Goal: Book appointment/travel/reservation

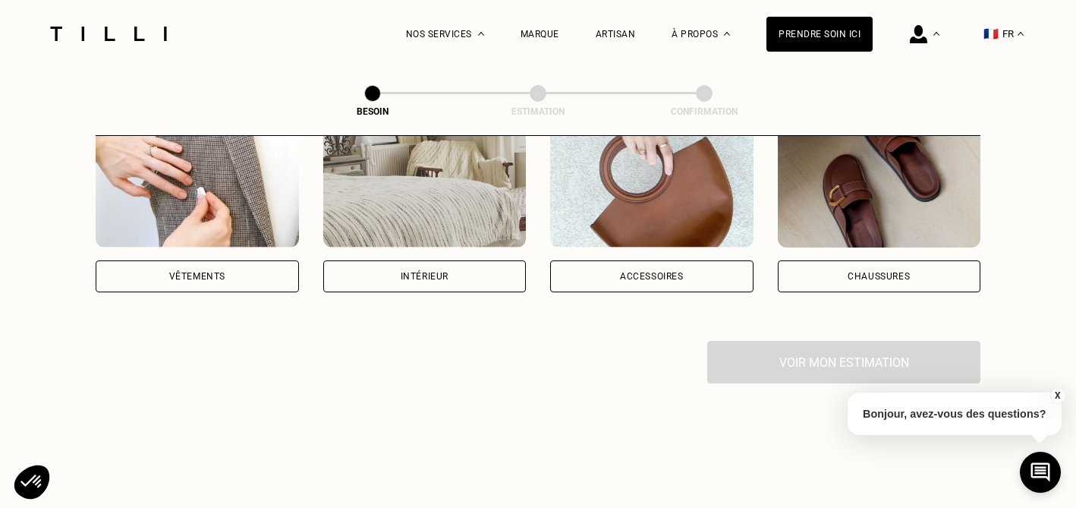
scroll to position [335, 0]
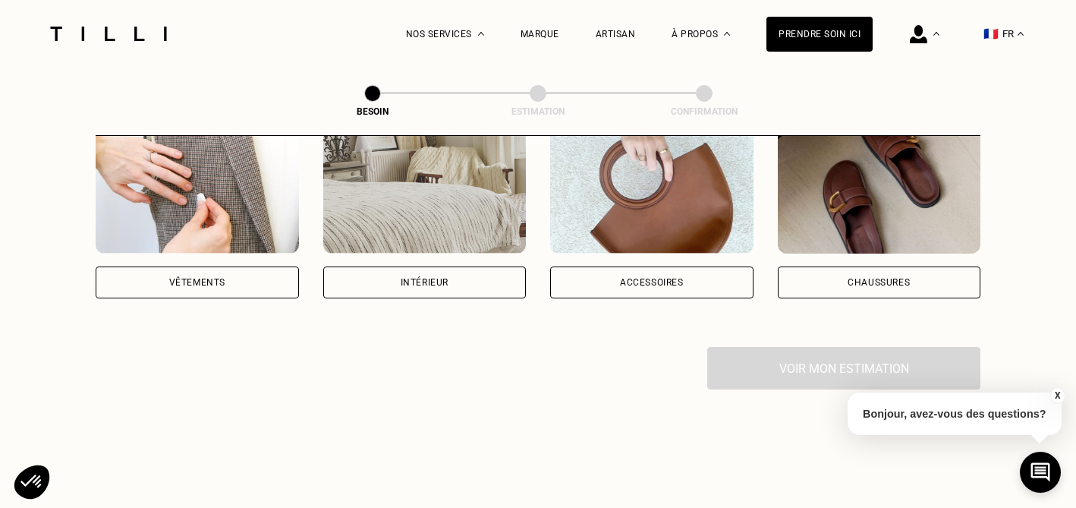
click at [220, 278] on div "Vêtements" at bounding box center [197, 282] width 56 height 9
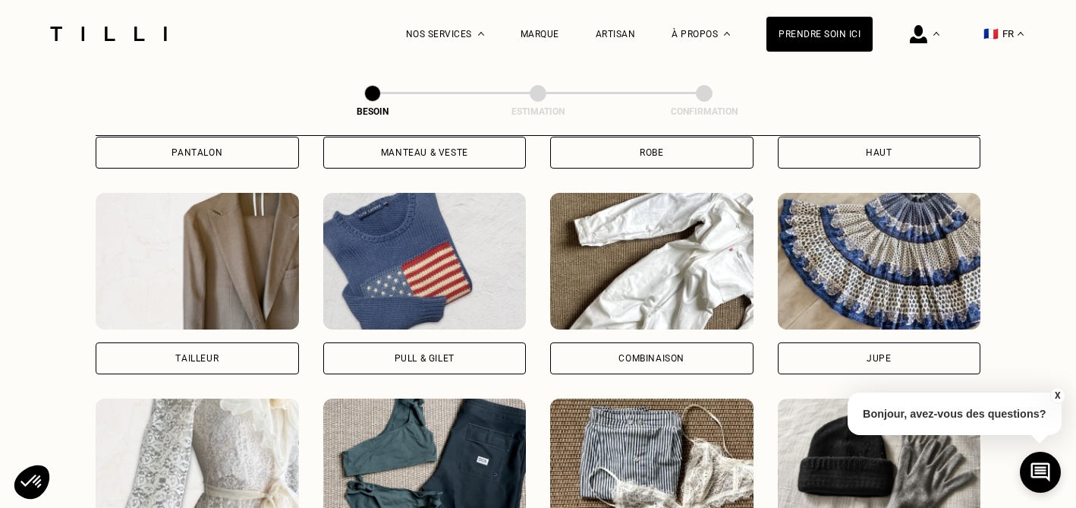
scroll to position [883, 0]
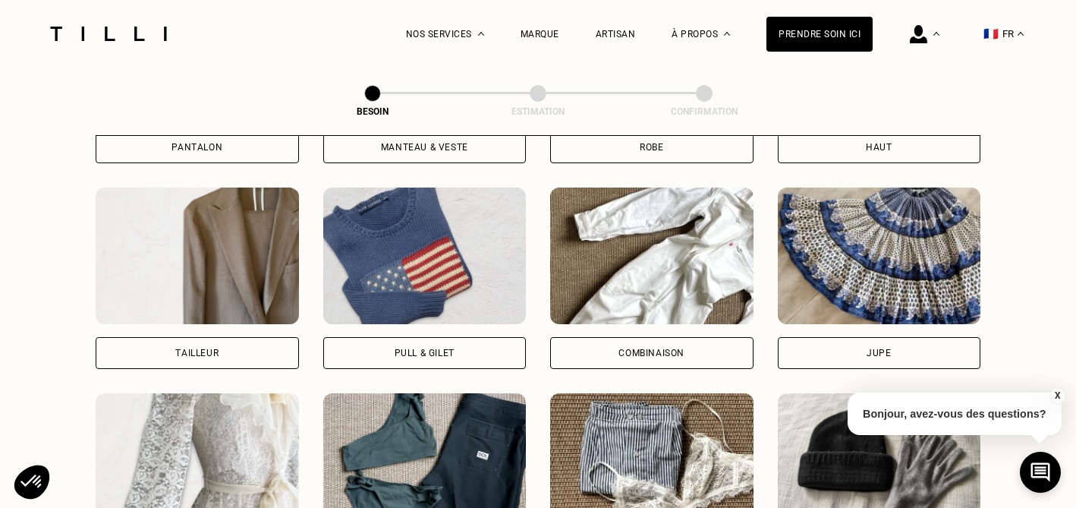
click at [406, 348] on div "Pull & gilet" at bounding box center [425, 352] width 60 height 9
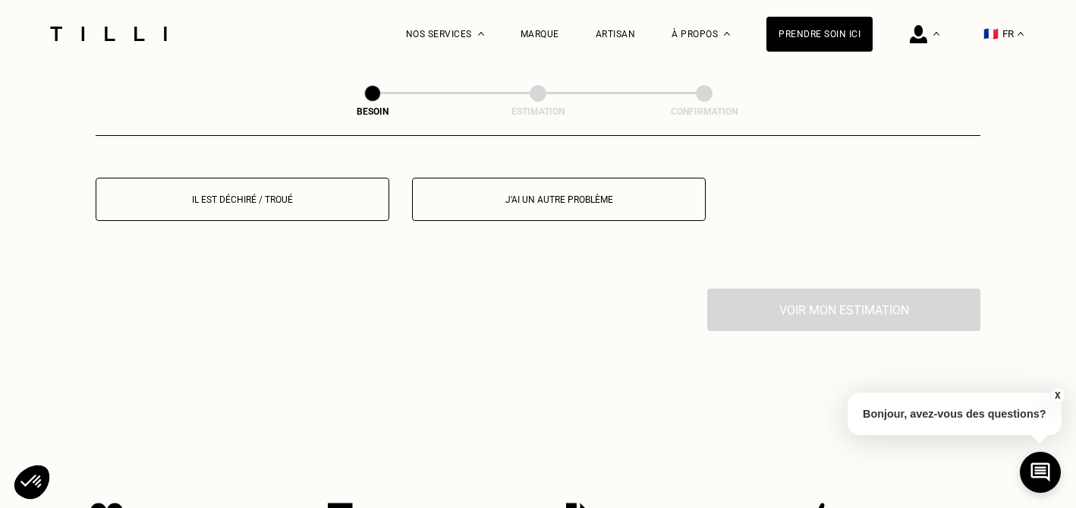
scroll to position [1512, 0]
click at [304, 193] on p "Il est déchiré / troué" at bounding box center [242, 198] width 277 height 11
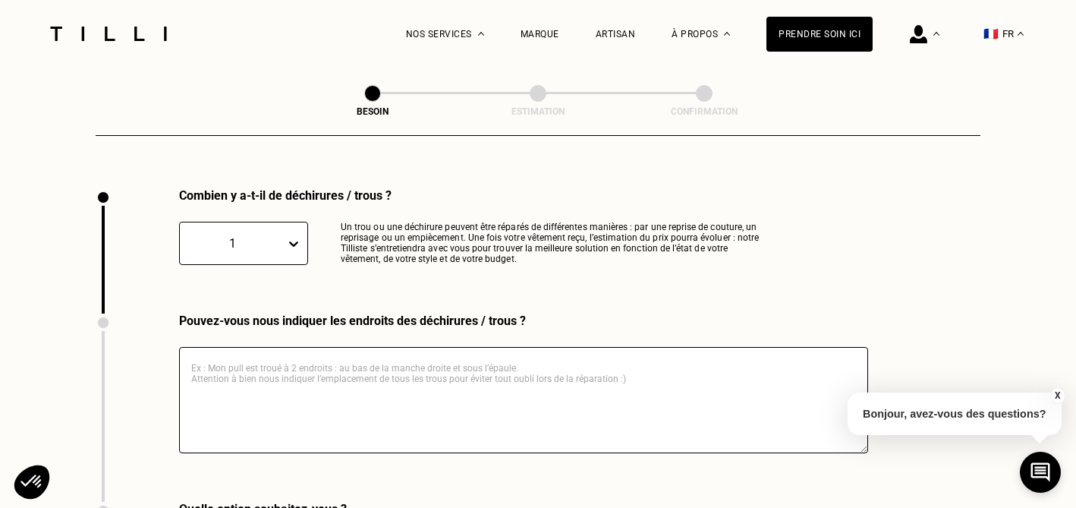
scroll to position [1611, 0]
click at [301, 351] on textarea at bounding box center [523, 399] width 689 height 106
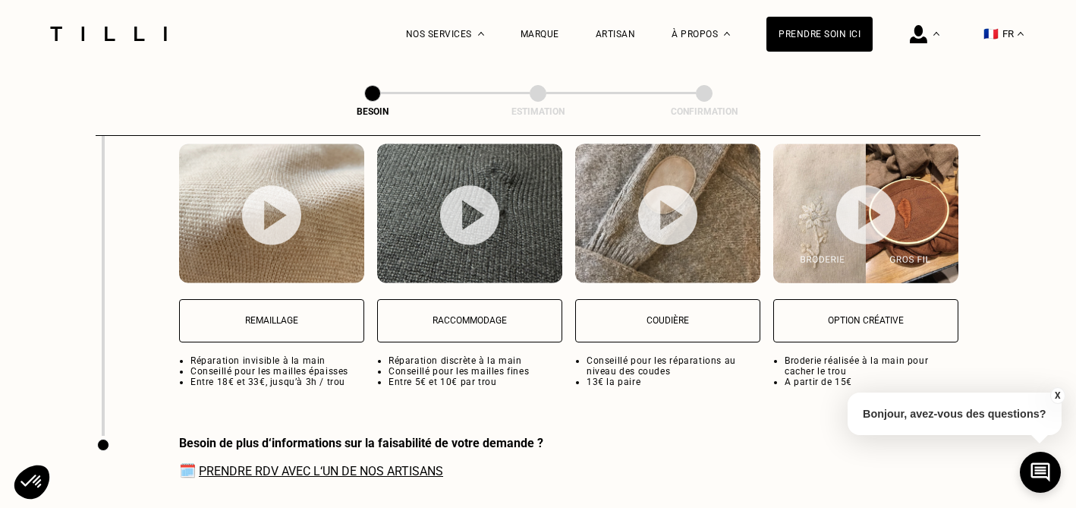
scroll to position [2044, 0]
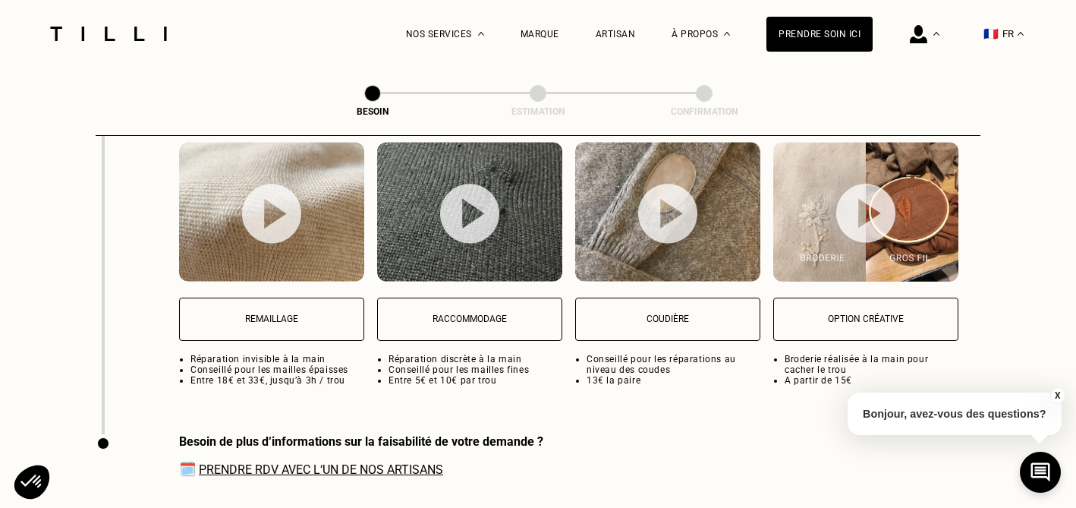
type textarea "Mon pull est troué sur le bord cote en bas à l'arrière du pull"
click at [280, 313] on p "Remaillage" at bounding box center [271, 318] width 168 height 11
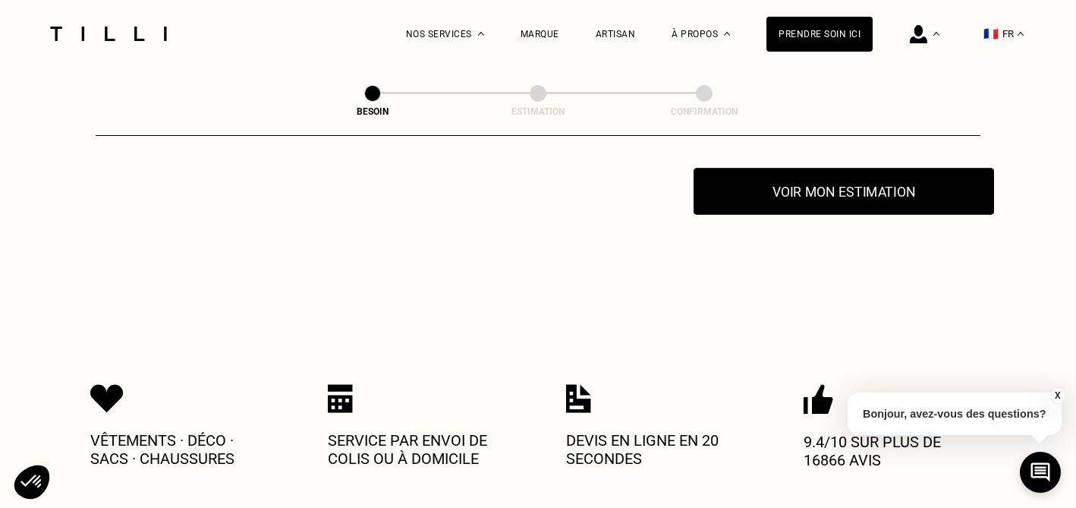
scroll to position [2503, 0]
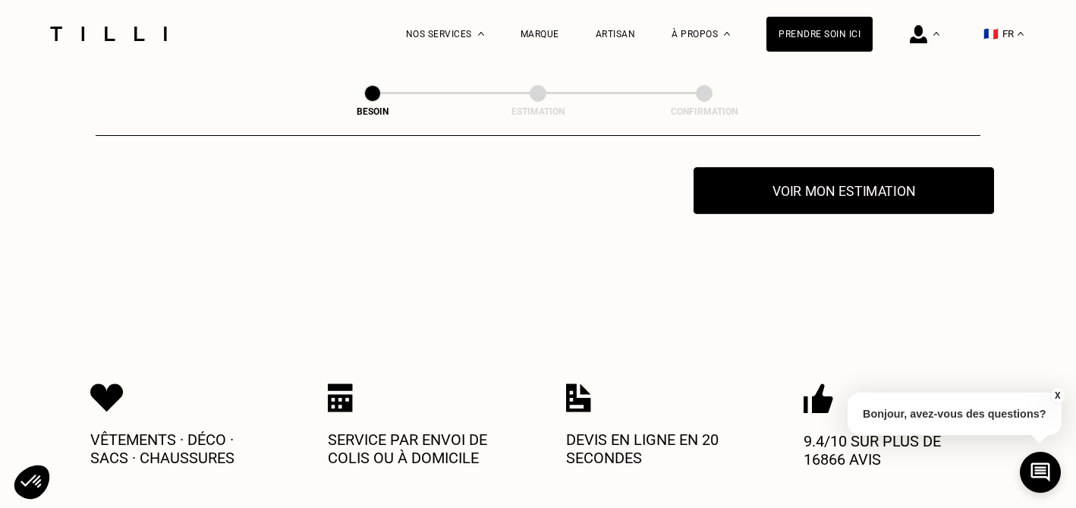
click at [764, 170] on button "Voir mon estimation" at bounding box center [844, 190] width 301 height 47
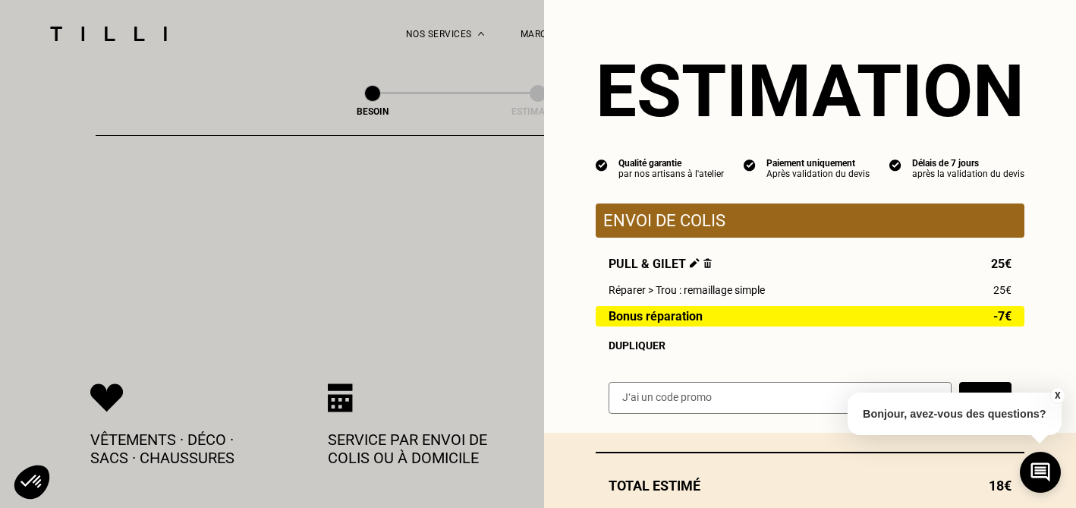
scroll to position [91, 0]
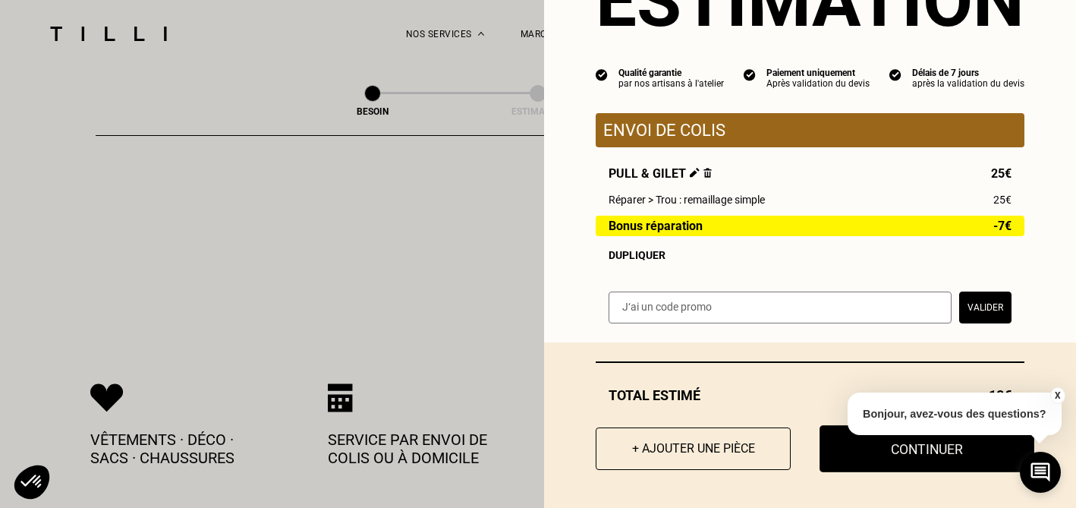
click at [843, 445] on button "Continuer" at bounding box center [927, 448] width 215 height 47
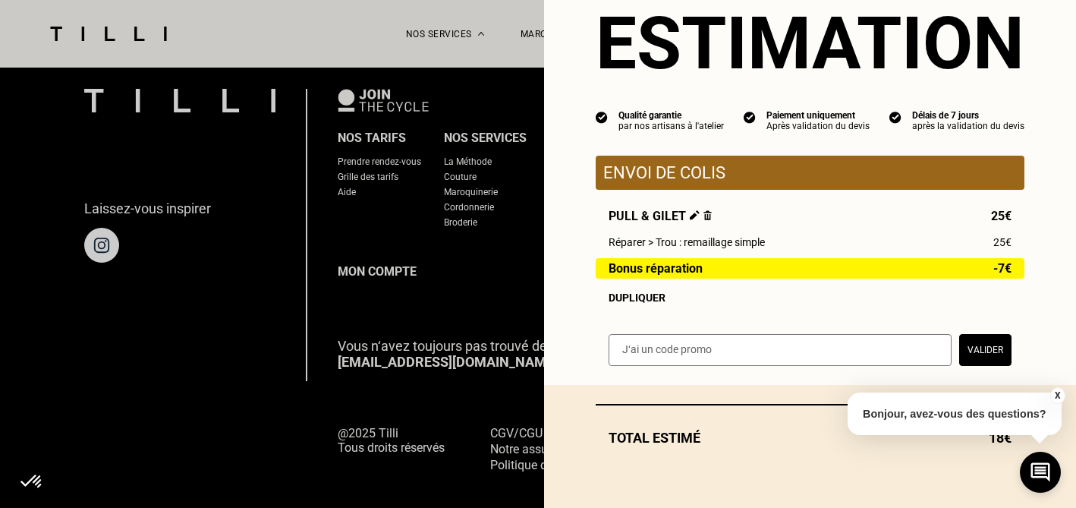
select select "FR"
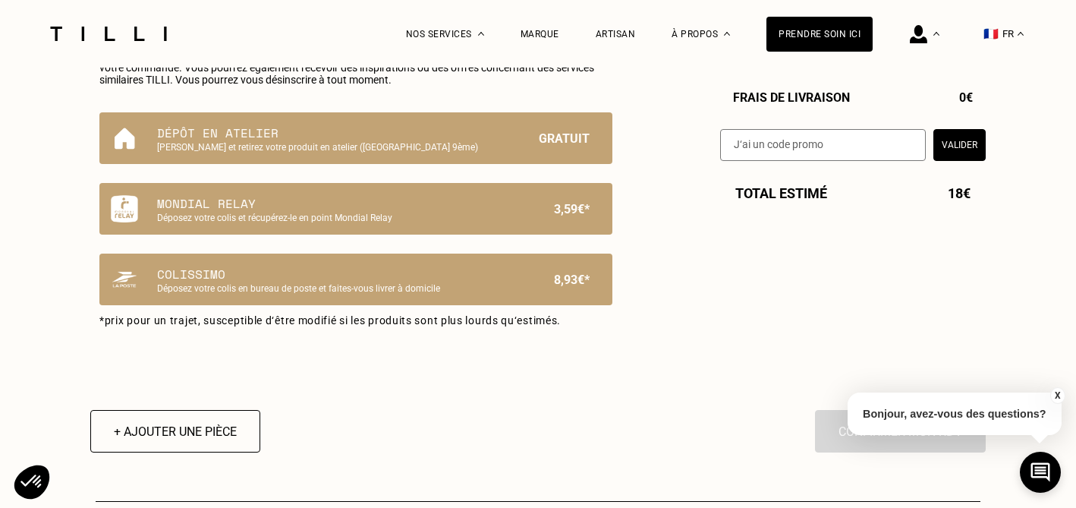
type input "06 69 07 96 03"
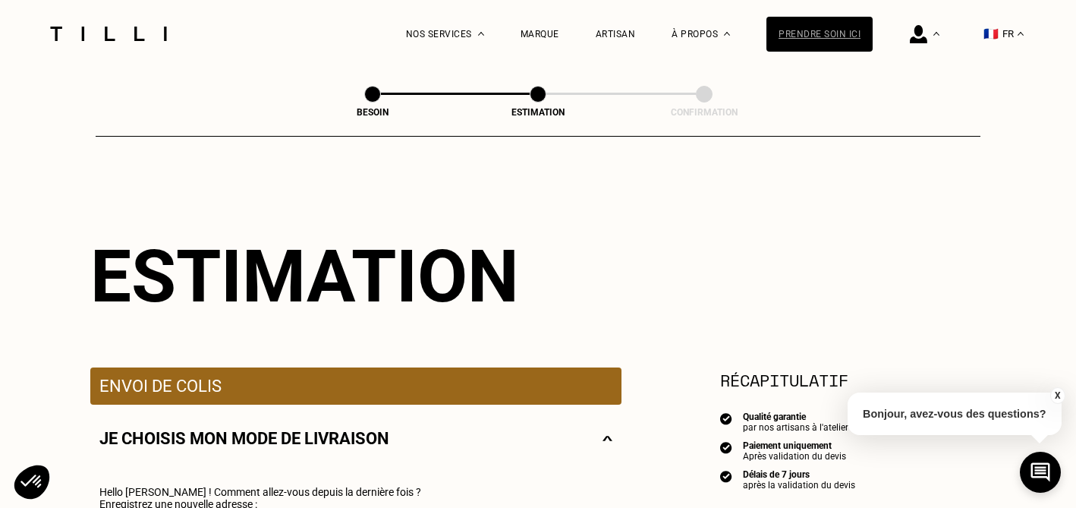
click at [805, 36] on div "Prendre soin ici" at bounding box center [819, 34] width 106 height 35
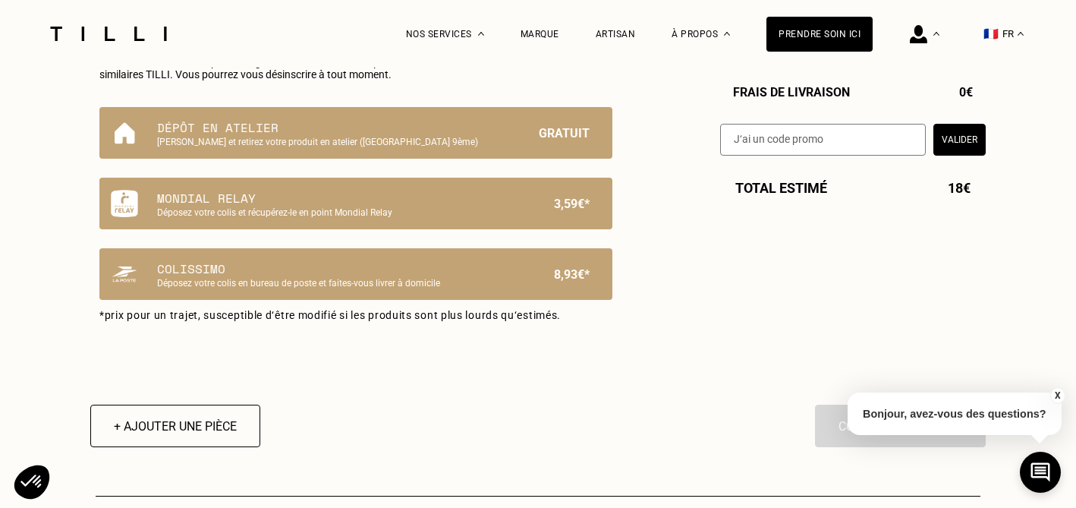
scroll to position [1002, 0]
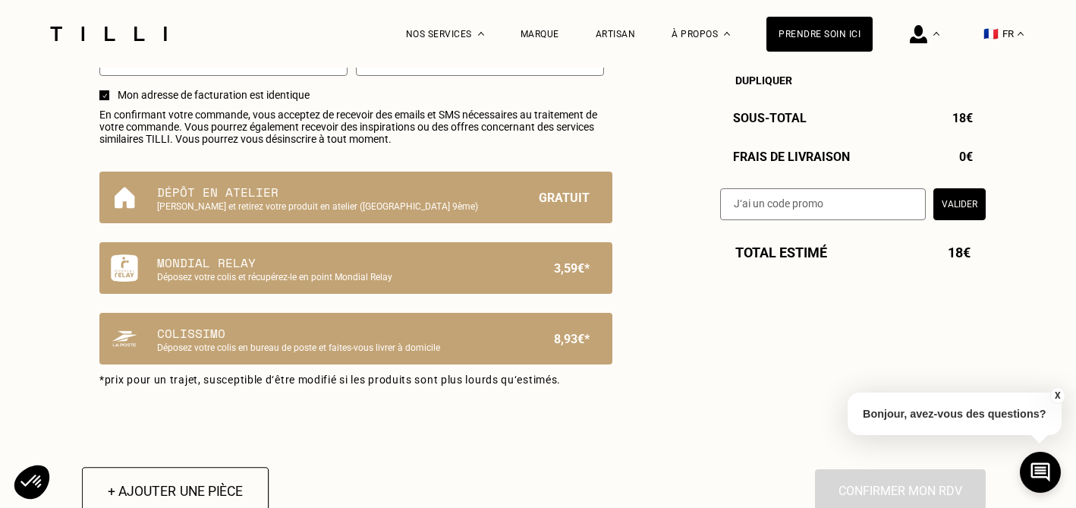
click at [140, 485] on button "+ Ajouter une pièce" at bounding box center [175, 490] width 187 height 47
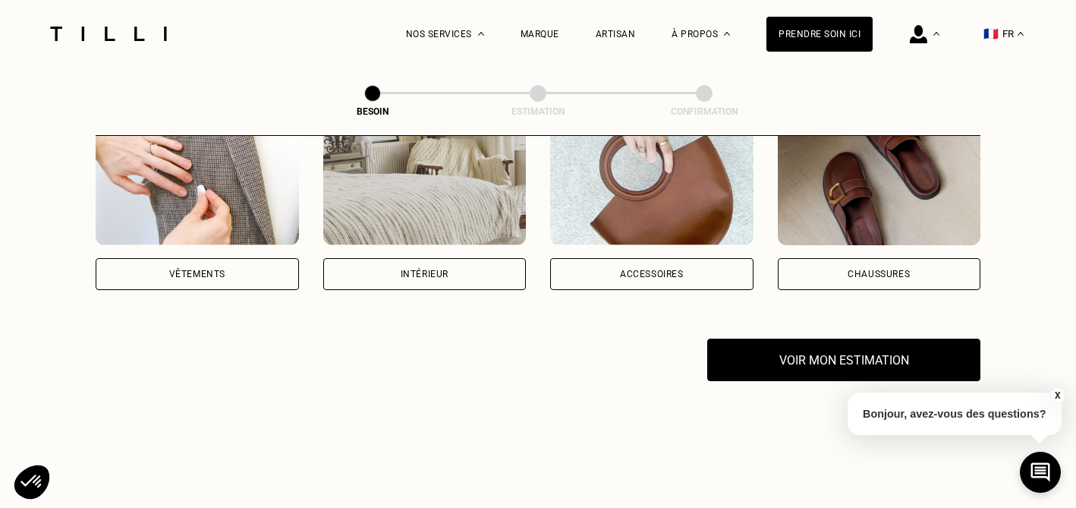
scroll to position [219, 0]
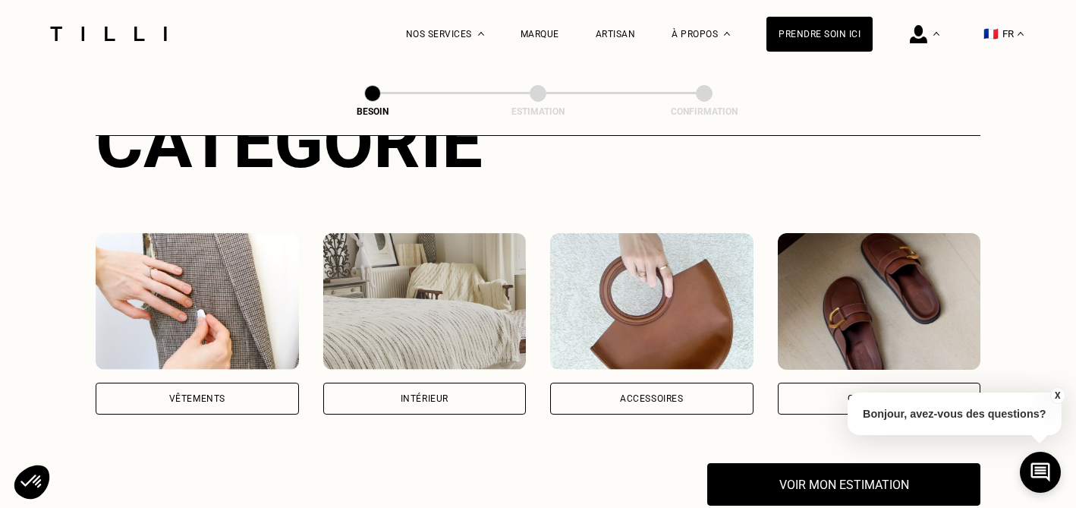
click at [187, 331] on img at bounding box center [197, 301] width 203 height 137
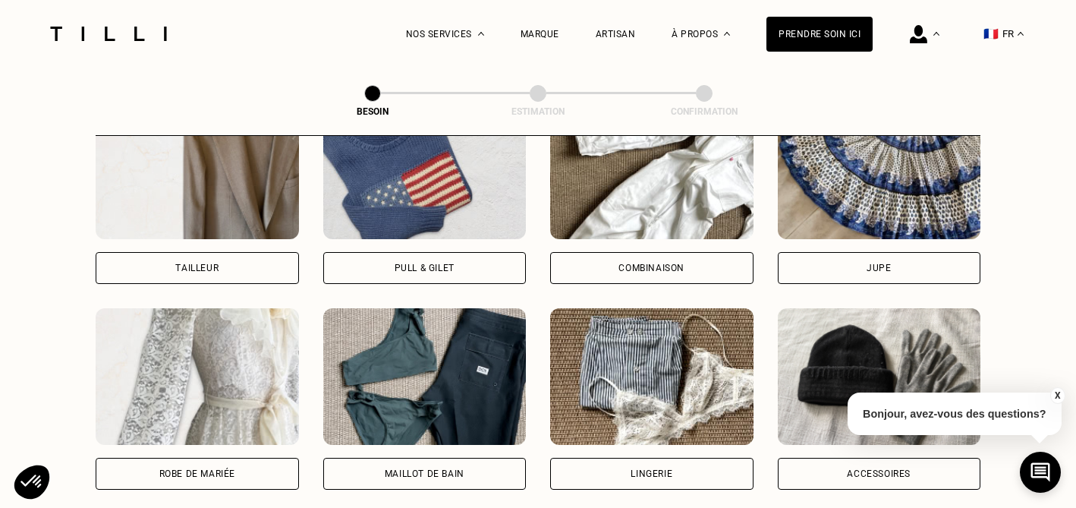
scroll to position [987, 0]
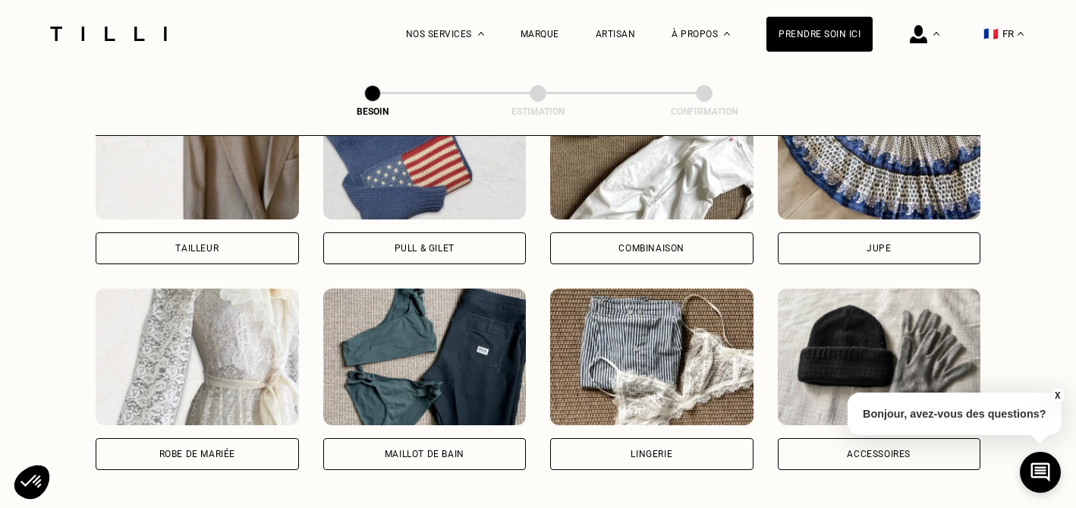
click at [391, 232] on div "Pull & gilet" at bounding box center [424, 248] width 203 height 32
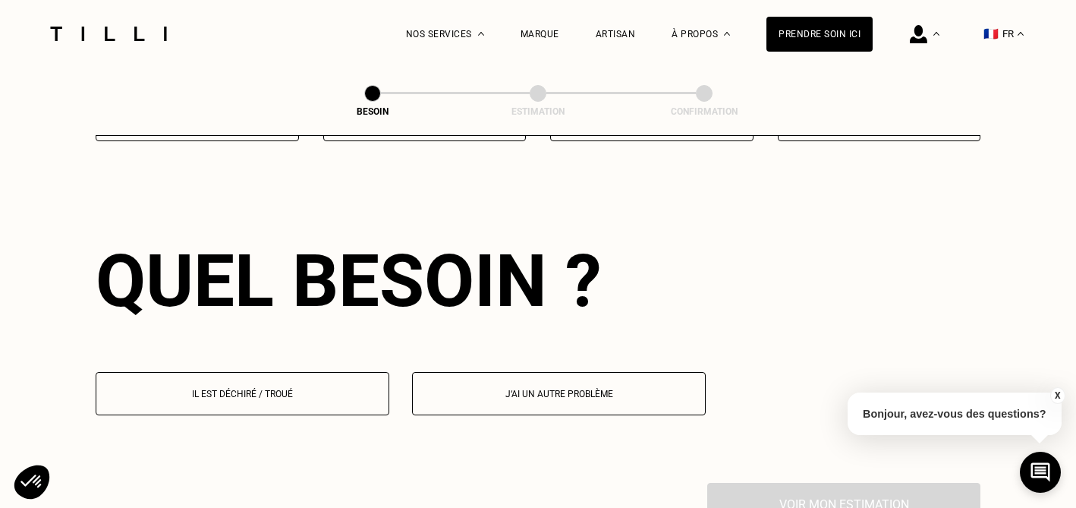
scroll to position [1317, 0]
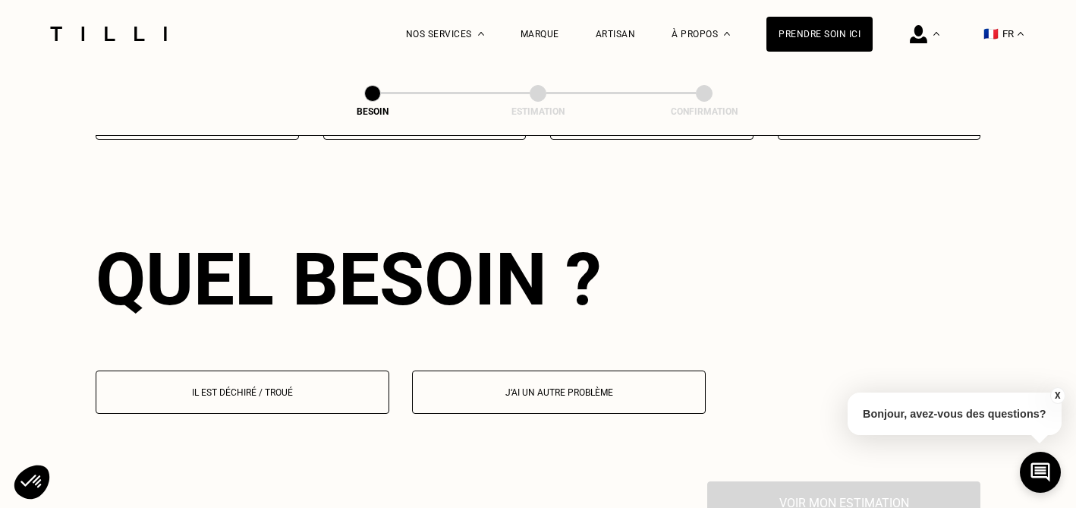
click at [505, 387] on p "J‘ai un autre problème" at bounding box center [558, 392] width 277 height 11
select select "FR"
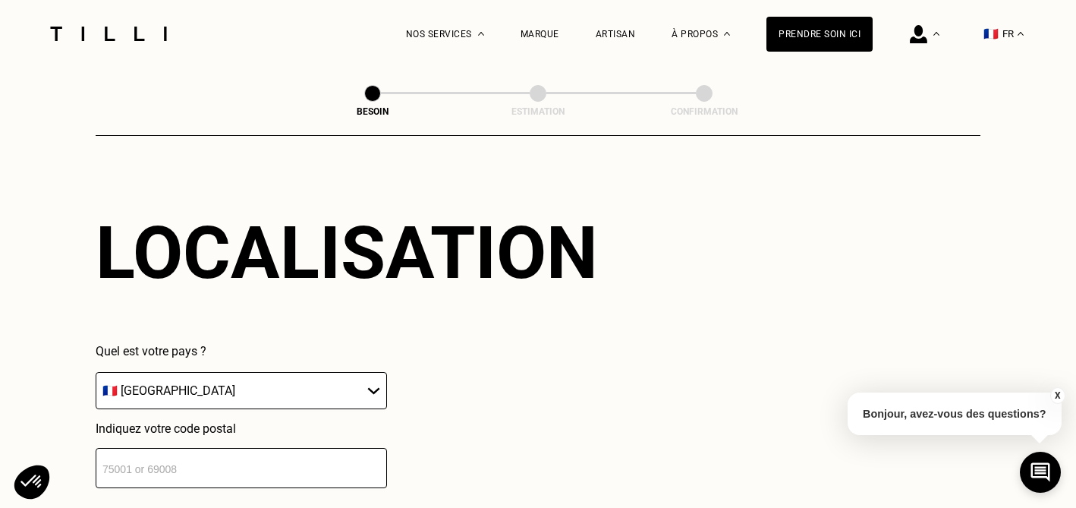
scroll to position [1626, 0]
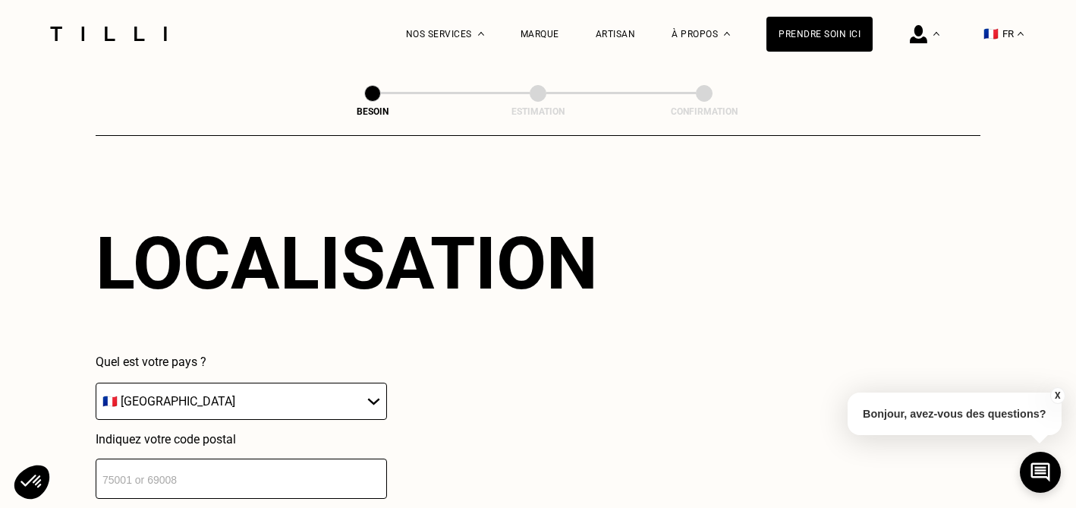
click at [324, 465] on input "number" at bounding box center [241, 478] width 291 height 40
type input "59910"
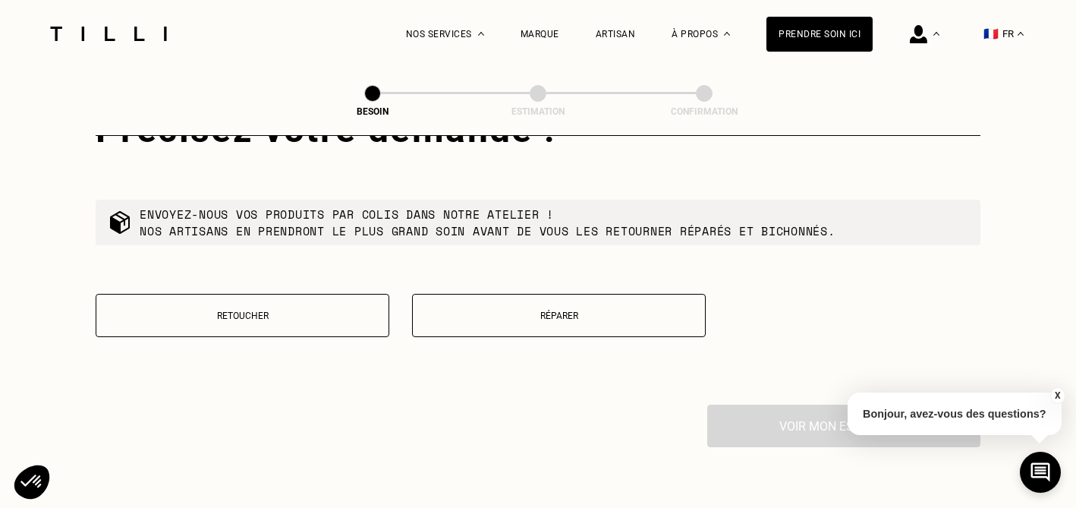
scroll to position [2069, 0]
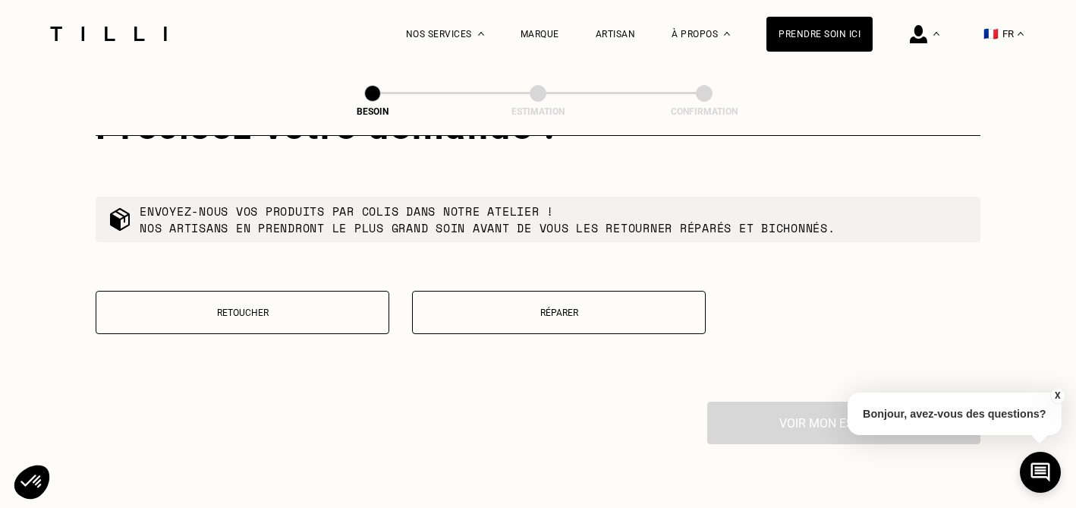
click at [518, 303] on button "Réparer" at bounding box center [559, 312] width 294 height 43
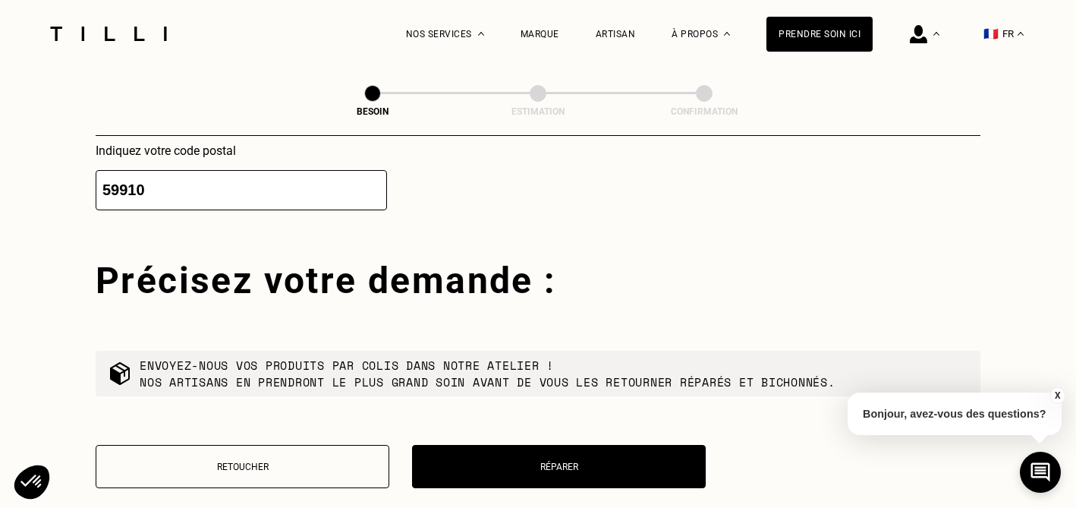
scroll to position [1916, 0]
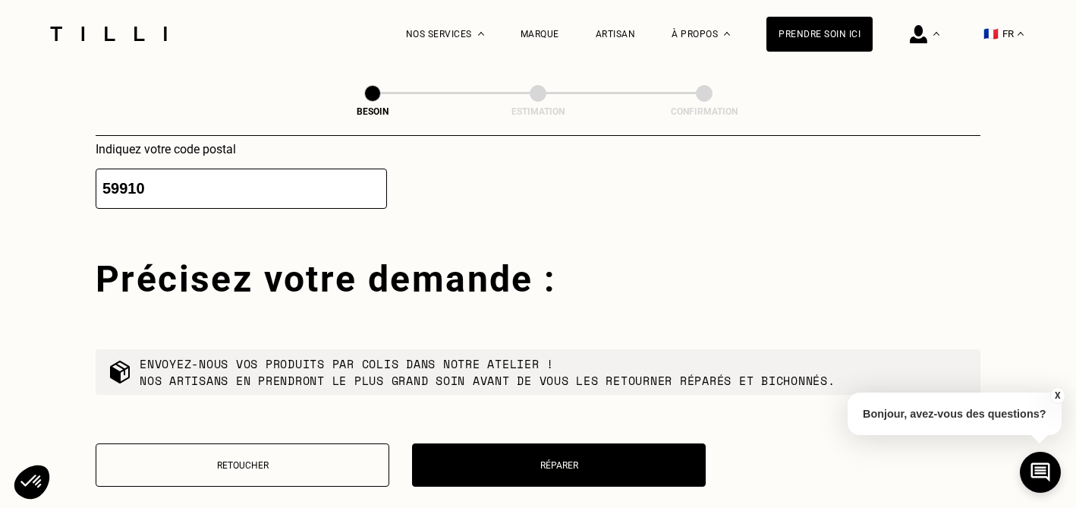
click at [232, 460] on p "Retoucher" at bounding box center [242, 465] width 277 height 11
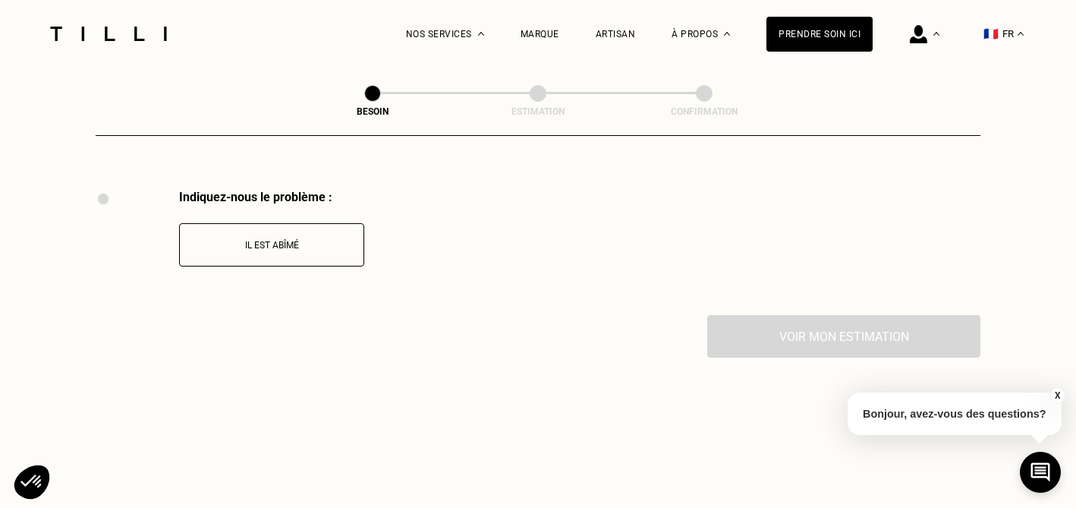
scroll to position [2283, 0]
click at [280, 238] on p "Il est abîmé" at bounding box center [271, 243] width 168 height 11
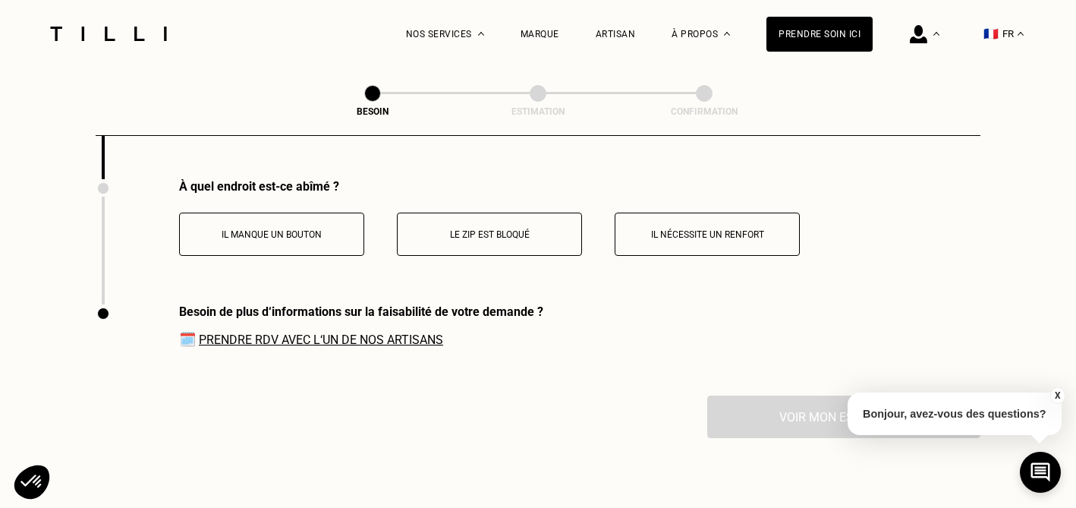
scroll to position [2403, 0]
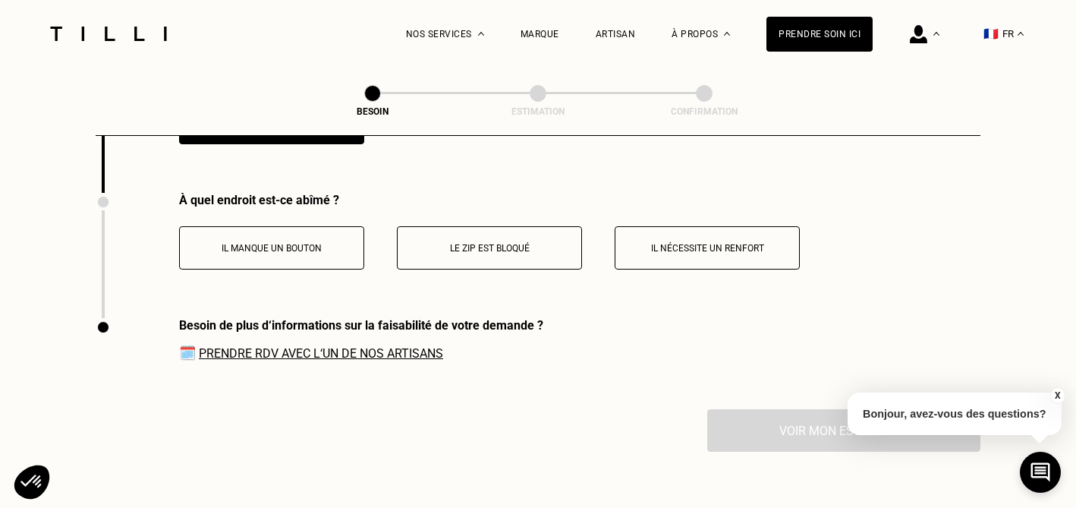
click at [723, 243] on p "Il nécessite un renfort" at bounding box center [707, 248] width 168 height 11
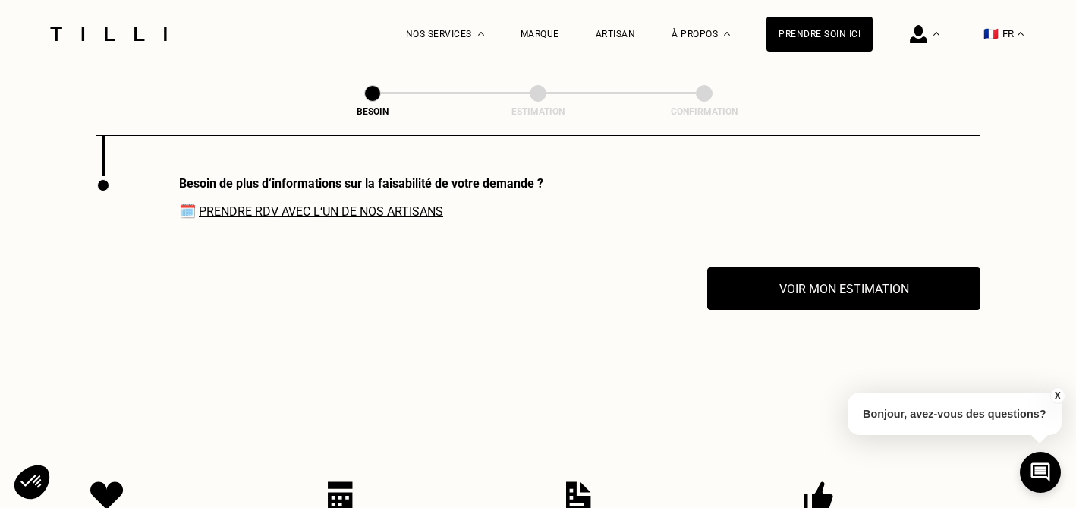
scroll to position [2724, 0]
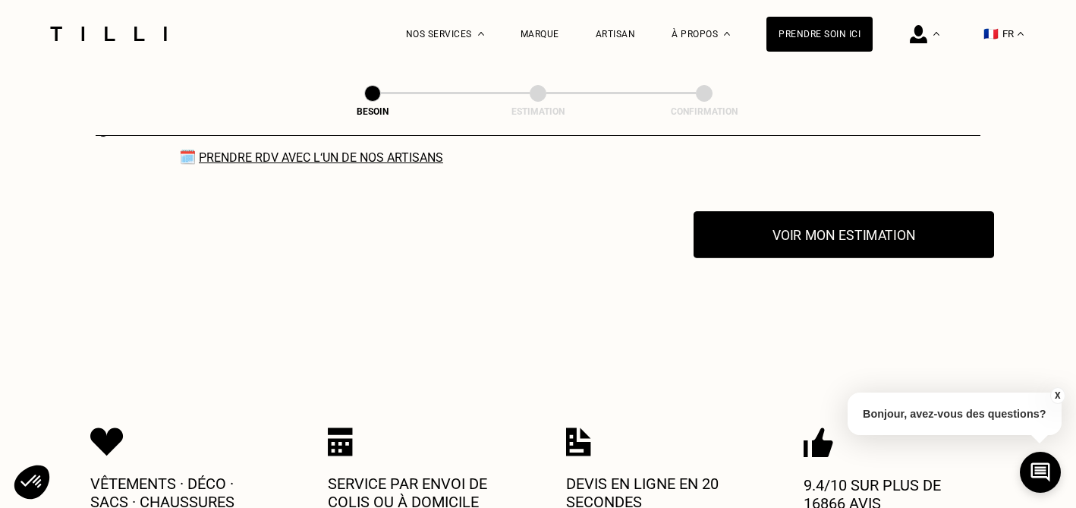
click at [798, 213] on button "Voir mon estimation" at bounding box center [844, 234] width 301 height 47
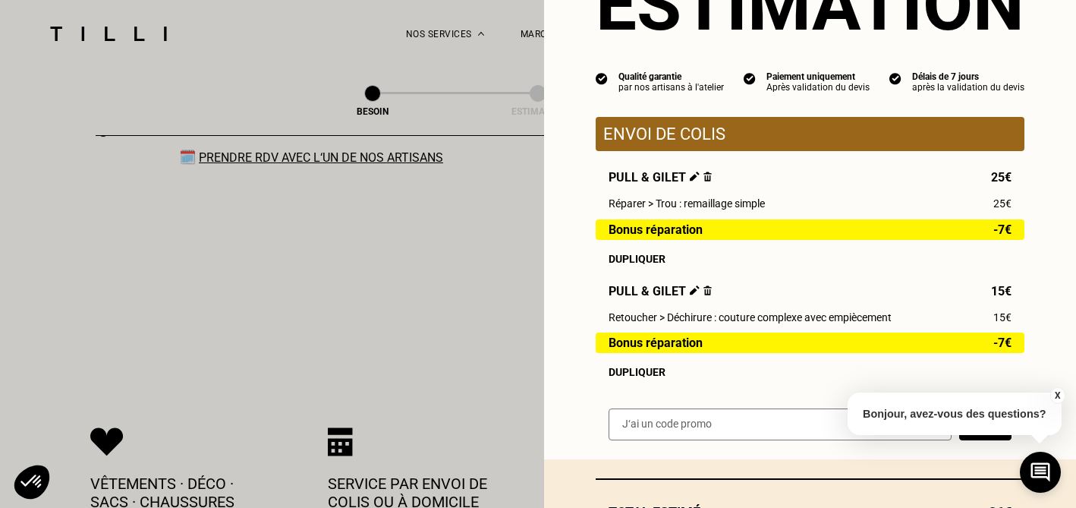
scroll to position [87, 0]
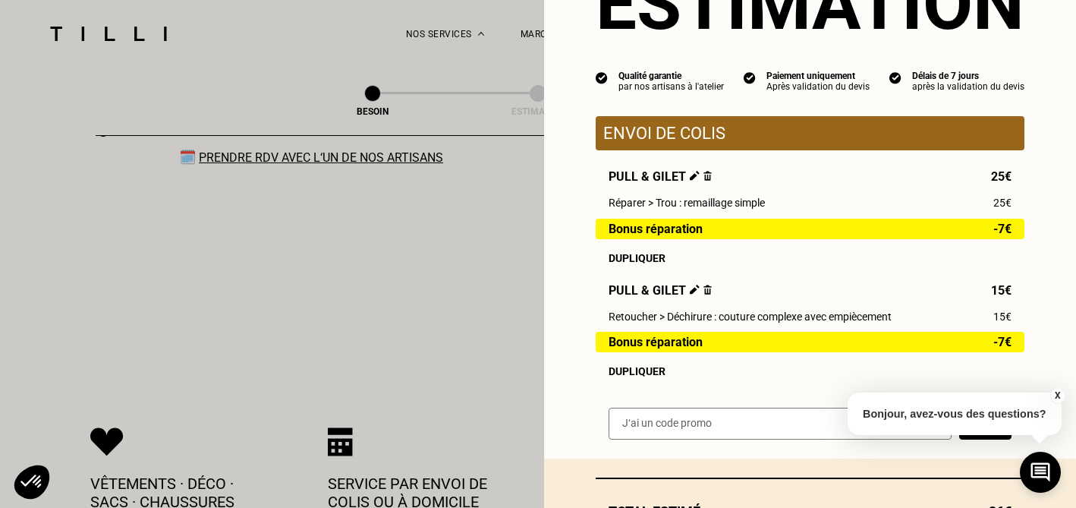
click at [706, 289] on img at bounding box center [707, 290] width 8 height 10
click at [705, 289] on img at bounding box center [707, 290] width 8 height 10
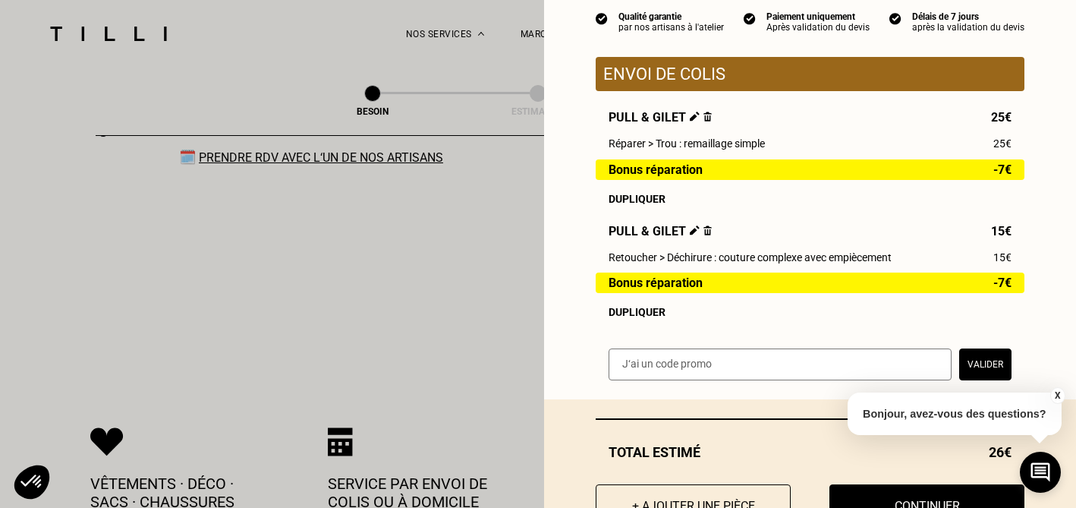
scroll to position [205, 0]
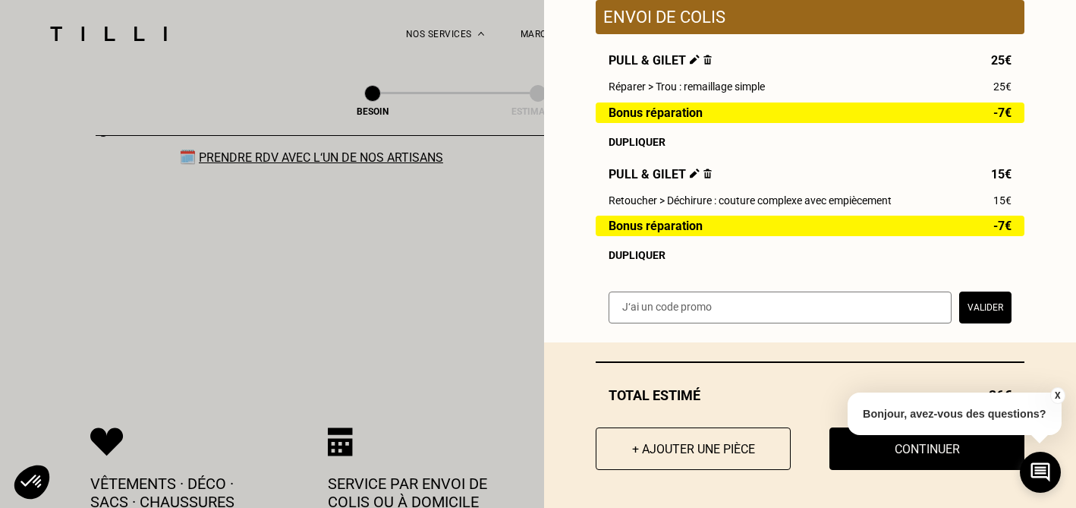
click at [694, 174] on img at bounding box center [695, 173] width 10 height 10
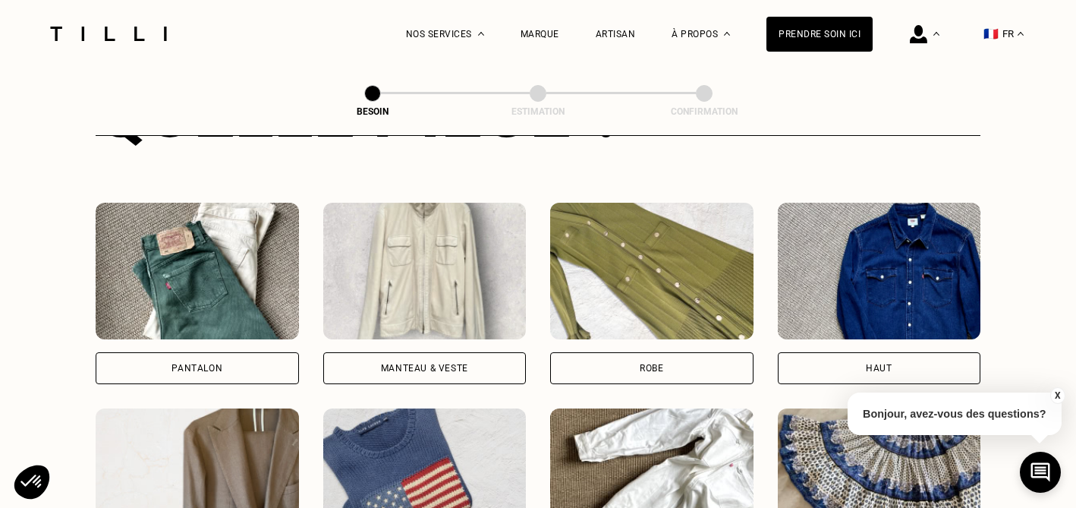
scroll to position [657, 0]
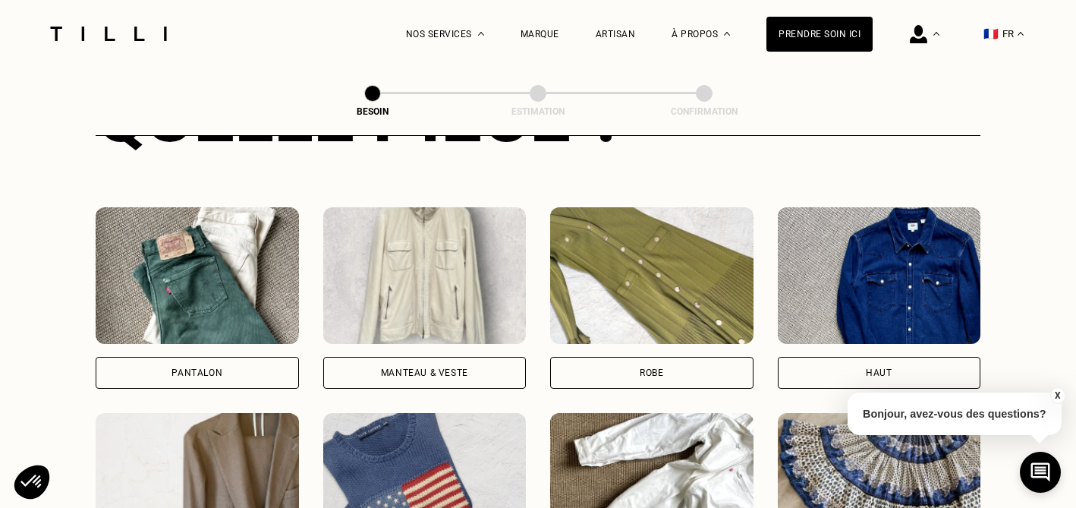
click at [430, 413] on img at bounding box center [424, 481] width 203 height 137
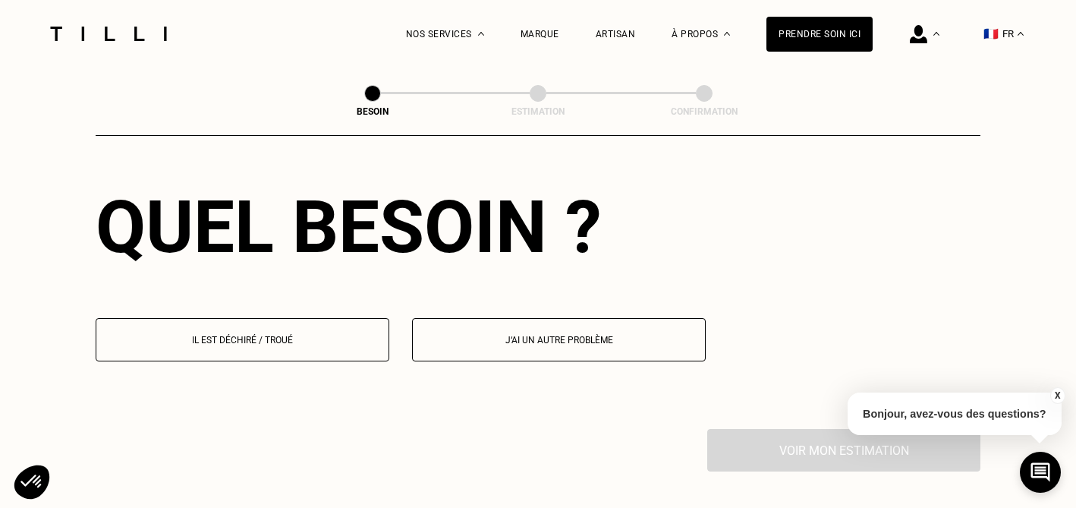
scroll to position [1370, 0]
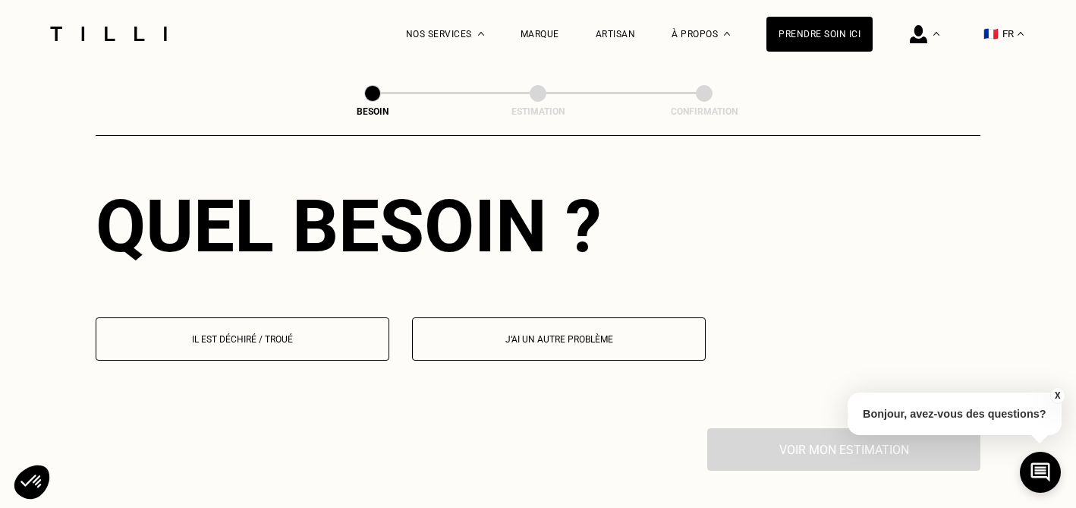
click at [307, 334] on p "Il est déchiré / troué" at bounding box center [242, 339] width 277 height 11
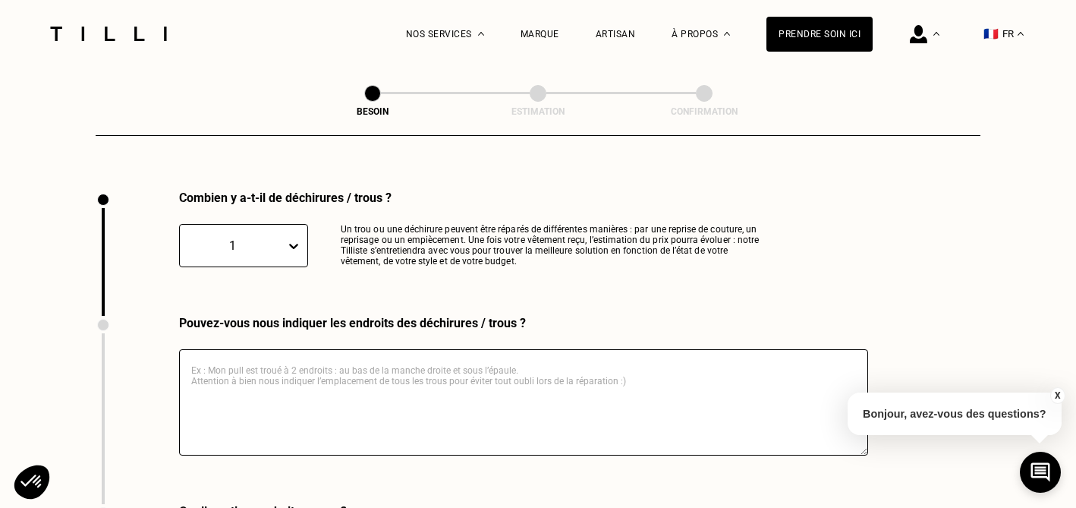
scroll to position [1613, 0]
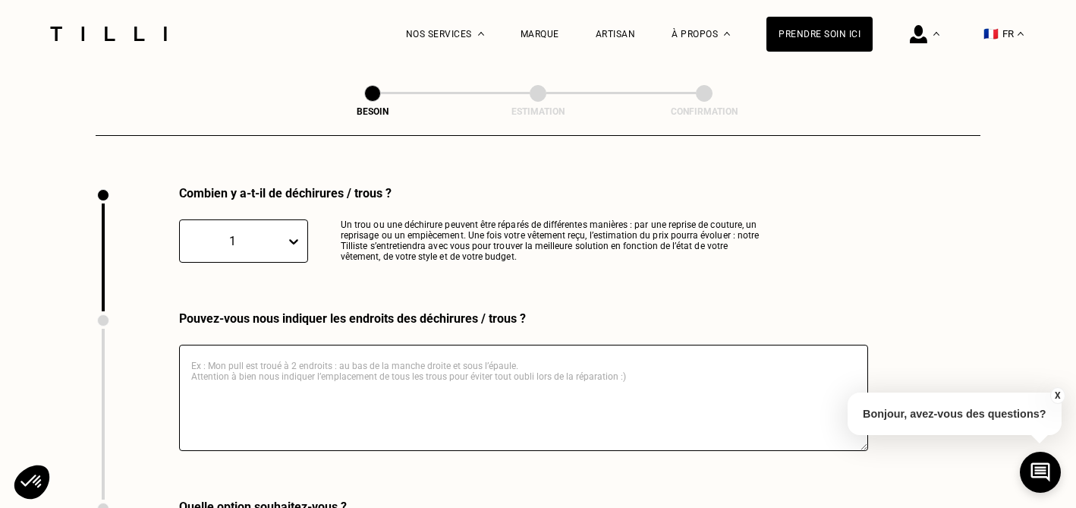
click at [297, 351] on textarea at bounding box center [523, 398] width 689 height 106
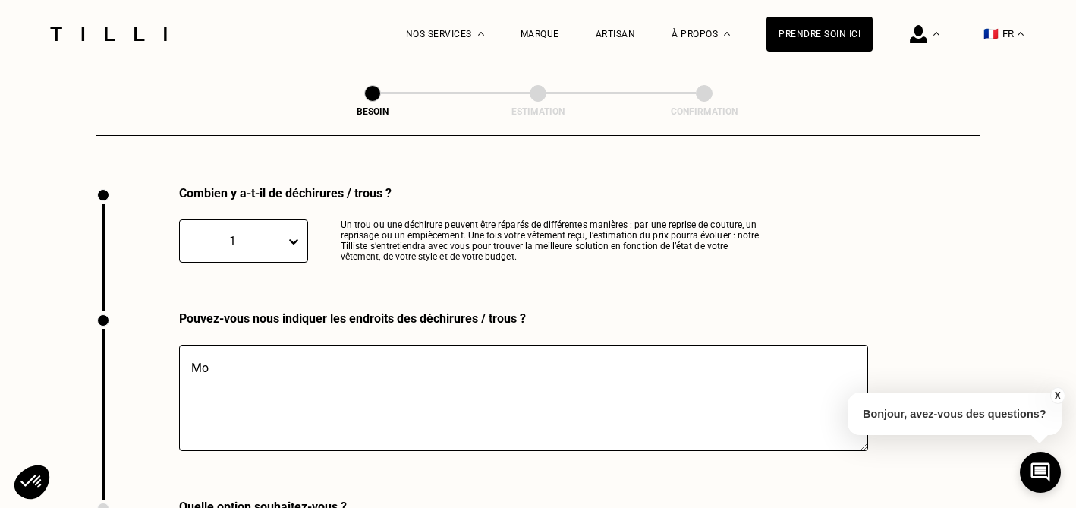
type textarea "M"
click at [325, 351] on textarea "la couture du col roulé necessite une reprise" at bounding box center [523, 398] width 689 height 106
click at [478, 351] on textarea "la couture du col roulé nécessite une reprise" at bounding box center [523, 398] width 689 height 106
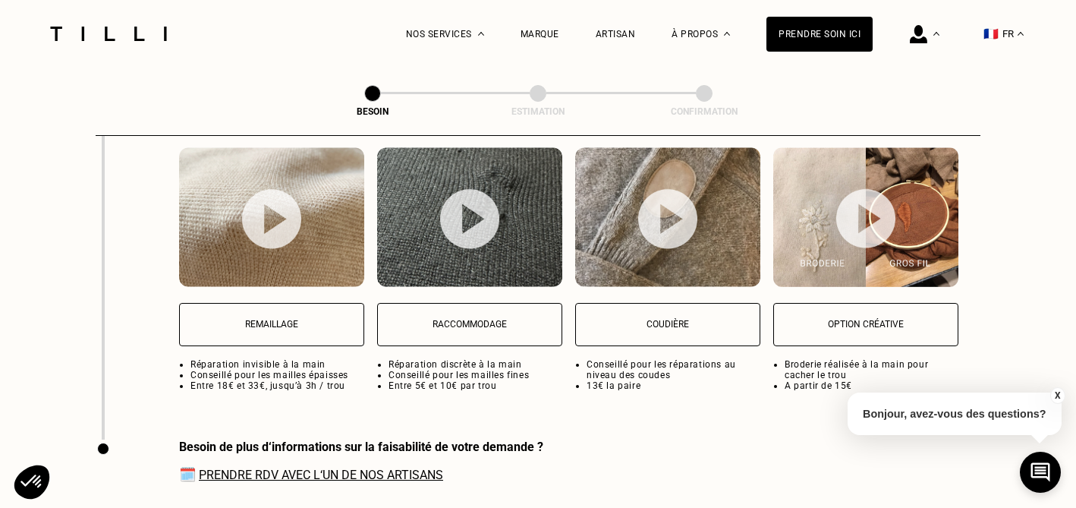
scroll to position [2043, 0]
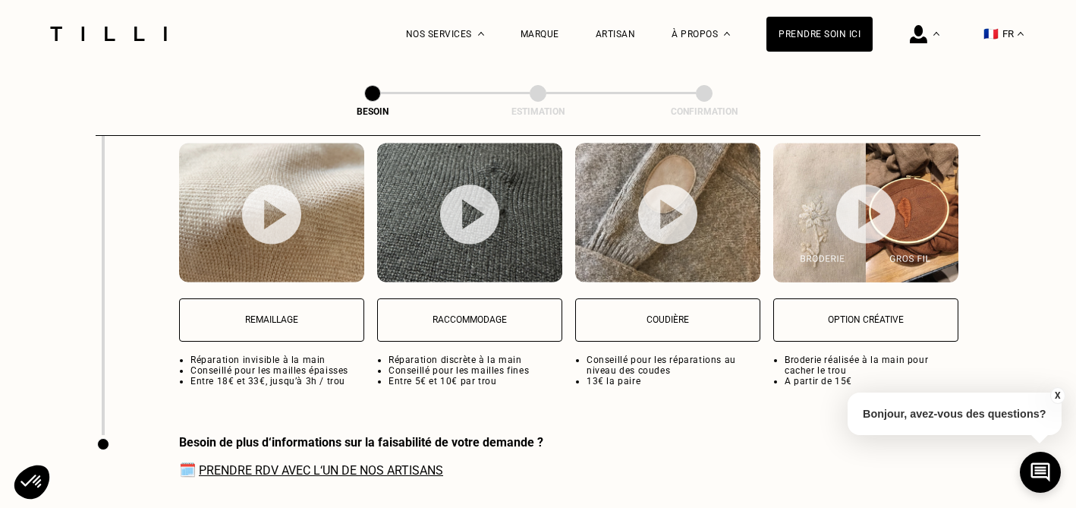
type textarea "la couture du col roulé nécessite une reprise à l'arrière"
click at [464, 314] on p "Raccommodage" at bounding box center [469, 319] width 168 height 11
select select "FR"
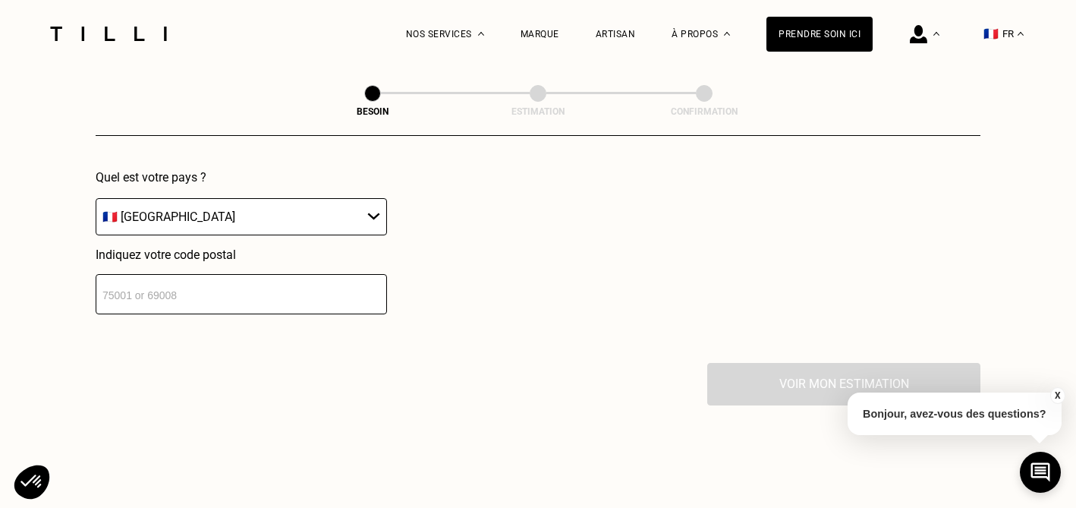
scroll to position [2585, 0]
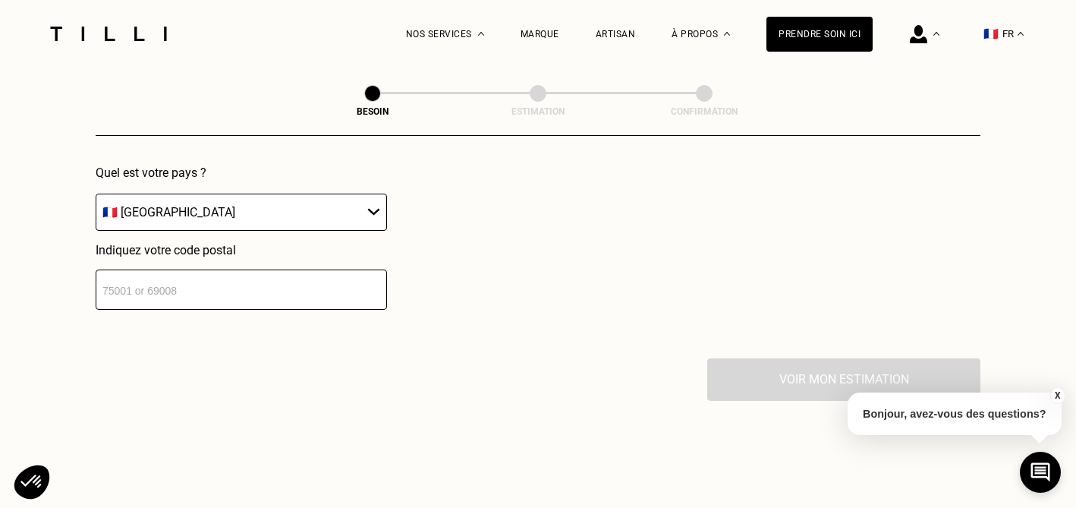
click at [338, 272] on input "number" at bounding box center [241, 289] width 291 height 40
type input "59910"
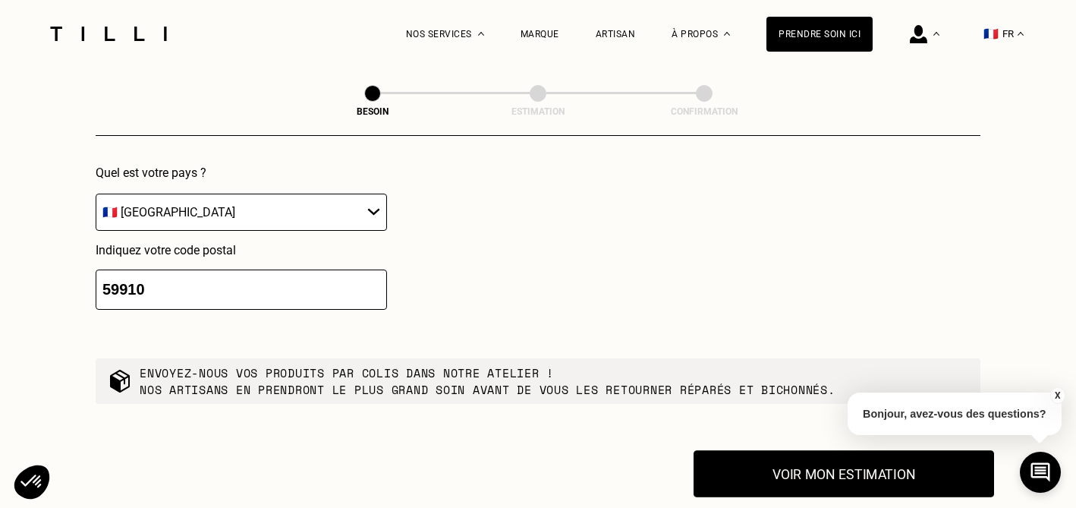
click at [825, 461] on button "Voir mon estimation" at bounding box center [844, 473] width 301 height 47
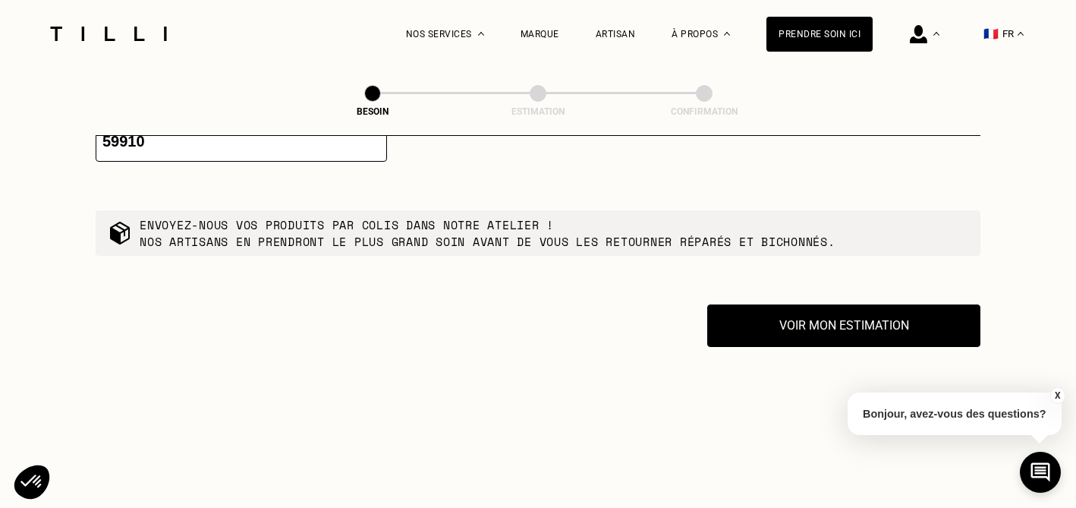
scroll to position [2735, 0]
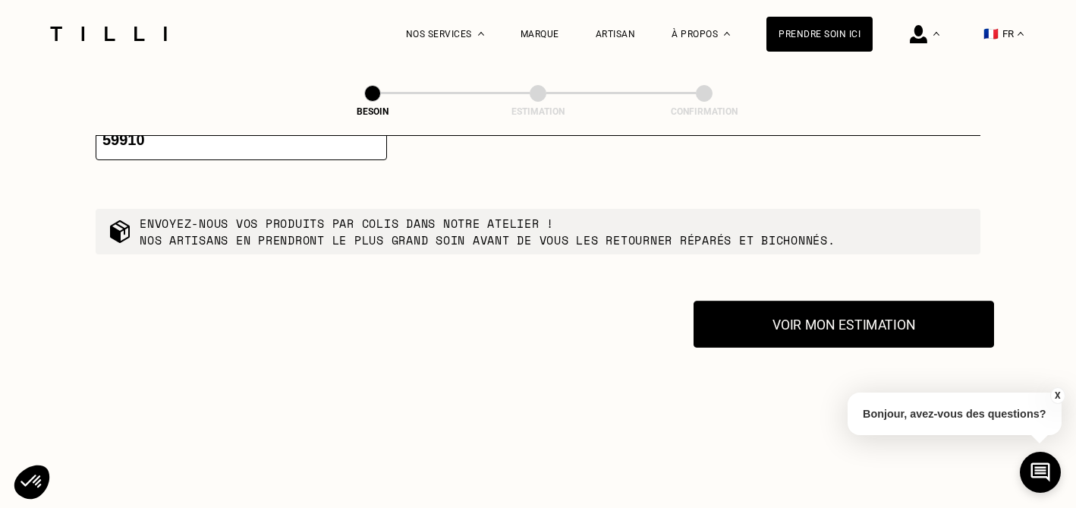
click at [844, 305] on button "Voir mon estimation" at bounding box center [844, 324] width 301 height 47
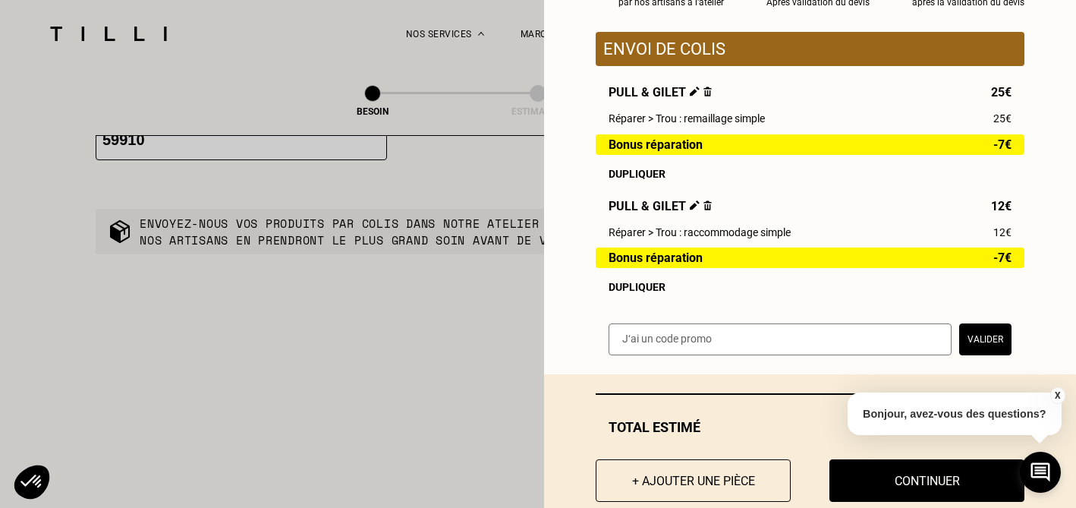
scroll to position [205, 0]
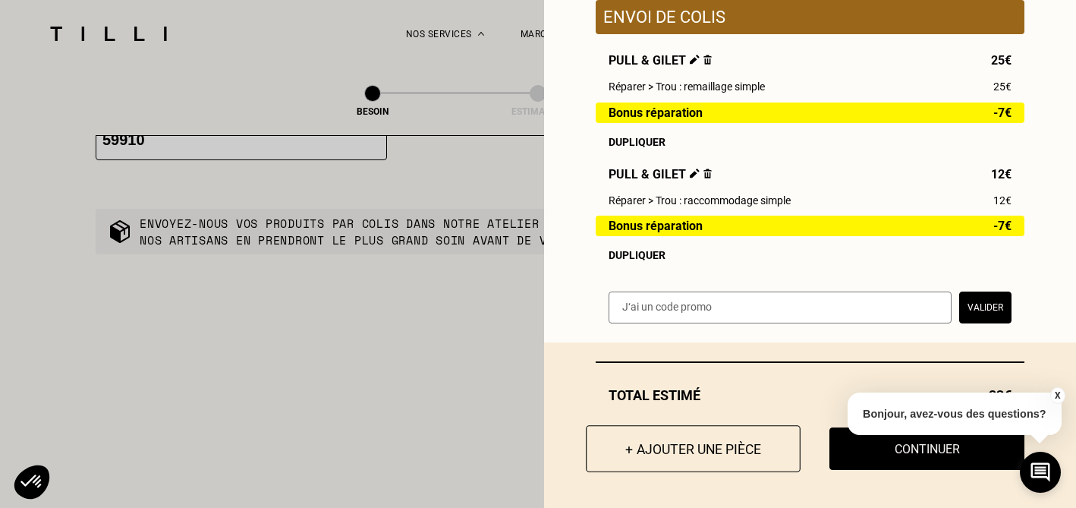
click at [689, 451] on button "+ Ajouter une pièce" at bounding box center [693, 448] width 215 height 47
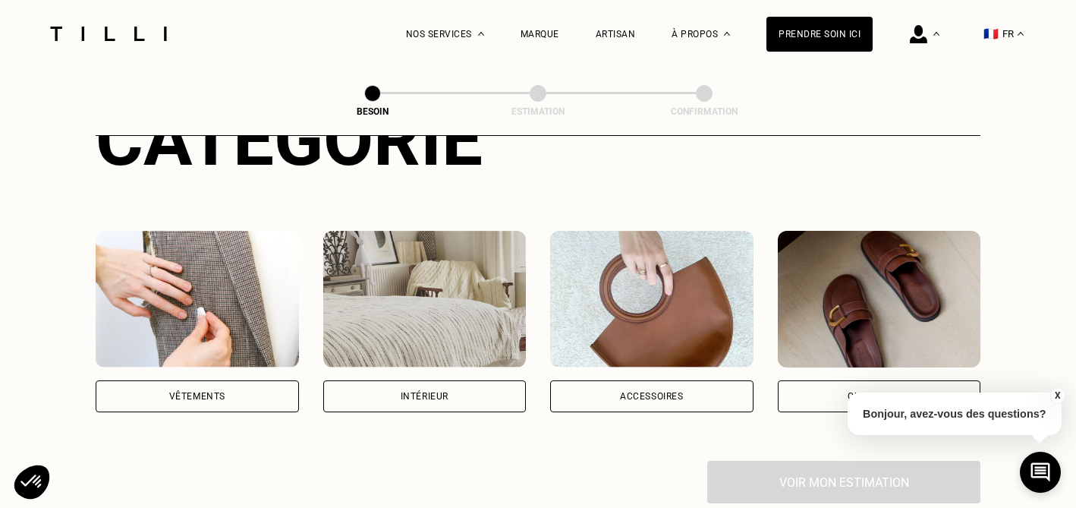
scroll to position [224, 0]
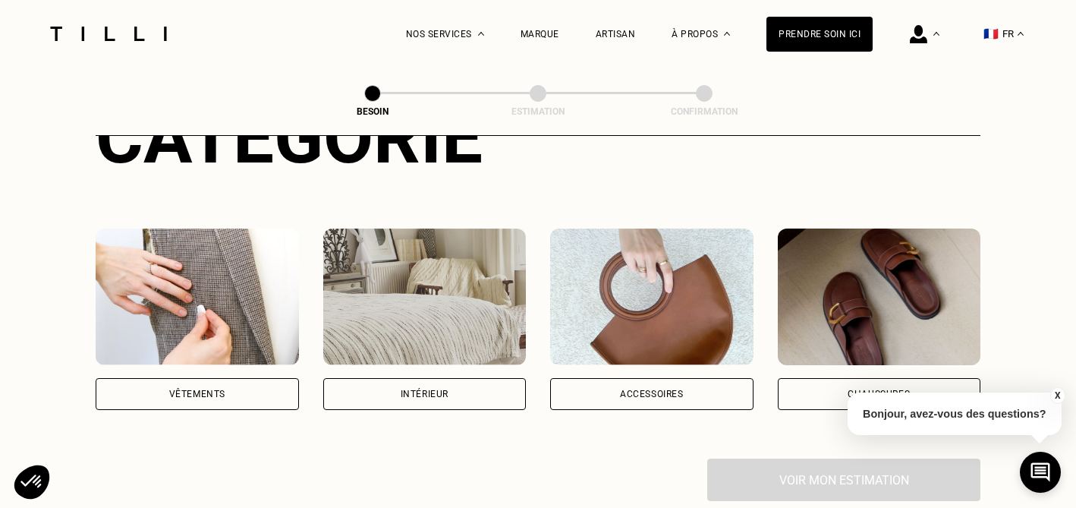
click at [227, 378] on div "Vêtements" at bounding box center [197, 394] width 203 height 32
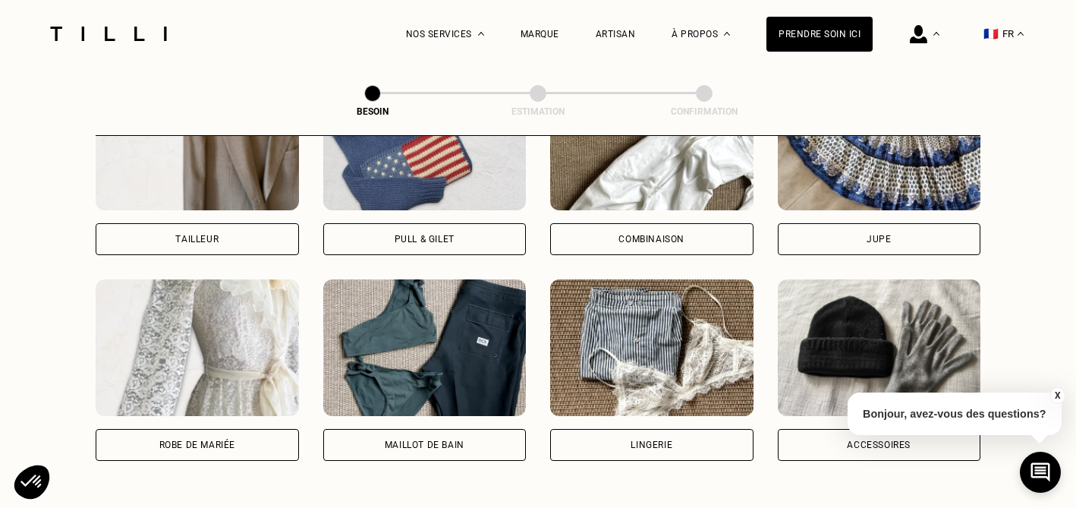
scroll to position [999, 0]
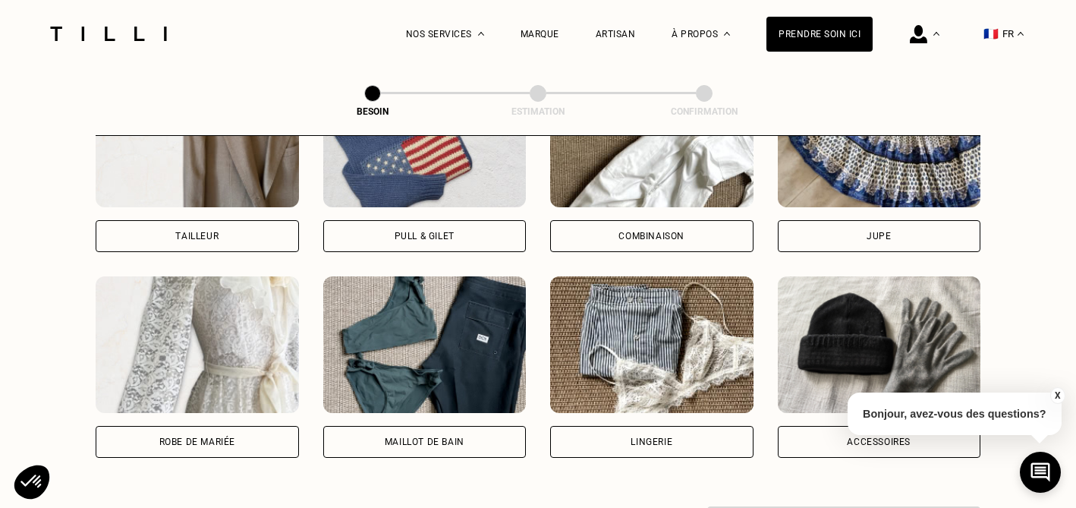
click at [420, 231] on div "Pull & gilet" at bounding box center [425, 235] width 60 height 9
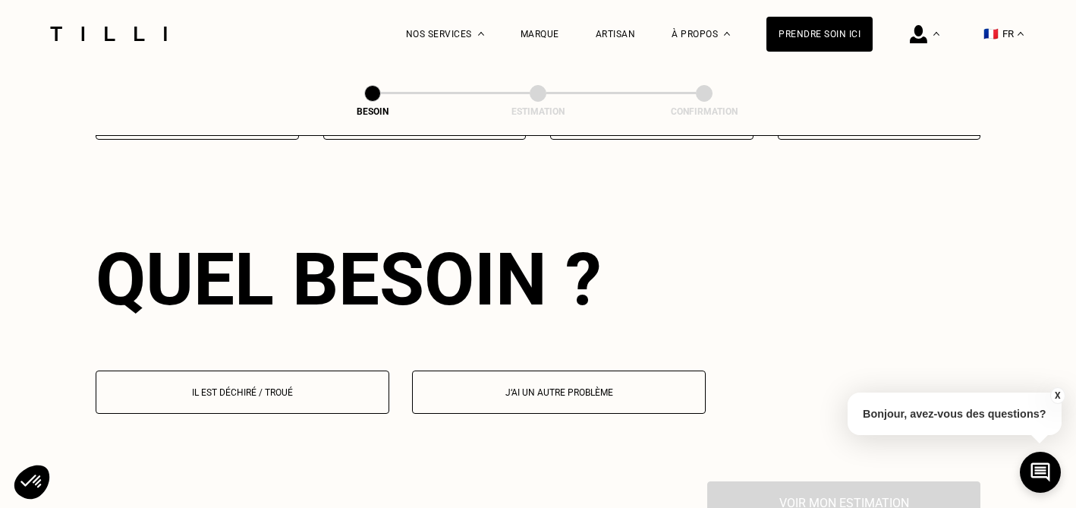
scroll to position [1317, 0]
click at [254, 381] on button "Il est déchiré / troué" at bounding box center [243, 391] width 294 height 43
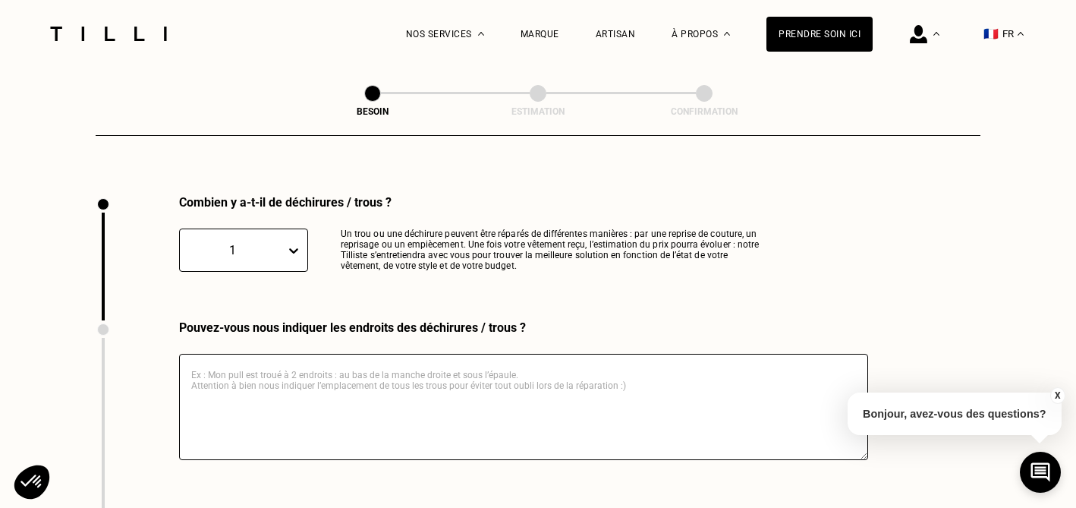
scroll to position [1611, 0]
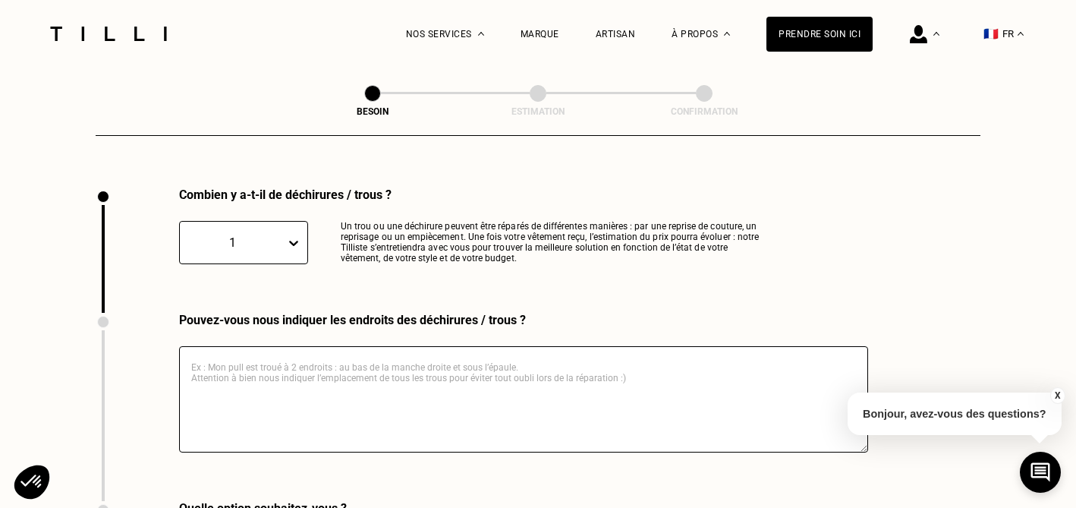
click at [237, 347] on textarea at bounding box center [523, 399] width 689 height 106
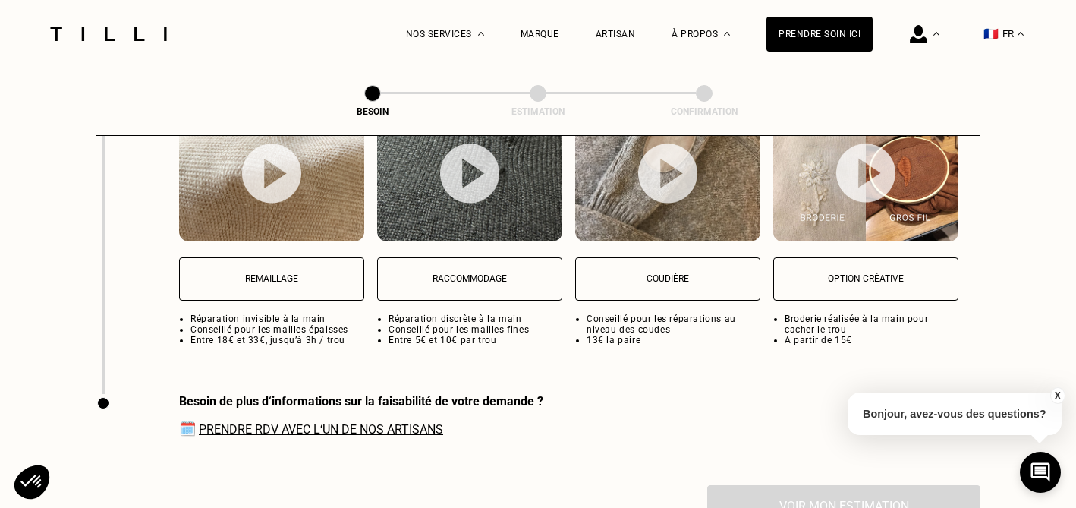
scroll to position [2085, 0]
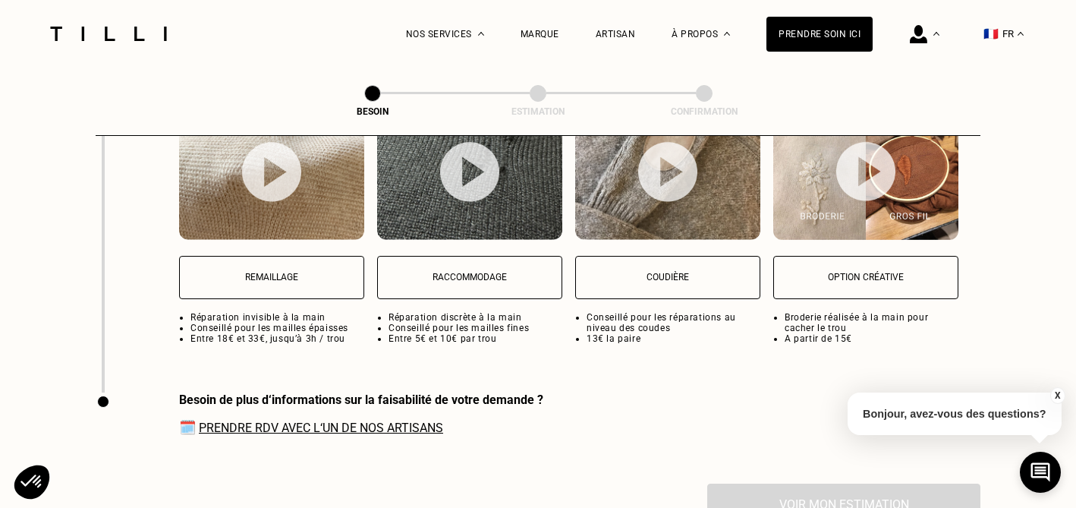
type textarea "Mon pull a un petit trou au milieu du dos"
click at [251, 272] on p "Remaillage" at bounding box center [271, 277] width 168 height 11
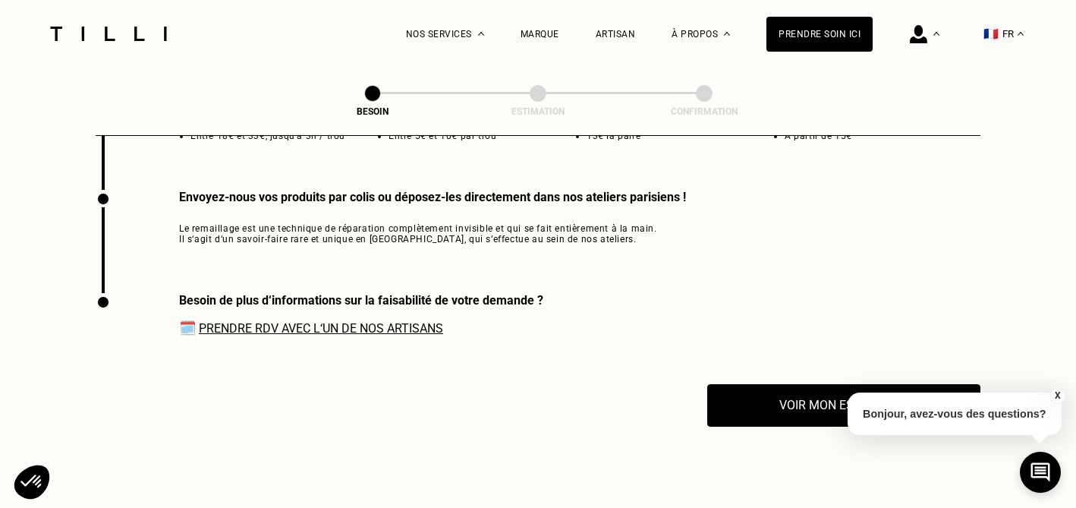
scroll to position [2290, 0]
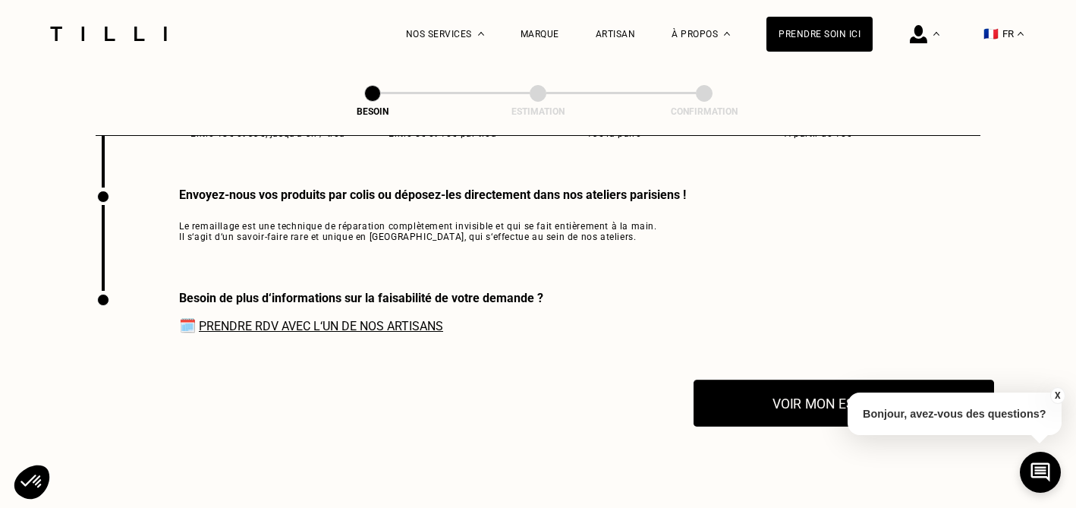
click at [763, 379] on button "Voir mon estimation" at bounding box center [844, 402] width 301 height 47
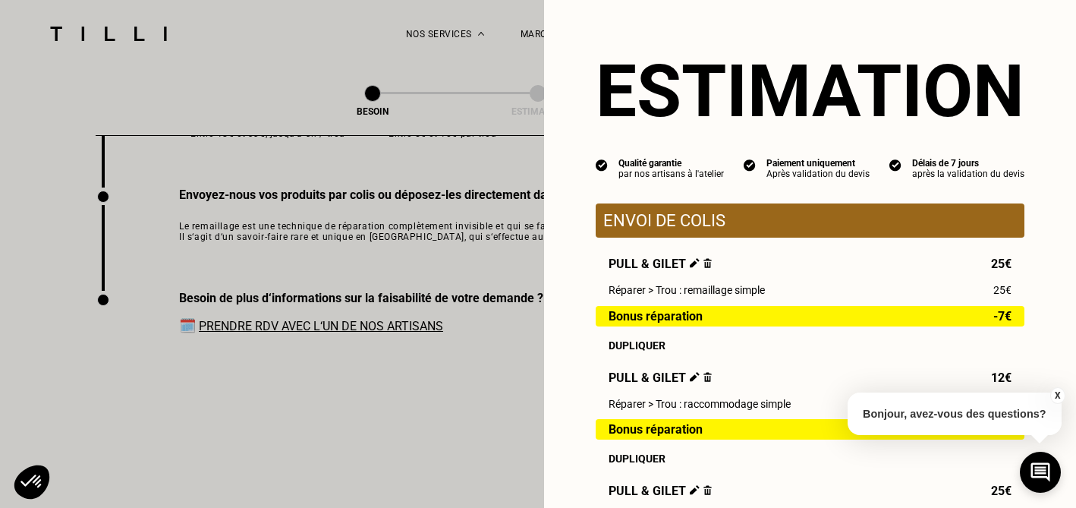
click at [766, 364] on div "Pull & gilet 25€ Réparer > Trou : remaillage simple 25€ Bonus réparation -7€ Du…" at bounding box center [810, 417] width 429 height 322
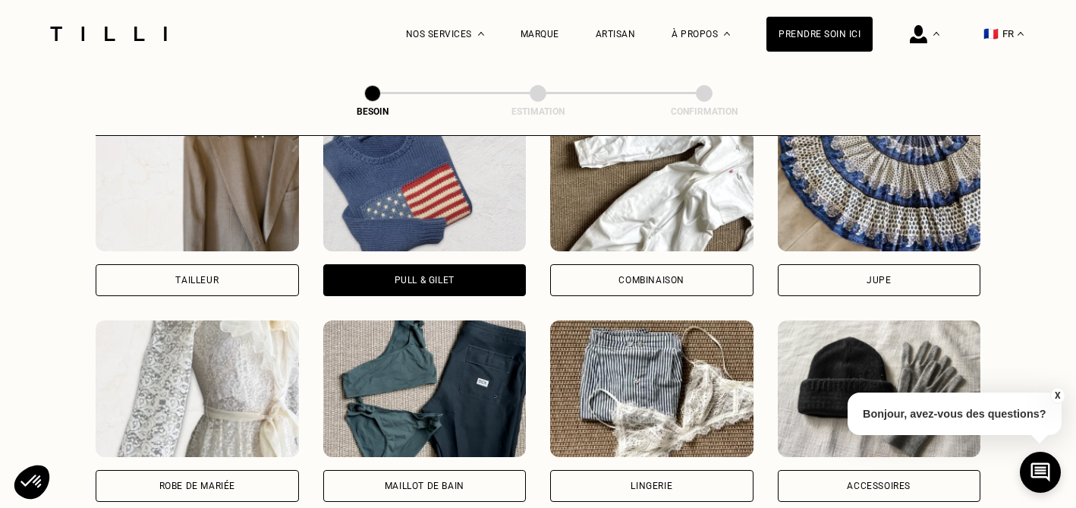
scroll to position [990, 0]
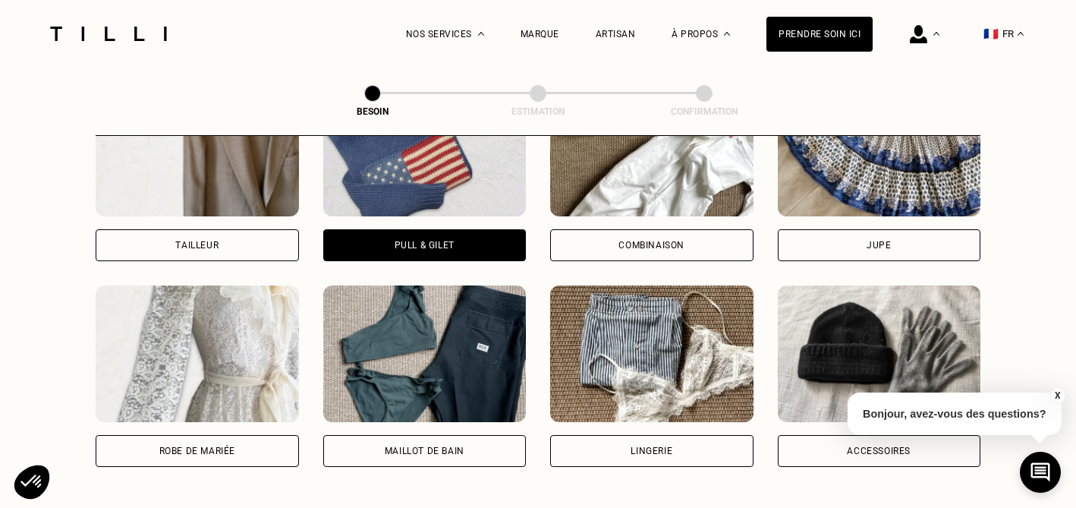
click at [423, 241] on div "Pull & gilet" at bounding box center [425, 245] width 60 height 9
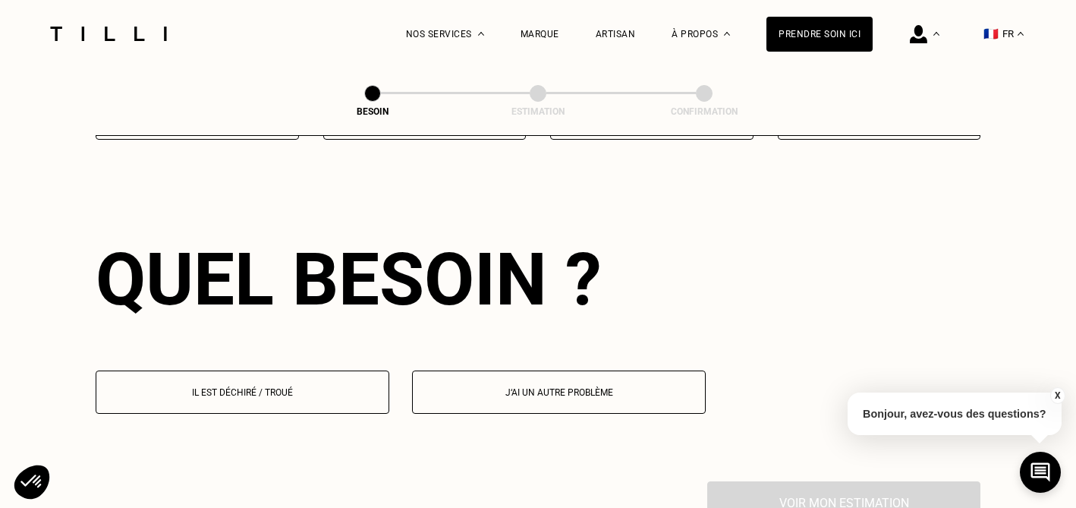
scroll to position [1317, 0]
click at [247, 387] on p "Il est déchiré / troué" at bounding box center [242, 392] width 277 height 11
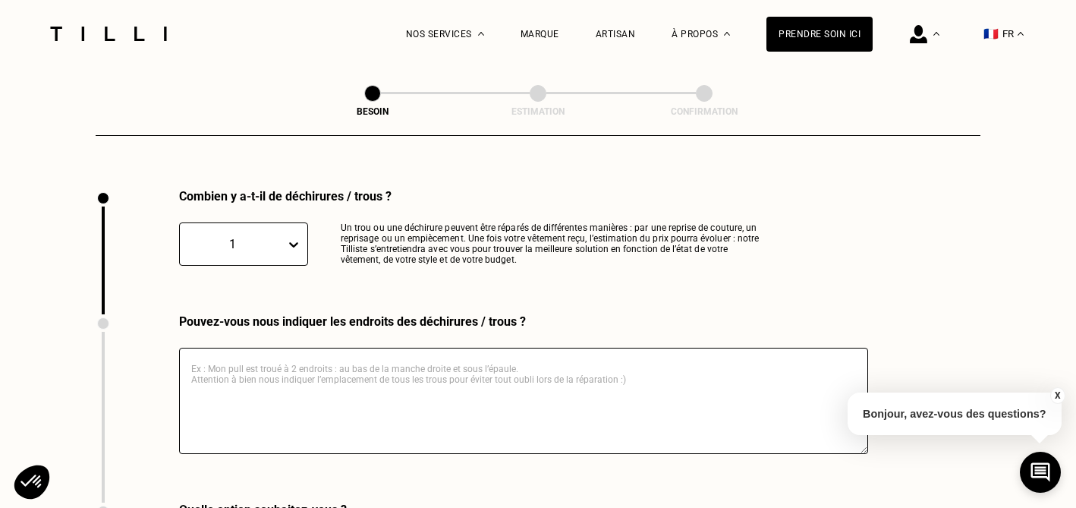
scroll to position [1611, 0]
click at [291, 235] on icon at bounding box center [293, 242] width 15 height 15
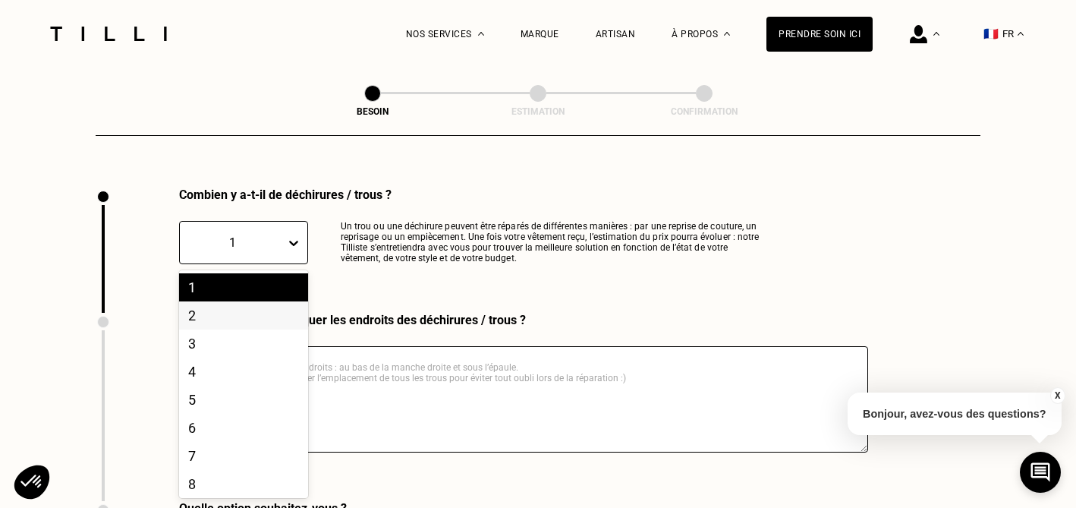
click at [242, 301] on div "2" at bounding box center [243, 315] width 129 height 28
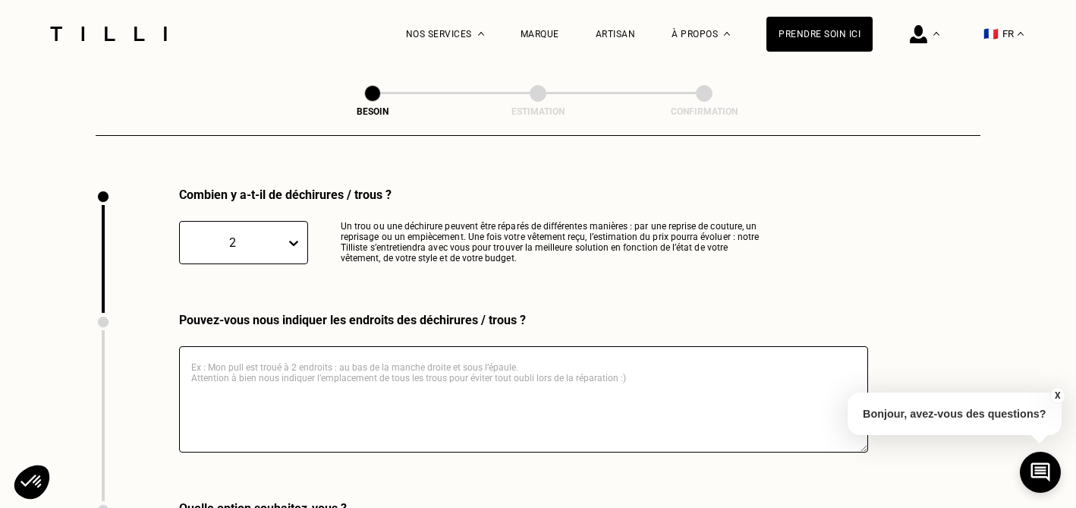
click at [268, 355] on textarea at bounding box center [523, 399] width 689 height 106
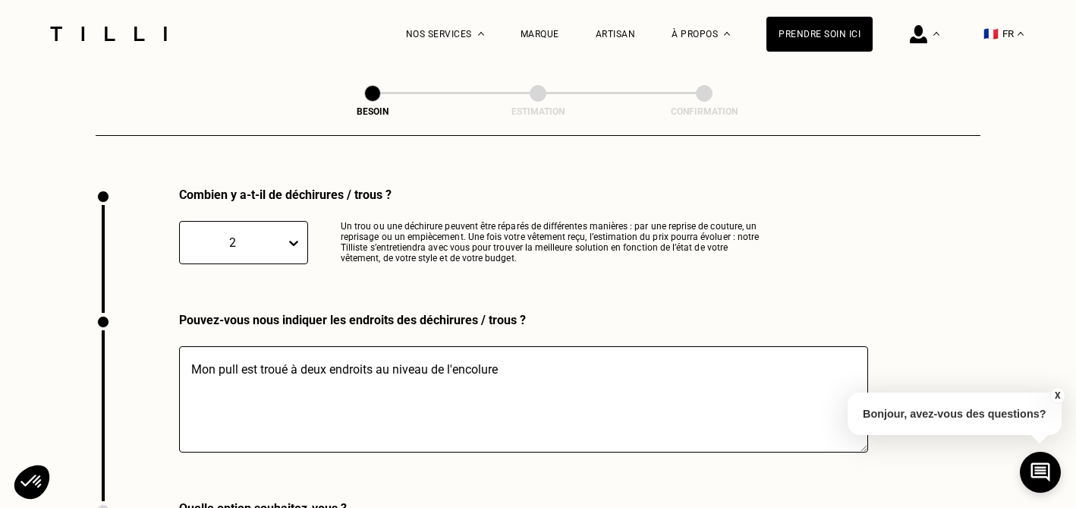
click at [244, 351] on textarea "Mon pull est troué à deux endroits au niveau de l'encolure" at bounding box center [523, 399] width 689 height 106
click at [241, 350] on textarea "Mon pull est troué à deux endroits au niveau de l'encolure" at bounding box center [523, 399] width 689 height 106
click at [628, 350] on textarea "Mon pull (col roulé gris) est troué à deux endroits au niveau de l'encolure" at bounding box center [523, 399] width 689 height 106
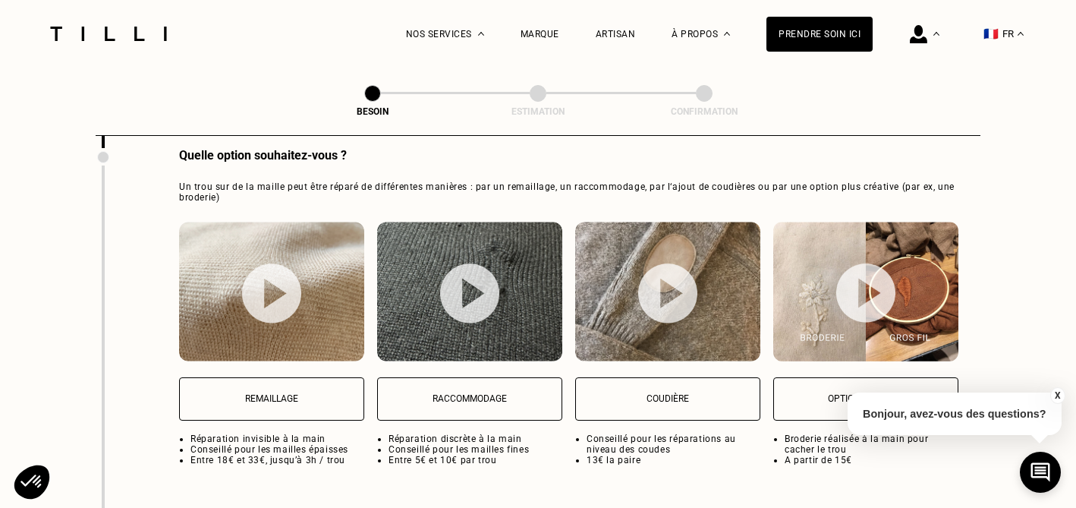
scroll to position [1965, 0]
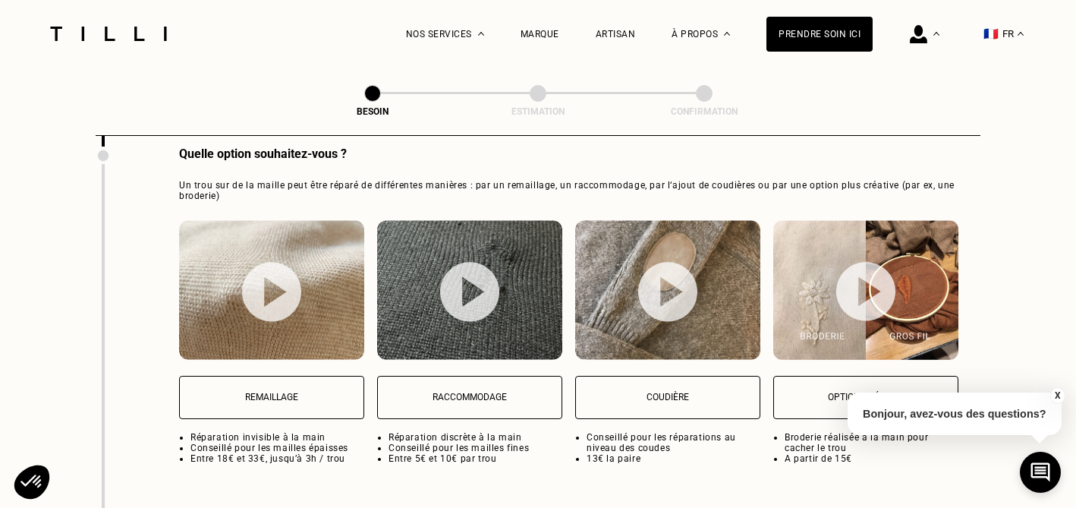
type textarea "Mon pull (col roulé gris) est troué à deux endroits au niveau de l'encolure"
click at [290, 392] on p "Remaillage" at bounding box center [271, 397] width 168 height 11
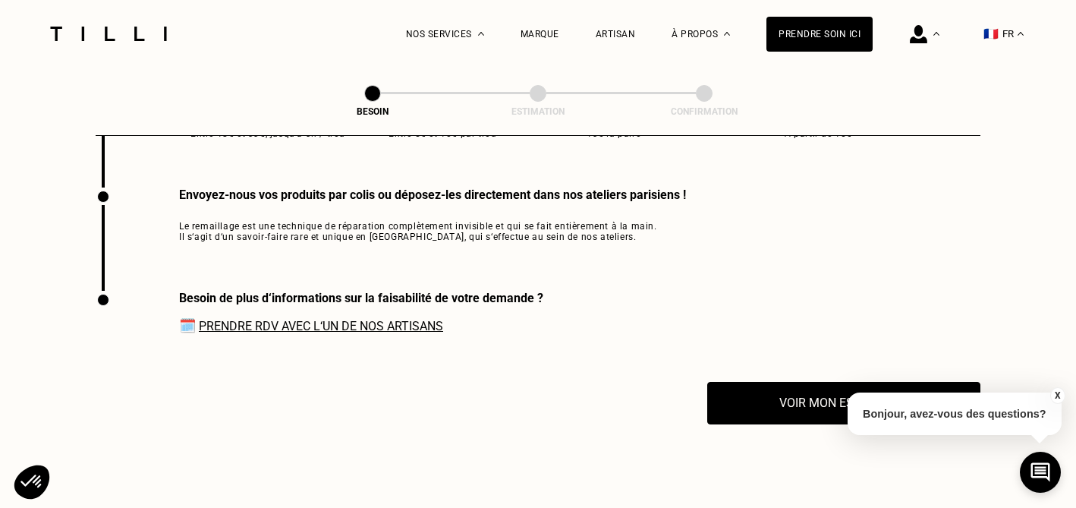
scroll to position [2290, 0]
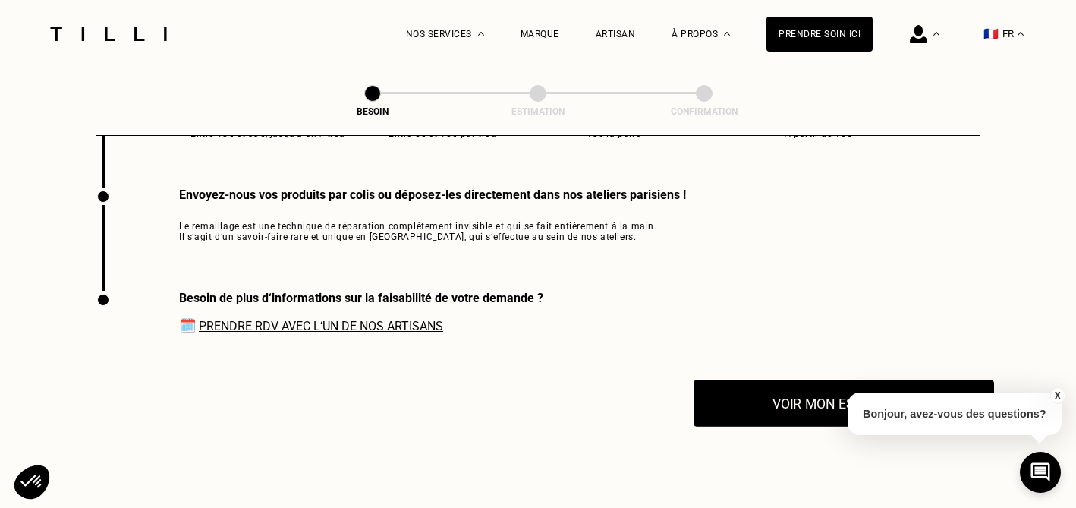
click at [840, 383] on button "Voir mon estimation" at bounding box center [844, 402] width 301 height 47
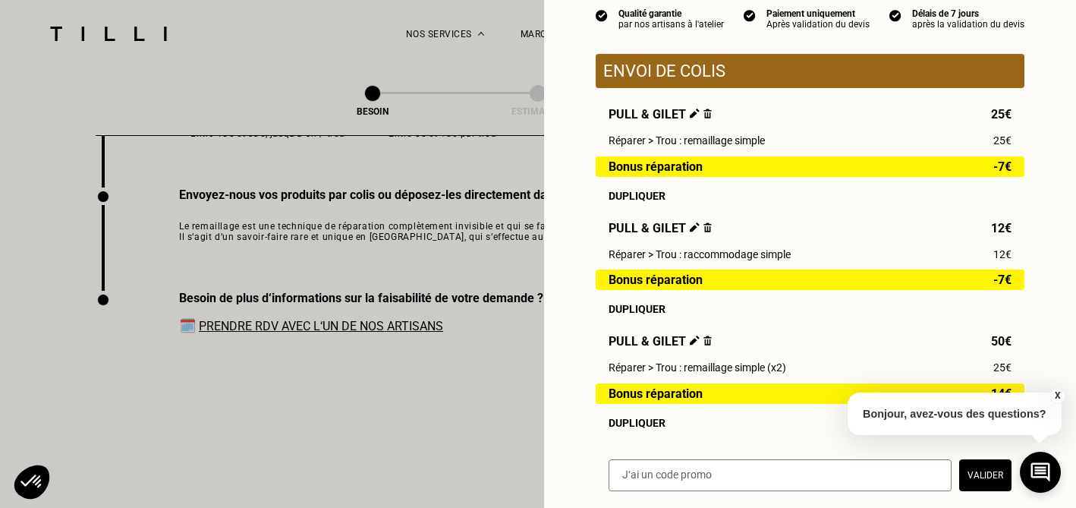
scroll to position [319, 0]
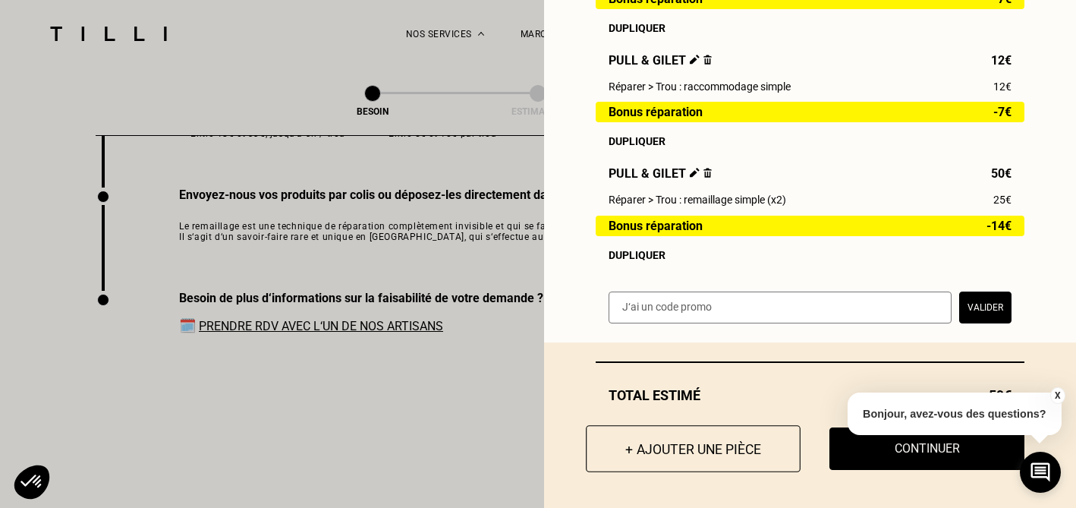
click at [652, 443] on button "+ Ajouter une pièce" at bounding box center [693, 448] width 215 height 47
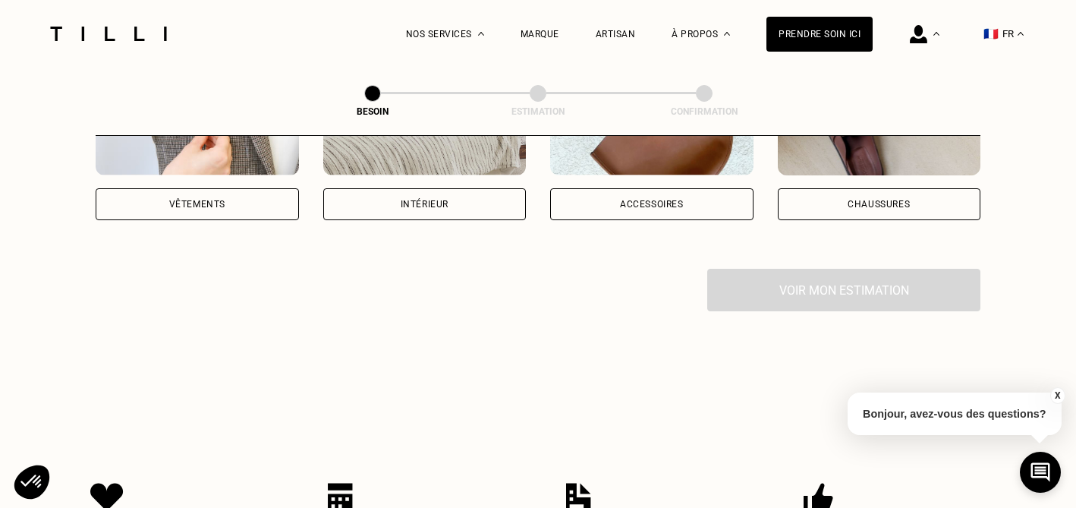
scroll to position [431, 0]
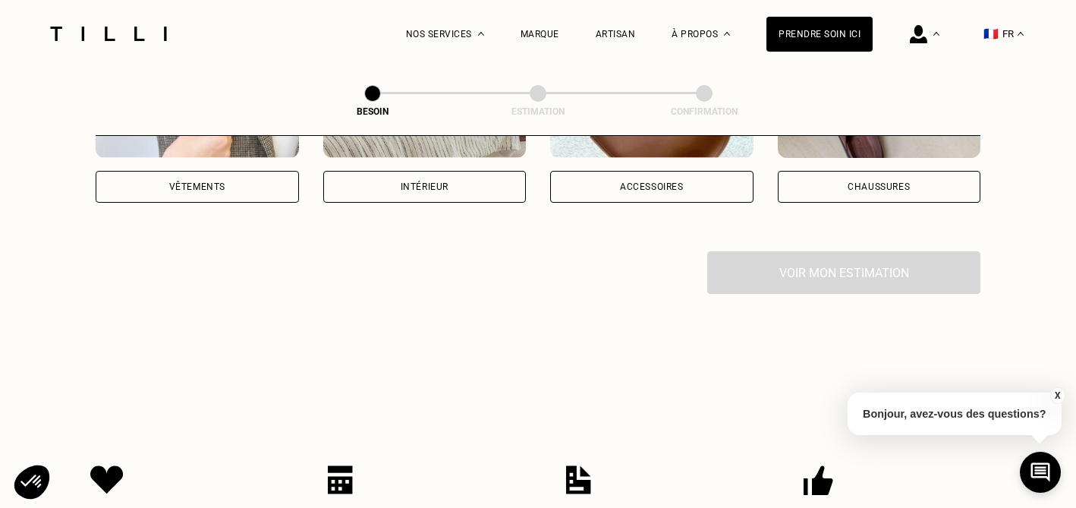
click at [231, 181] on div "Vêtements" at bounding box center [197, 187] width 203 height 32
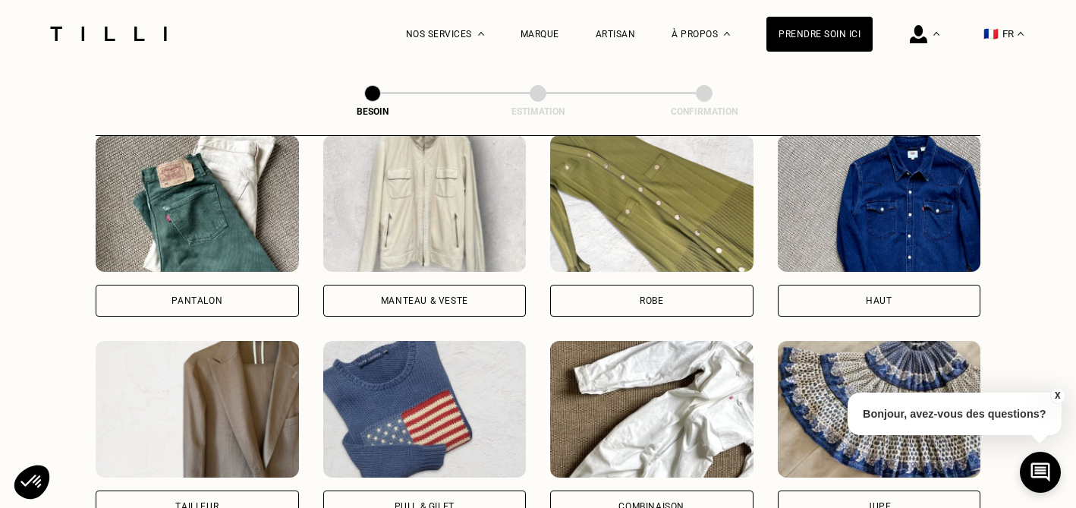
scroll to position [734, 0]
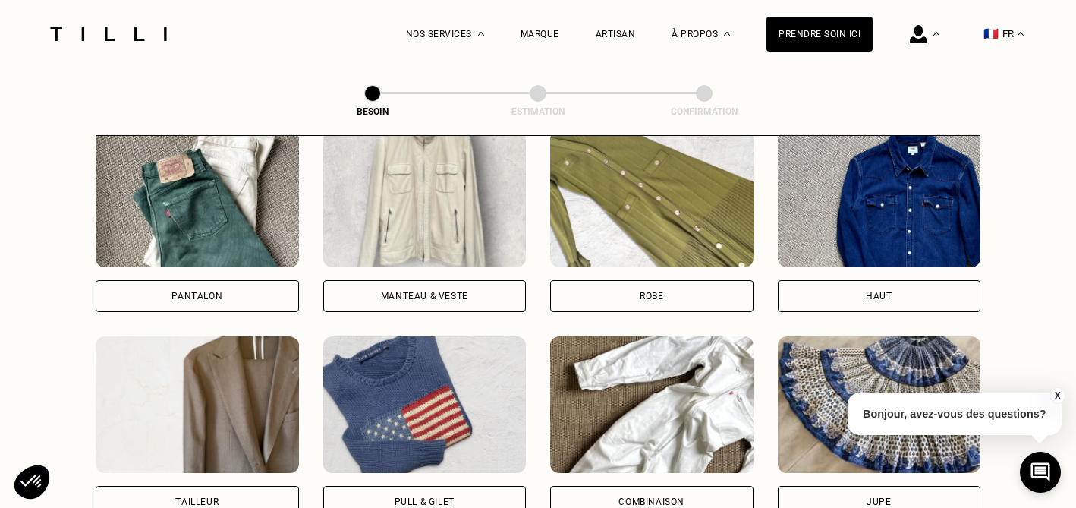
click at [370, 488] on div "Pull & gilet" at bounding box center [424, 502] width 203 height 32
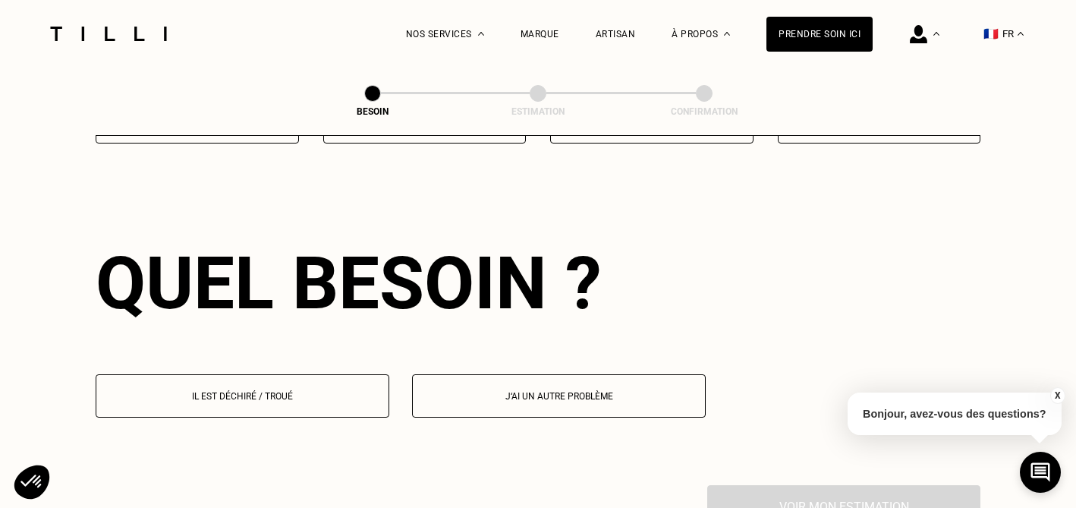
scroll to position [1317, 0]
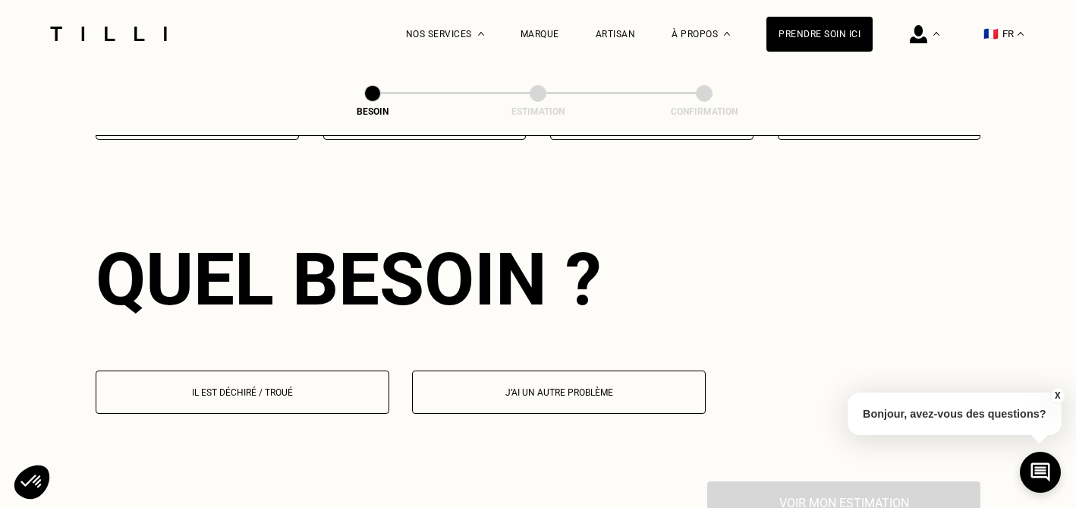
click at [293, 387] on p "Il est déchiré / troué" at bounding box center [242, 392] width 277 height 11
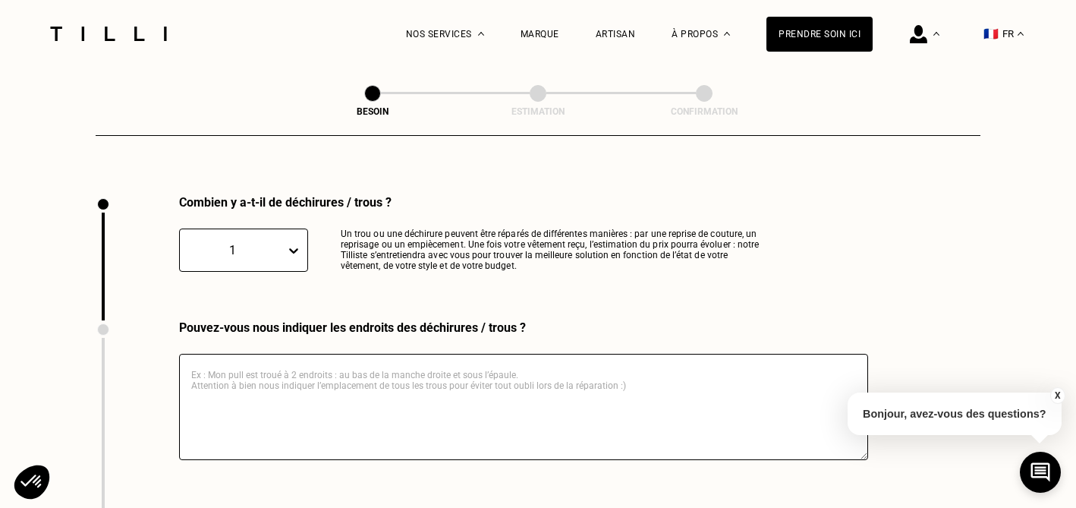
scroll to position [1611, 0]
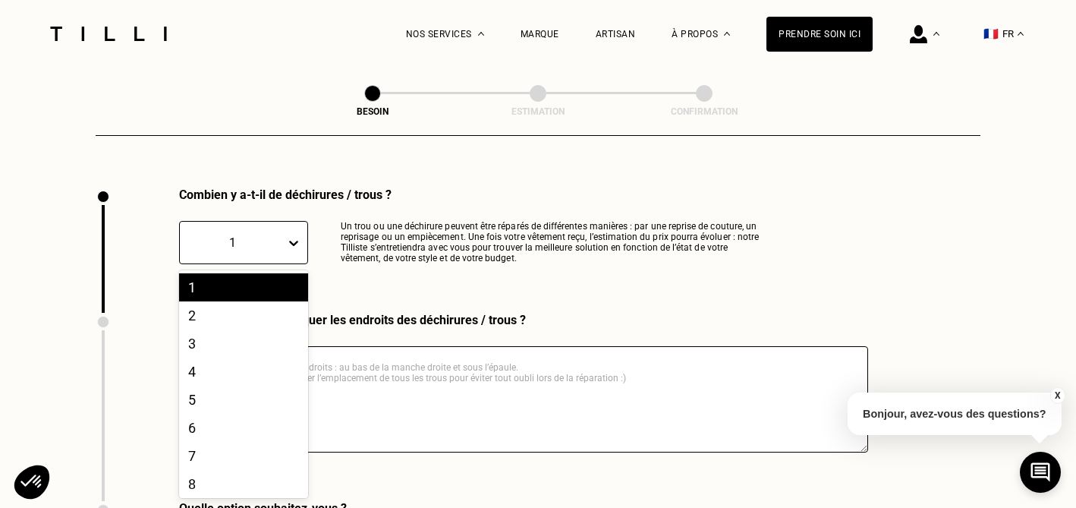
click at [293, 235] on icon at bounding box center [293, 242] width 15 height 15
click at [244, 329] on div "3" at bounding box center [243, 343] width 129 height 28
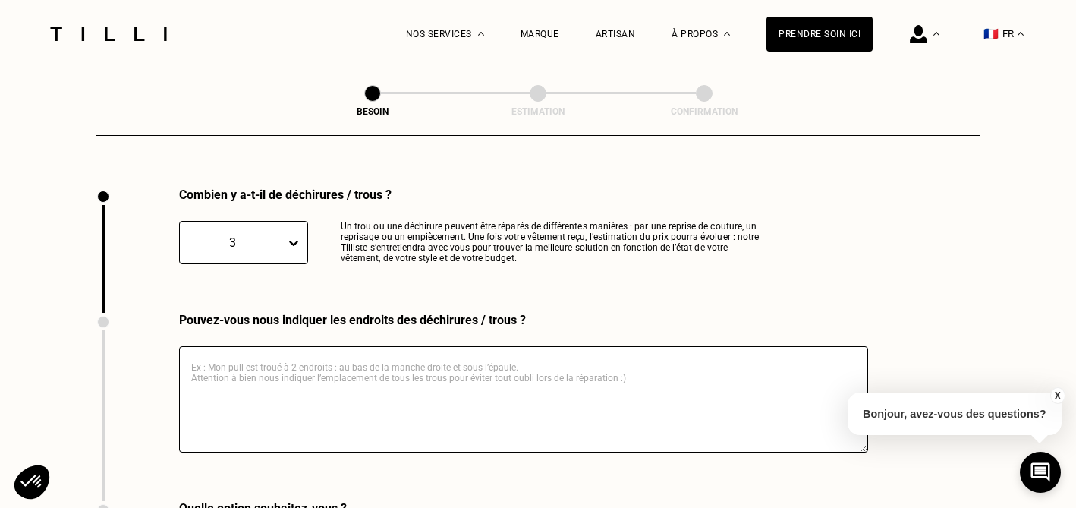
click at [250, 351] on textarea at bounding box center [523, 399] width 689 height 106
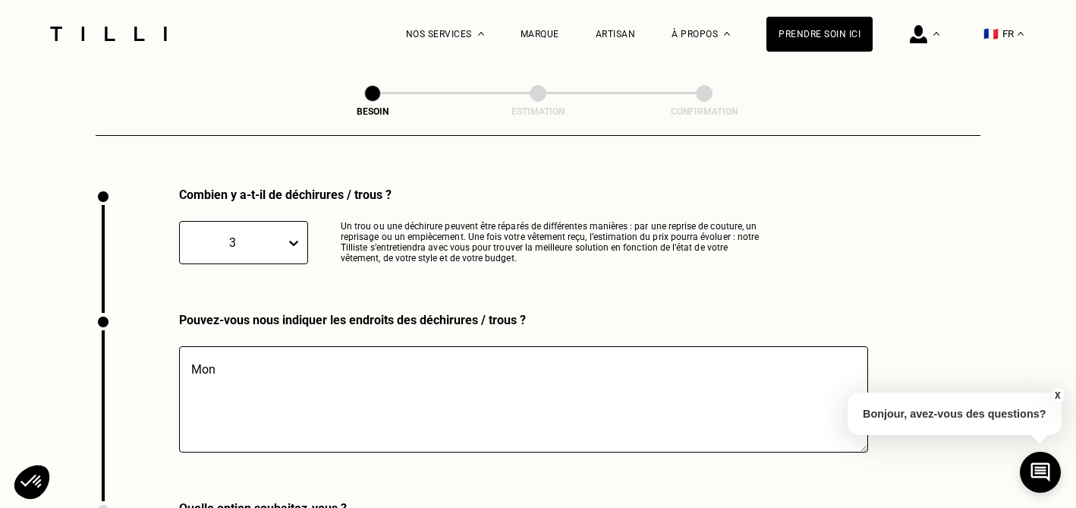
click at [289, 235] on icon at bounding box center [293, 242] width 15 height 15
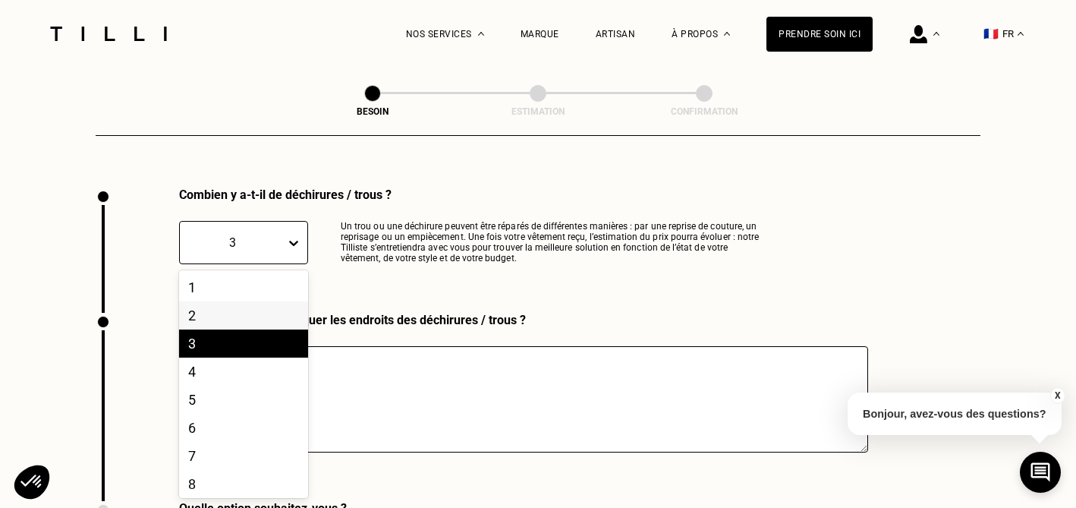
click at [225, 301] on div "2" at bounding box center [243, 315] width 129 height 28
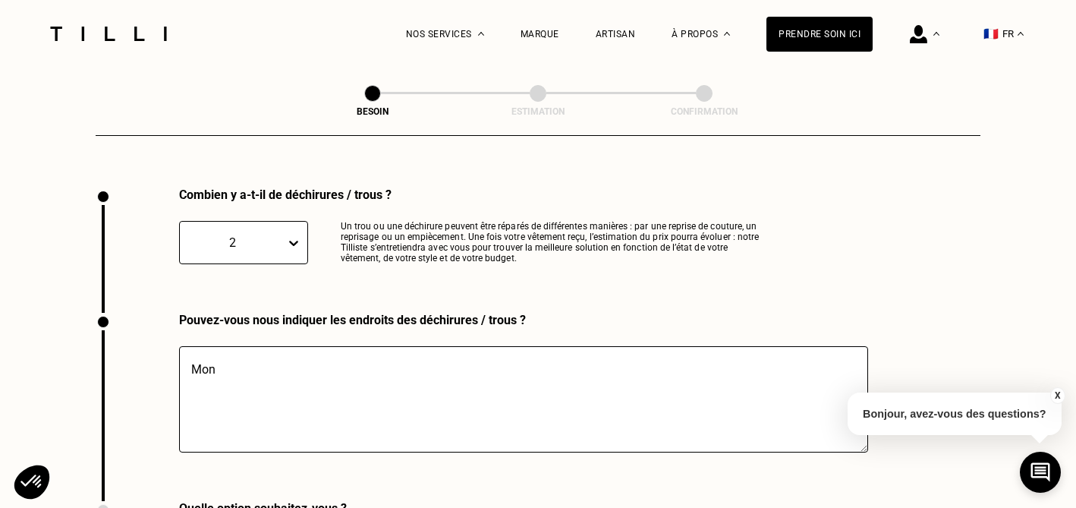
click at [222, 352] on textarea "Mon" at bounding box center [523, 399] width 689 height 106
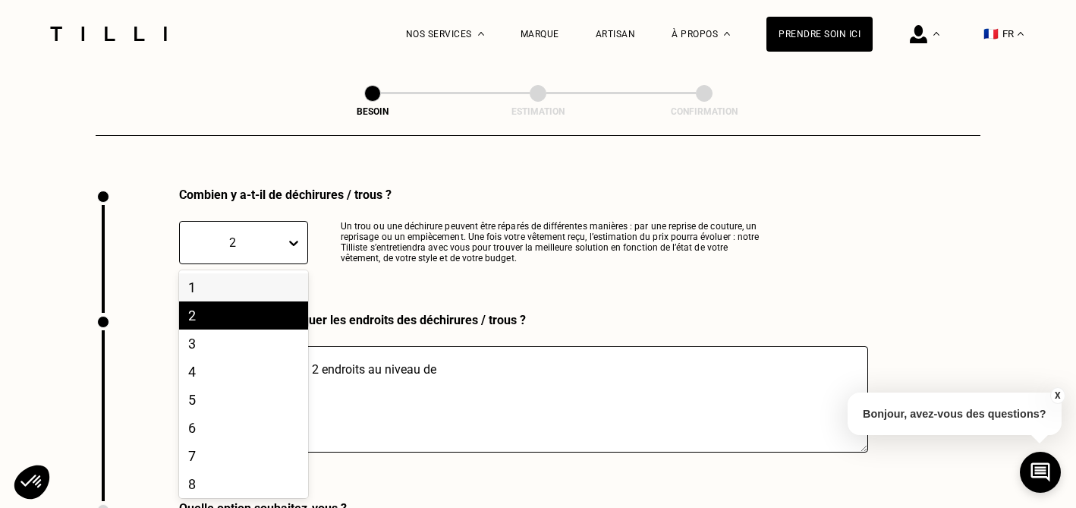
click at [297, 235] on icon at bounding box center [293, 242] width 15 height 15
click at [210, 329] on div "3" at bounding box center [243, 343] width 129 height 28
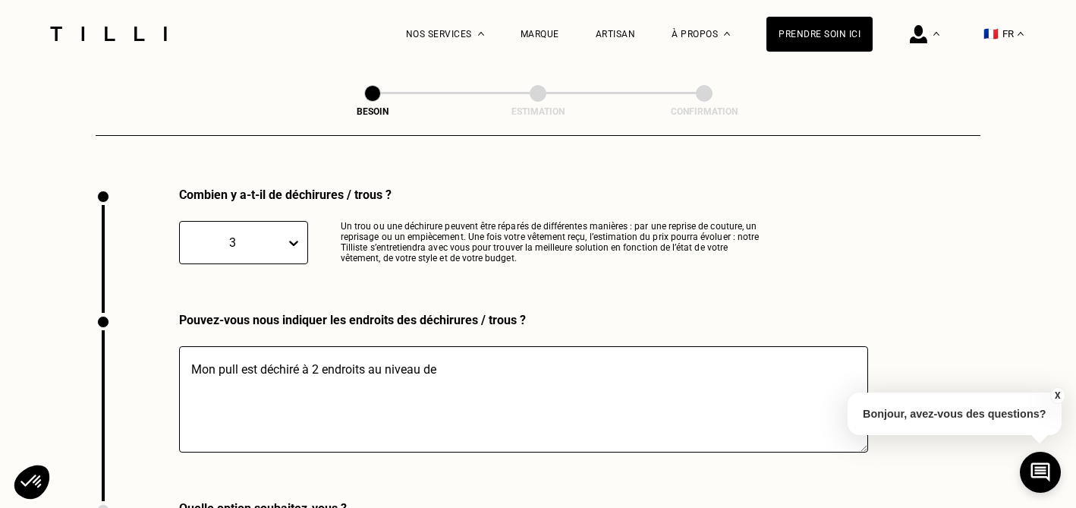
click at [458, 357] on textarea "Mon pull est déchiré à 2 endroits au niveau de" at bounding box center [523, 399] width 689 height 106
click at [318, 348] on textarea "Mon pull est déchiré à 2 endroits au niveau de" at bounding box center [523, 399] width 689 height 106
click at [453, 352] on textarea "Mon pull est déchiré à 3 endroits au niveau de" at bounding box center [523, 399] width 689 height 106
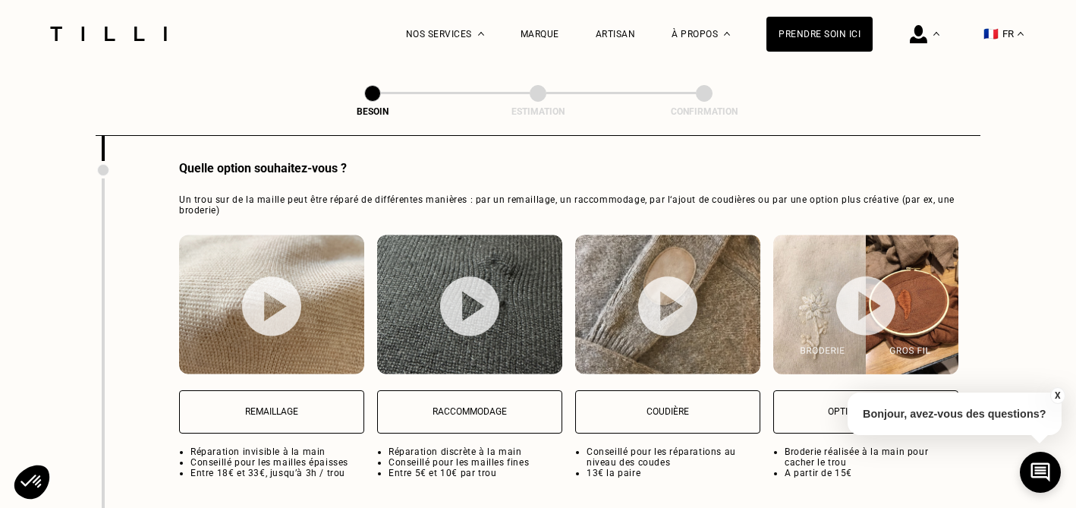
scroll to position [1972, 0]
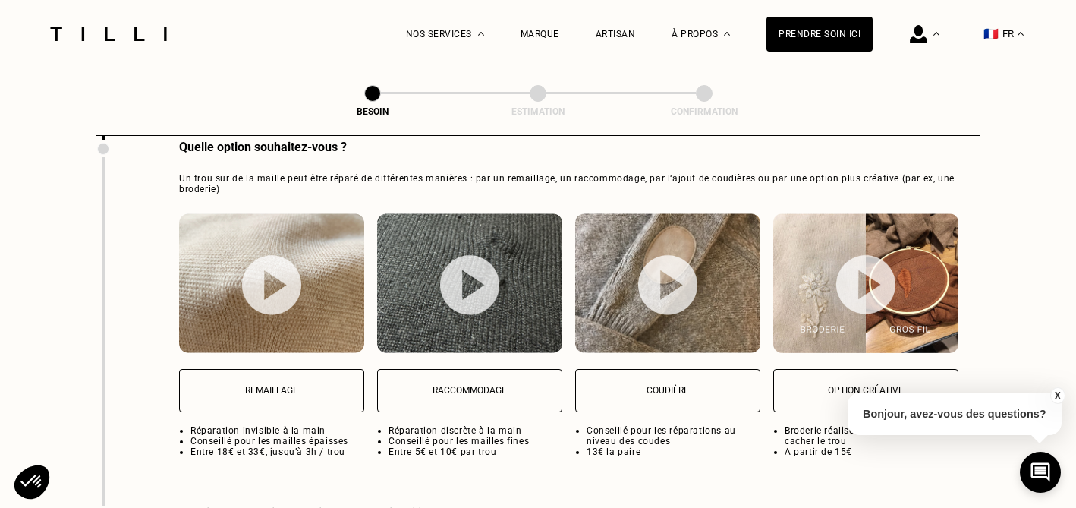
type textarea "Mon pull est déchiré à 3 endroits au niveau de l'épaule gauche"
click at [247, 385] on p "Remaillage" at bounding box center [271, 390] width 168 height 11
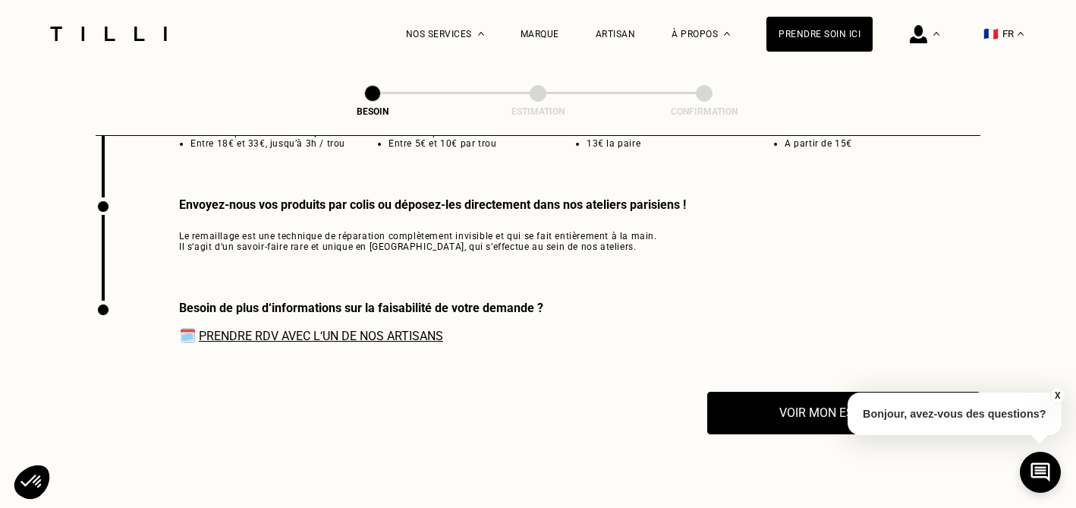
scroll to position [2290, 0]
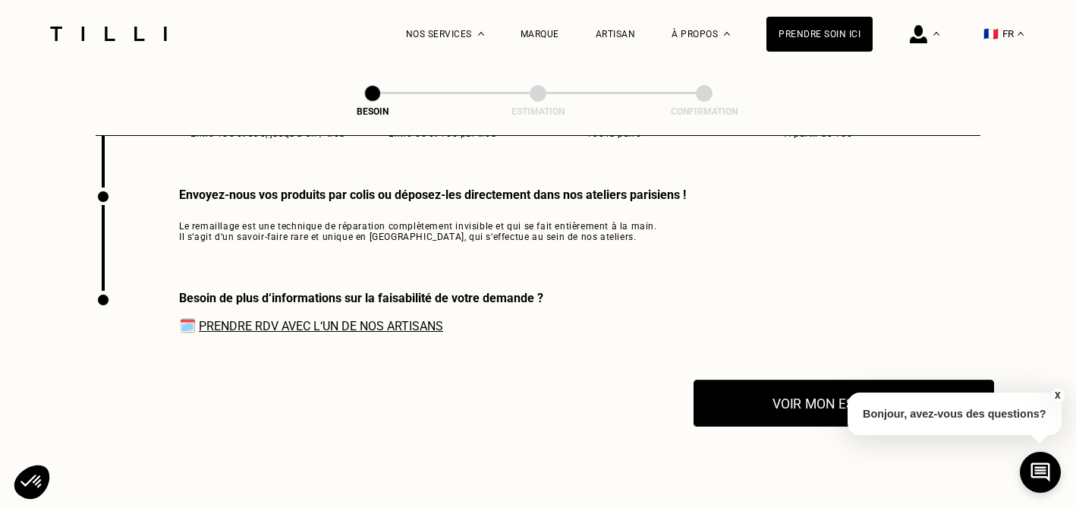
click at [774, 389] on button "Voir mon estimation" at bounding box center [844, 402] width 301 height 47
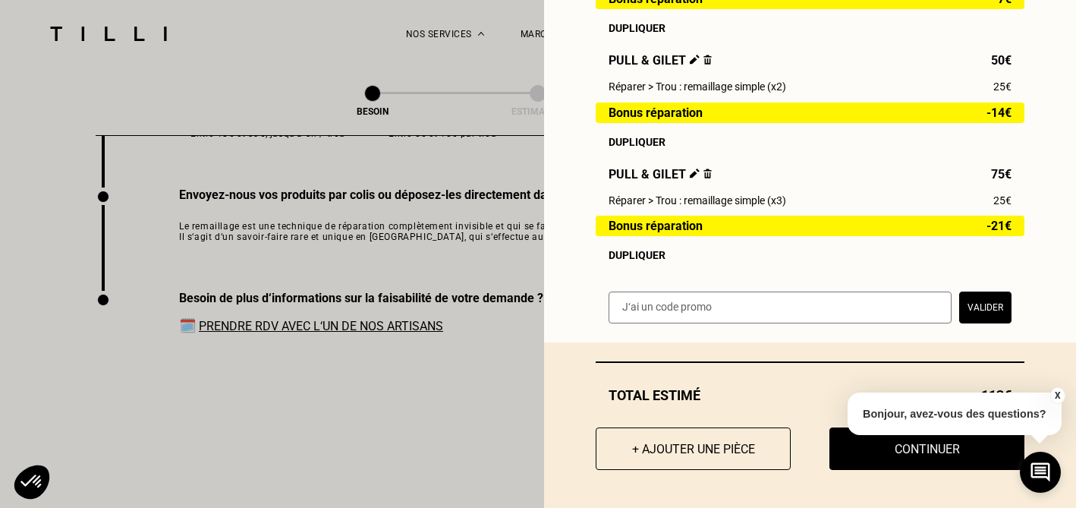
scroll to position [2300, 0]
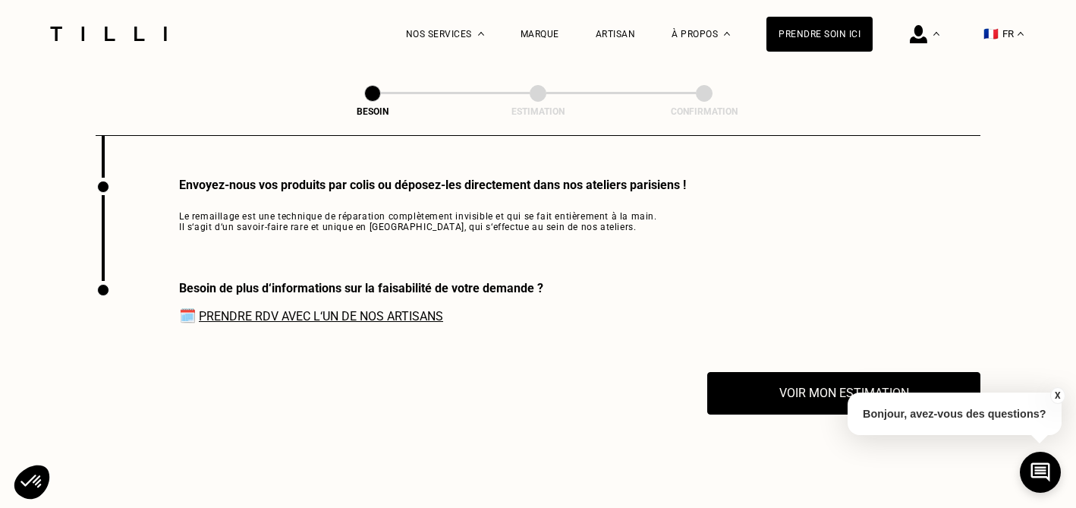
click at [1057, 395] on button "X" at bounding box center [1056, 395] width 15 height 17
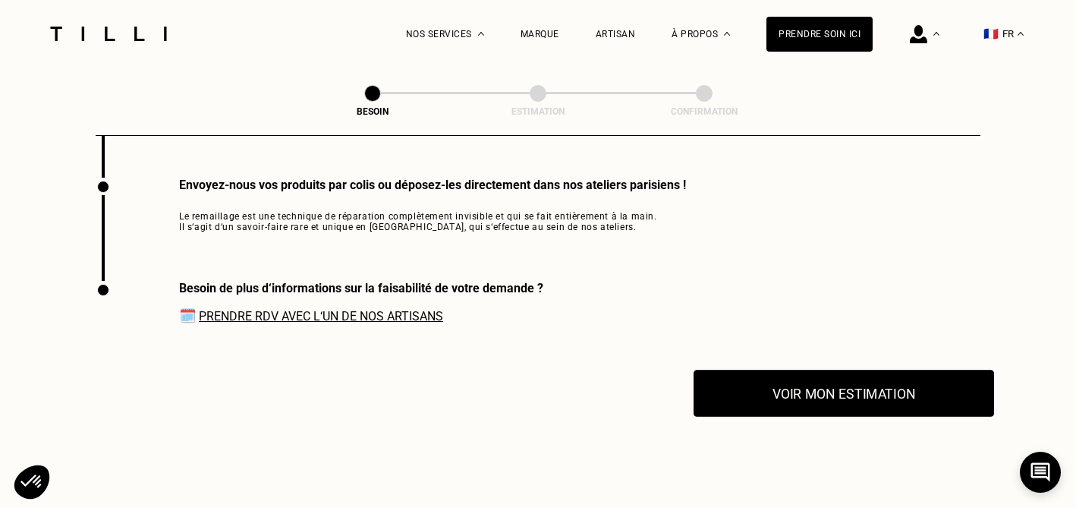
click at [872, 373] on button "Voir mon estimation" at bounding box center [844, 393] width 301 height 47
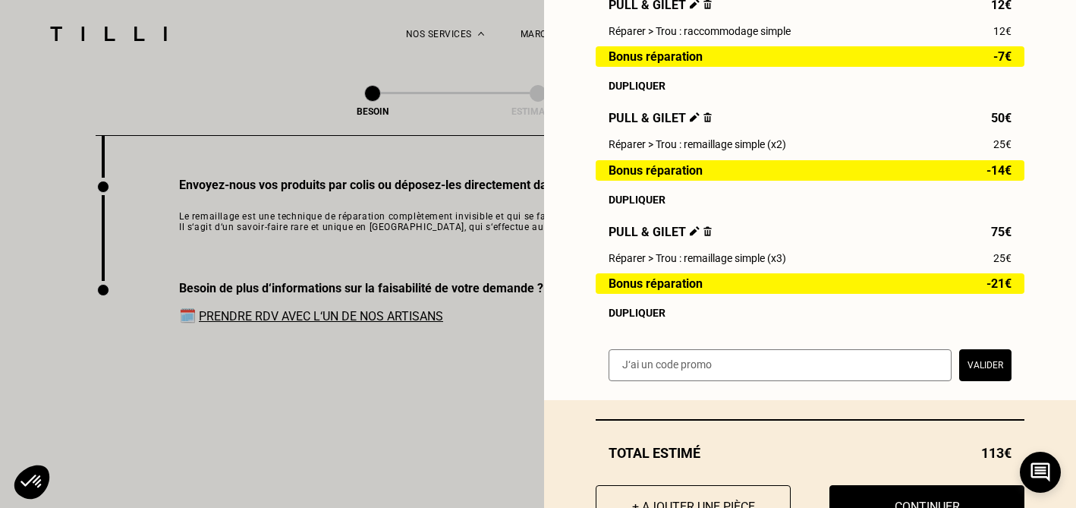
scroll to position [433, 0]
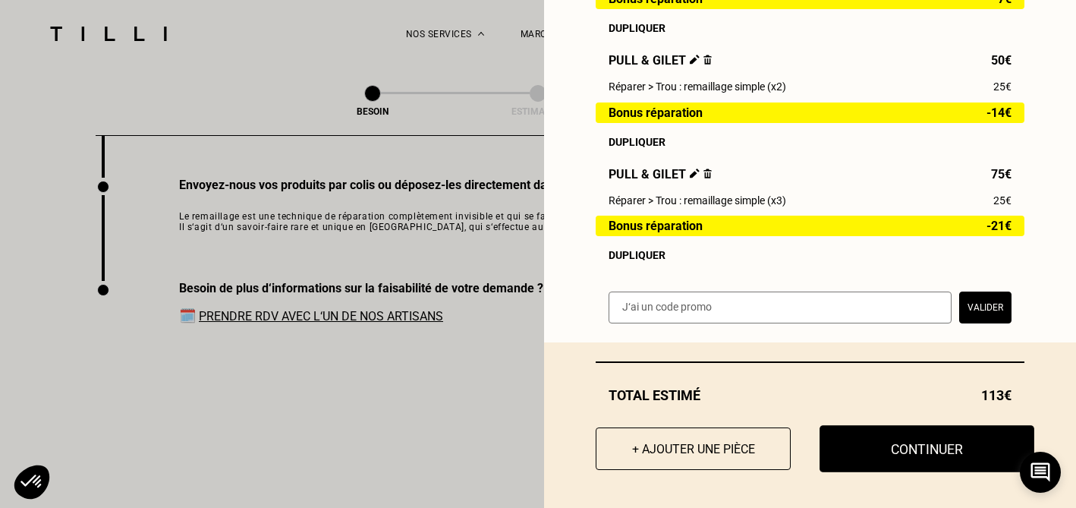
click at [933, 449] on button "Continuer" at bounding box center [927, 448] width 215 height 47
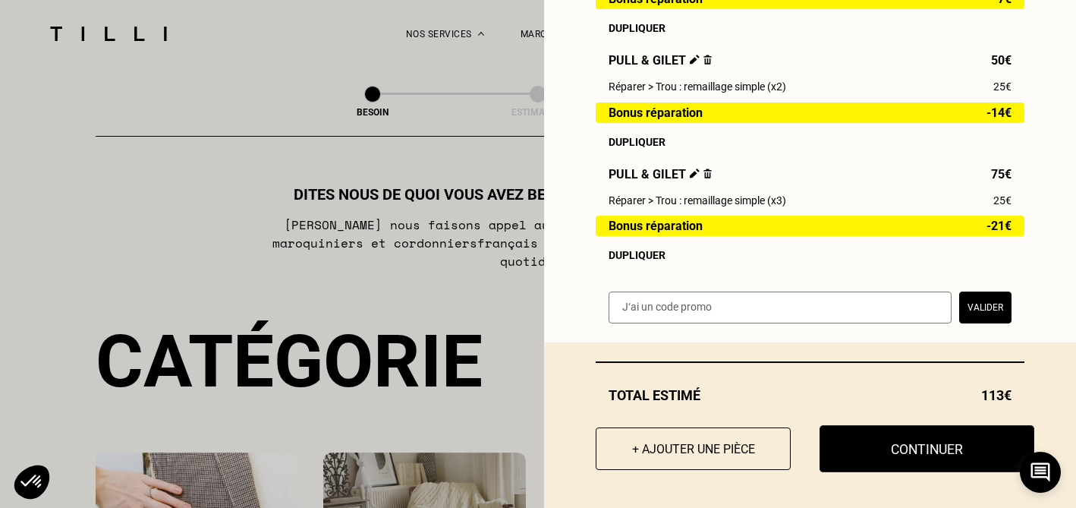
select select "FR"
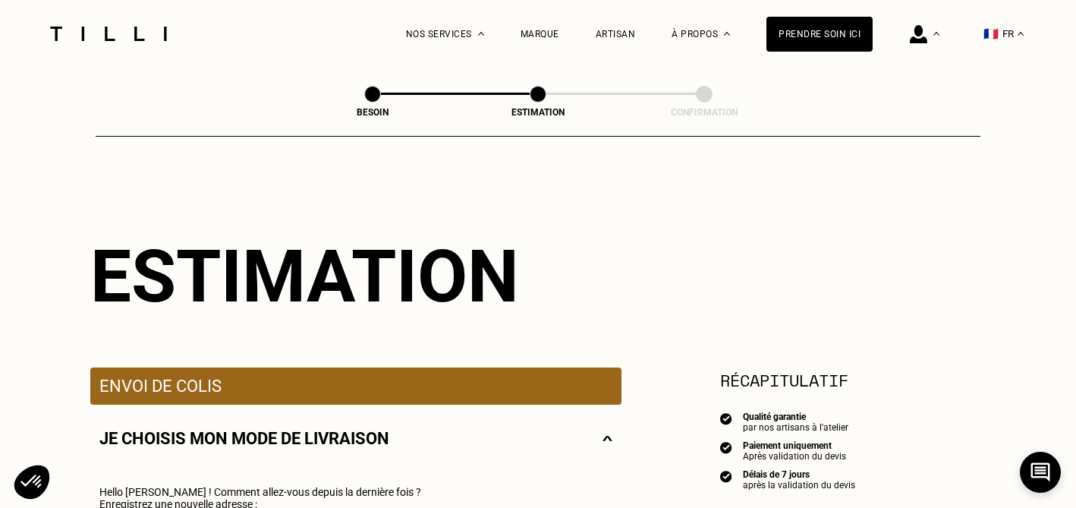
type input "06 69 07 96 03"
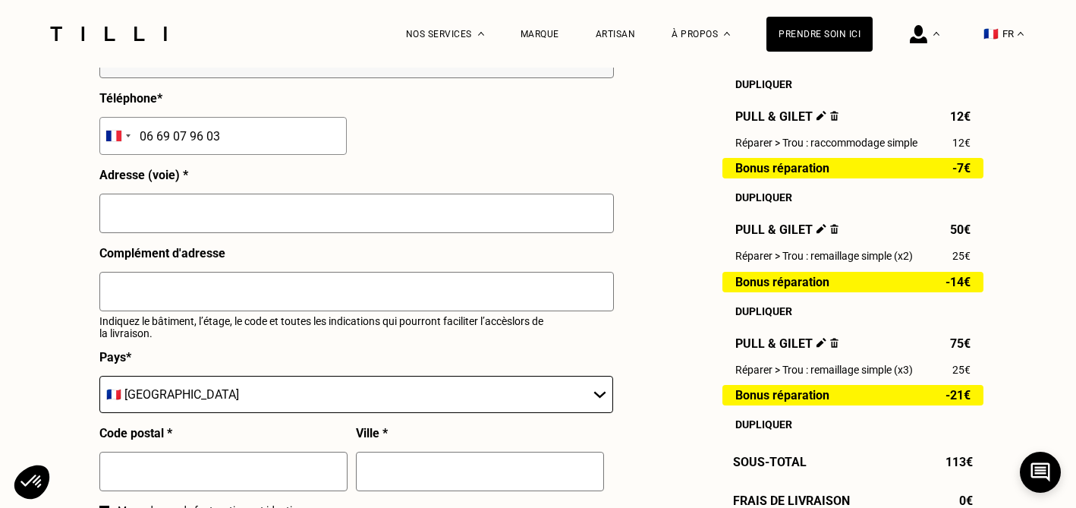
scroll to position [511, 0]
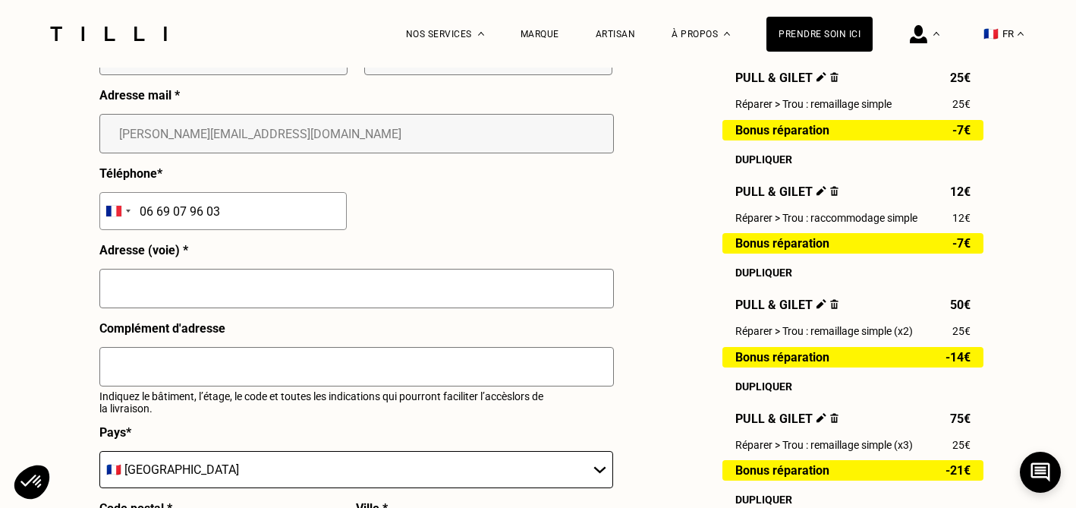
click at [212, 284] on input "text" at bounding box center [356, 288] width 515 height 39
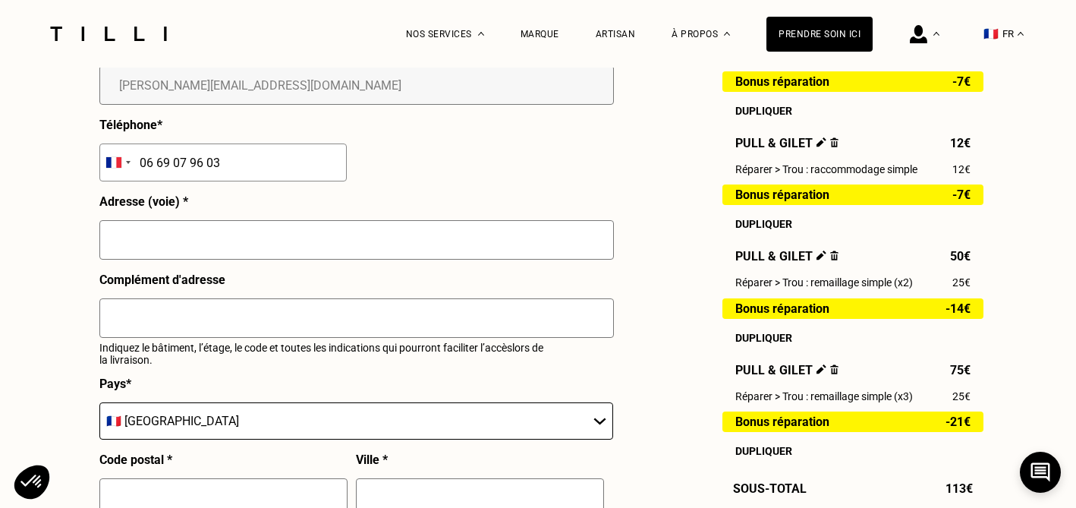
scroll to position [562, 0]
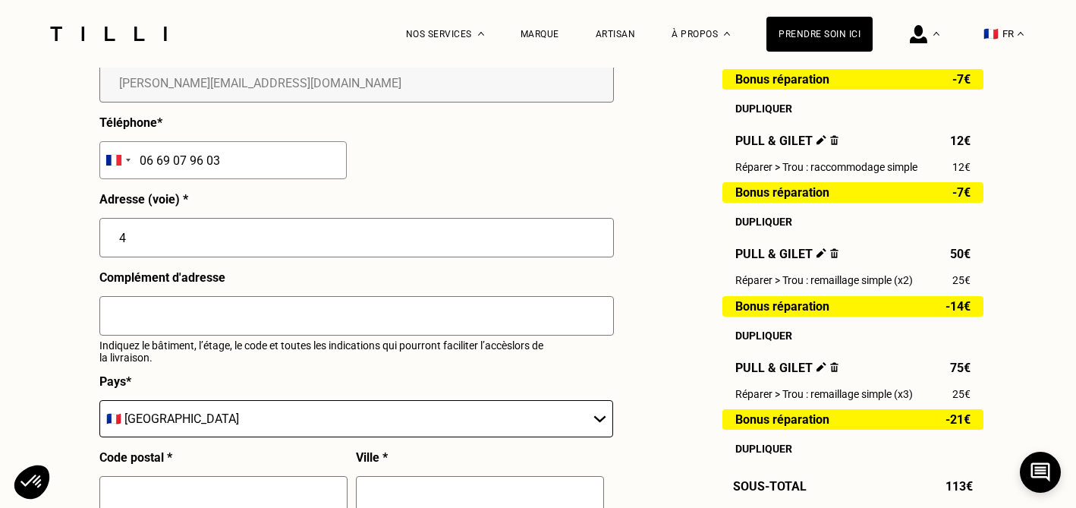
type input "4"
type input "[GEOGRAPHIC_DATA] - ZONE LOGISTIQUE"
type input "[STREET_ADDRESS][PERSON_NAME]"
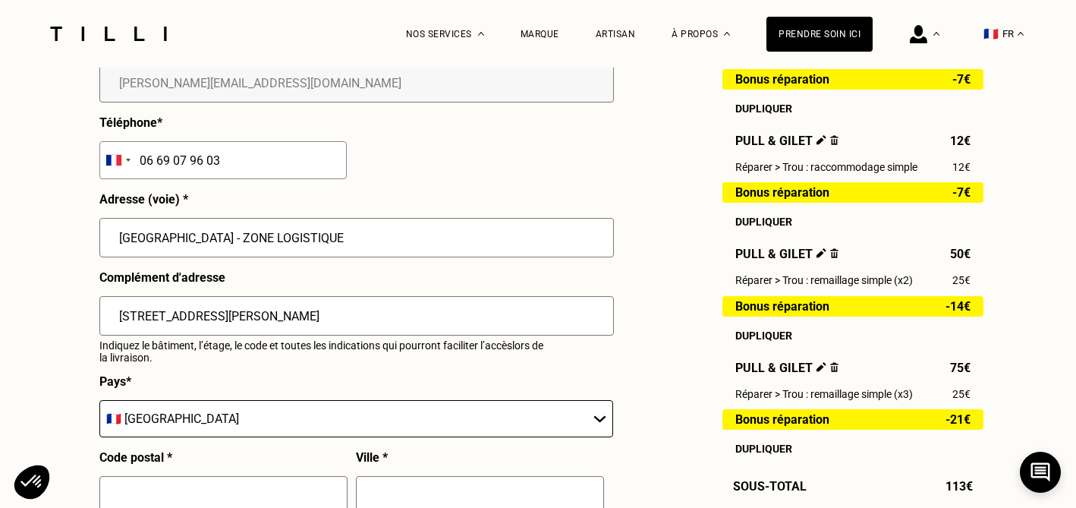
type input "59000"
type input "LILLE"
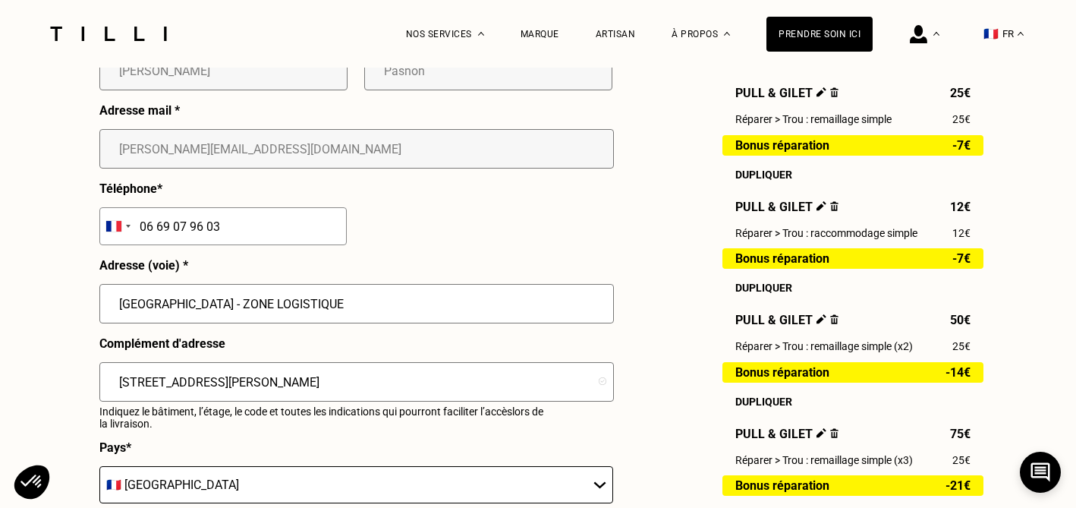
scroll to position [627, 0]
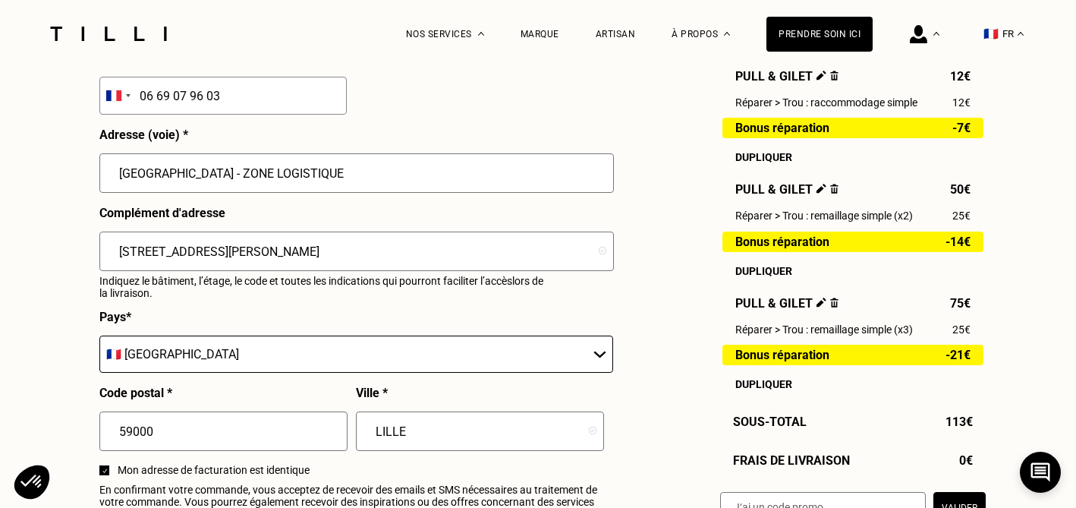
drag, startPoint x: 328, startPoint y: 165, endPoint x: 127, endPoint y: 159, distance: 201.2
click at [127, 159] on input "[GEOGRAPHIC_DATA] - ZONE LOGISTIQUE" at bounding box center [356, 172] width 515 height 39
type input "[STREET_ADDRESS][PERSON_NAME]"
drag, startPoint x: 295, startPoint y: 268, endPoint x: 89, endPoint y: 237, distance: 208.7
click at [88, 237] on div "Besoin Estimation Confirmation Estimation Récapitulatif Qualité garantie par no…" at bounding box center [537, 277] width 1091 height 1673
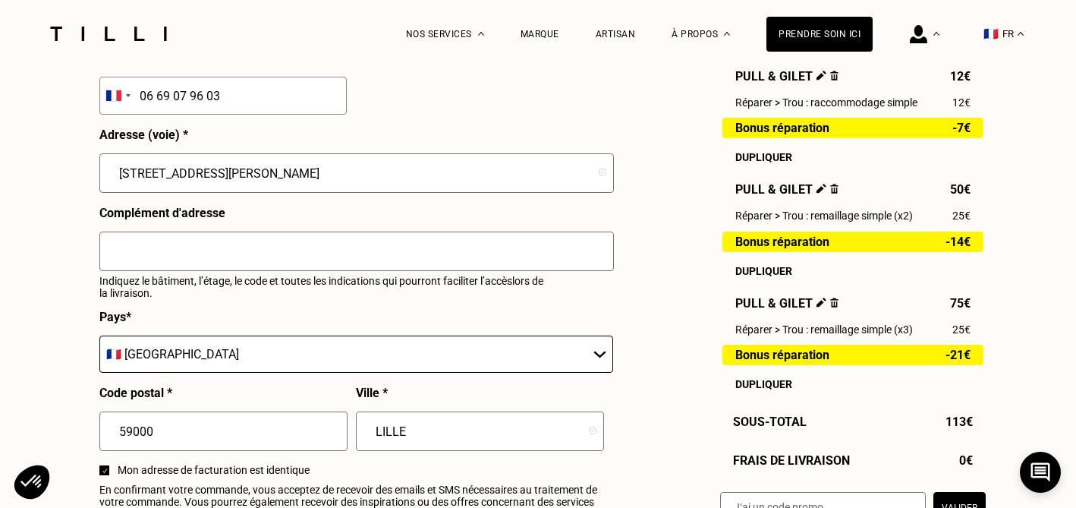
click at [165, 428] on input "59000" at bounding box center [223, 430] width 248 height 39
type input "5900"
type input "59910"
click at [373, 432] on input "text" at bounding box center [480, 430] width 248 height 39
type input "BONDUES"
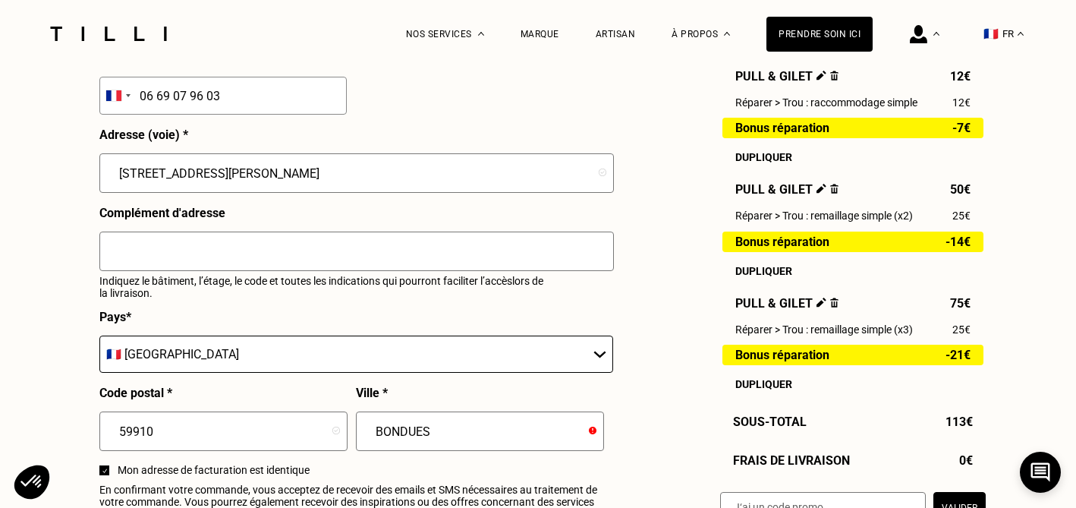
type input "[STREET_ADDRESS][PERSON_NAME]"
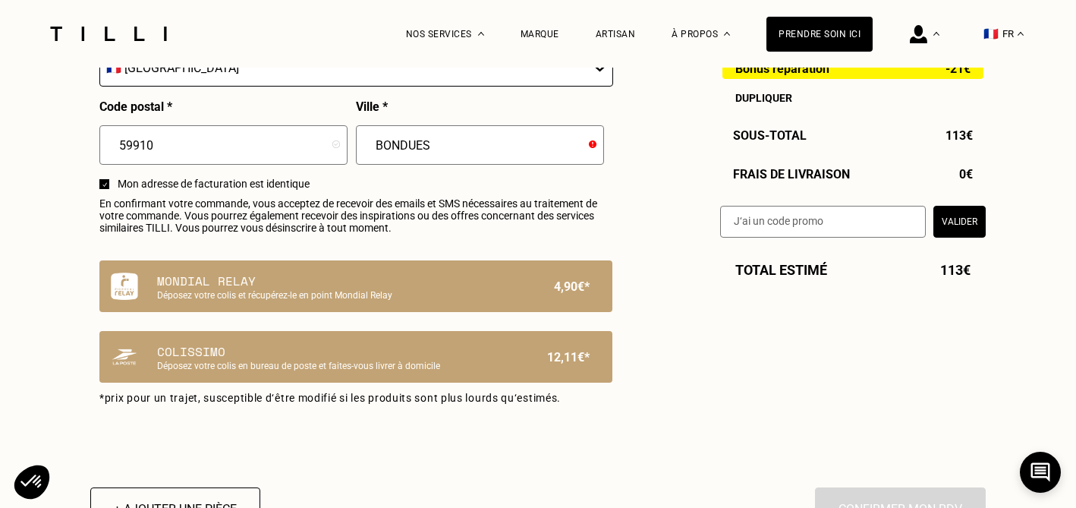
scroll to position [921, 0]
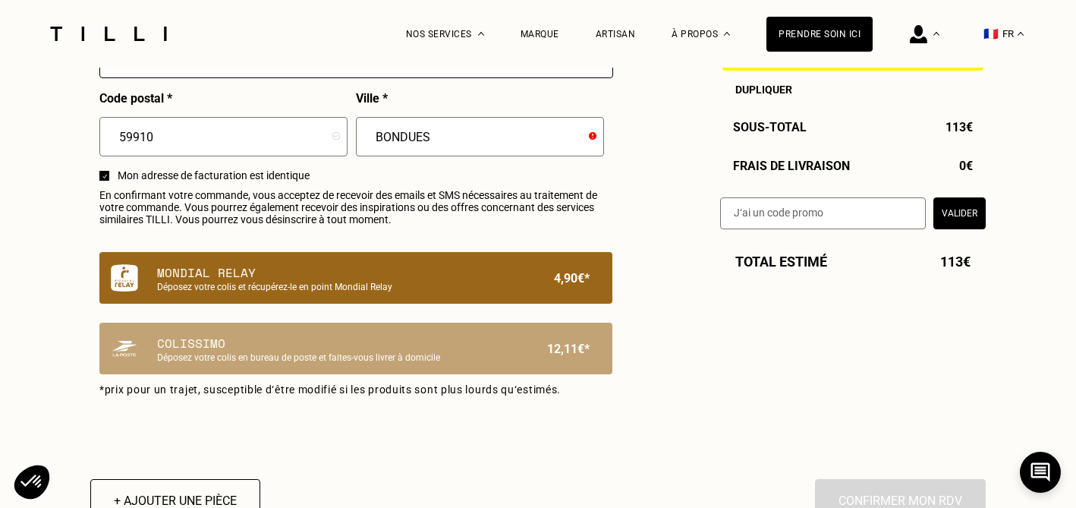
click at [501, 279] on p "Mondial Relay" at bounding box center [330, 272] width 346 height 18
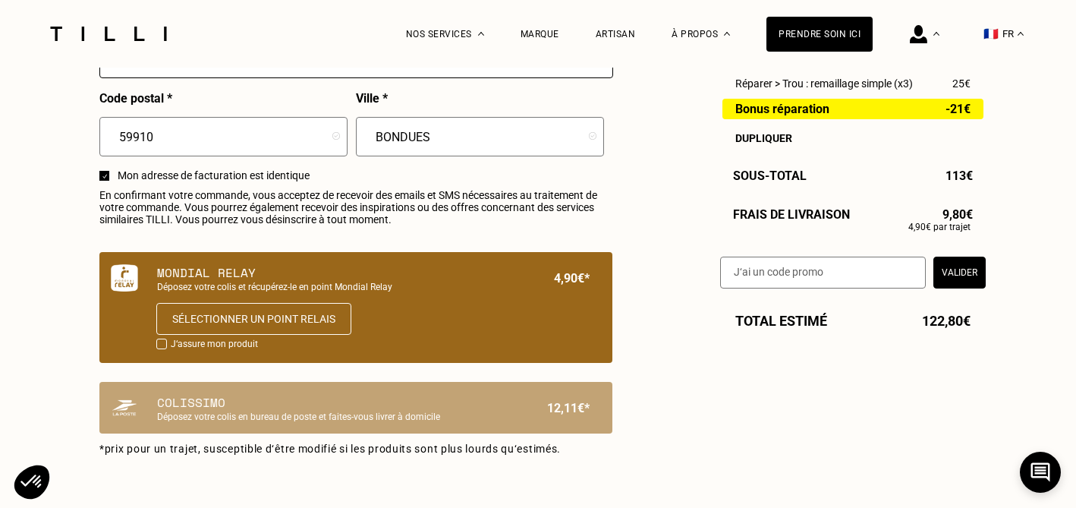
click at [782, 272] on input "text" at bounding box center [823, 272] width 206 height 32
paste input "BANQ25"
type input "BANQ25"
click at [975, 273] on button "Valider" at bounding box center [959, 272] width 52 height 32
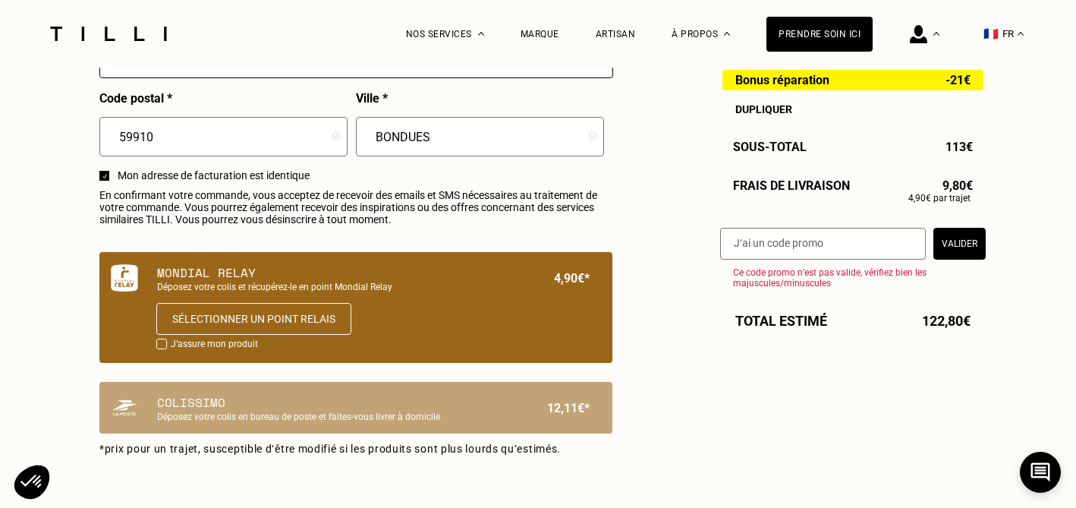
click at [783, 248] on input "text" at bounding box center [823, 244] width 206 height 32
paste input "LILYSILK-TILLI-6"
type input "LILYSILK-TILLI-6"
click at [961, 241] on button "Valider" at bounding box center [959, 244] width 52 height 32
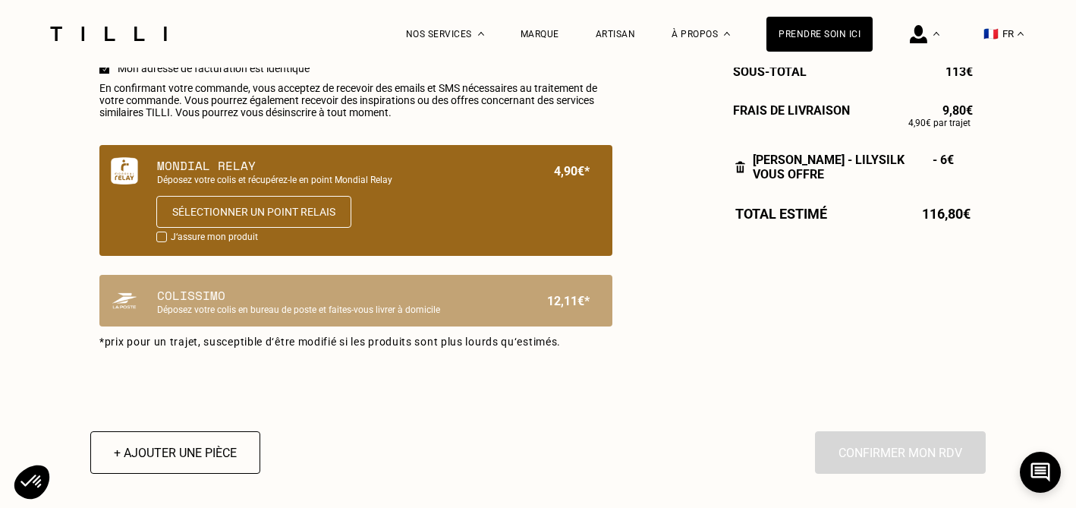
scroll to position [1032, 0]
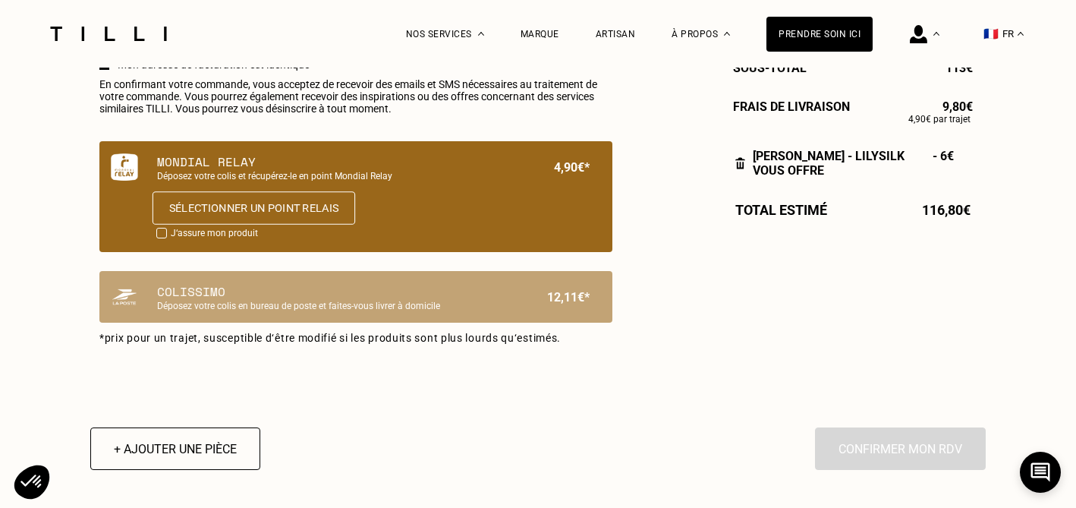
click at [193, 211] on button "Sélectionner un point relais" at bounding box center [254, 207] width 203 height 33
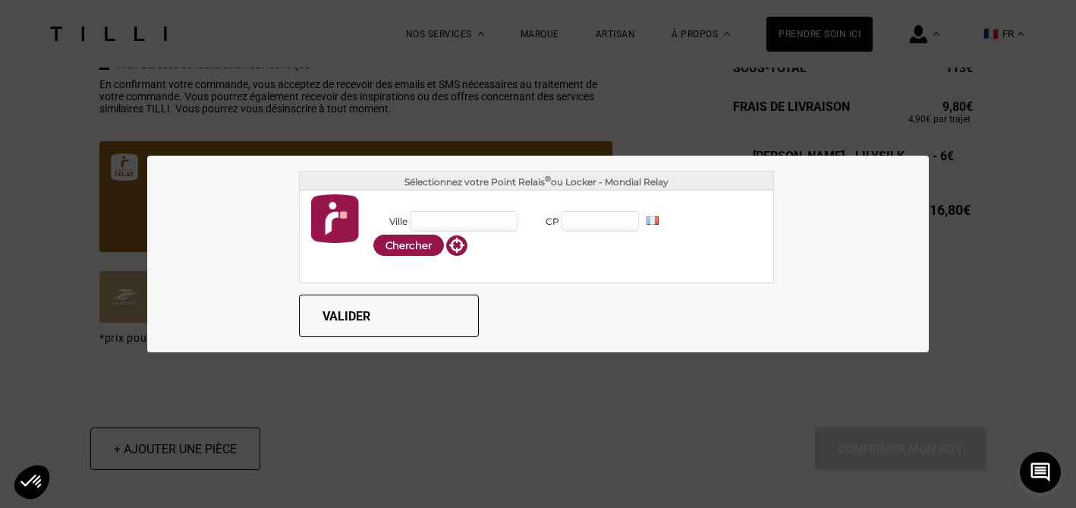
click at [459, 215] on input "Ville" at bounding box center [464, 221] width 108 height 20
type input "BONDUES"
type input "59910"
click at [406, 247] on button "Chercher" at bounding box center [408, 244] width 71 height 21
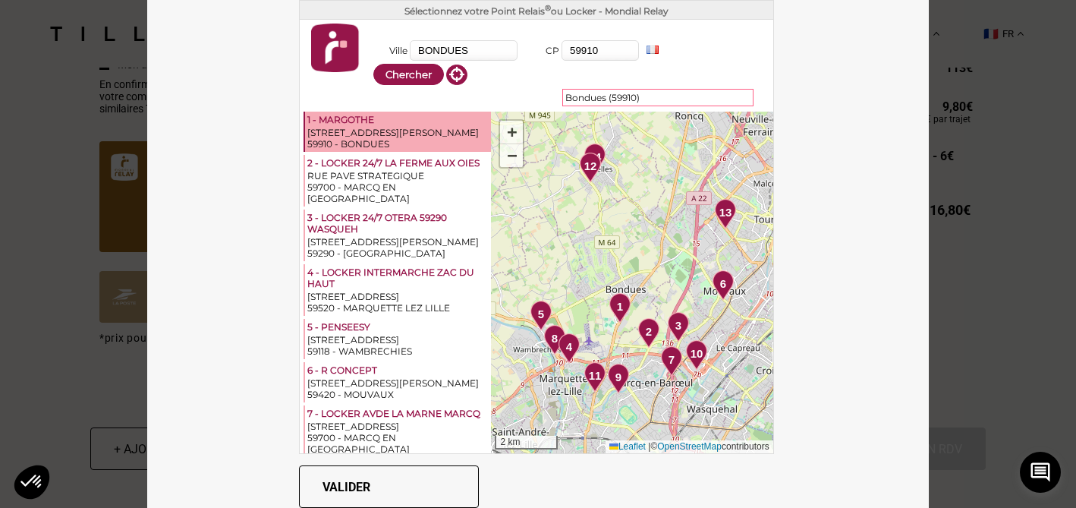
click at [351, 132] on div "[STREET_ADDRESS][PERSON_NAME]" at bounding box center [397, 132] width 181 height 11
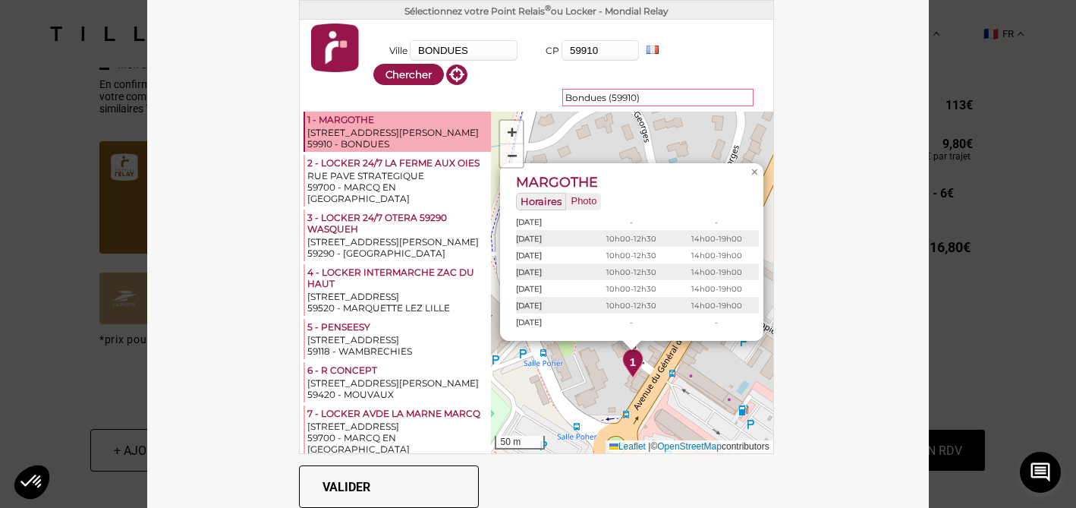
click at [371, 477] on button "Valider" at bounding box center [389, 486] width 180 height 42
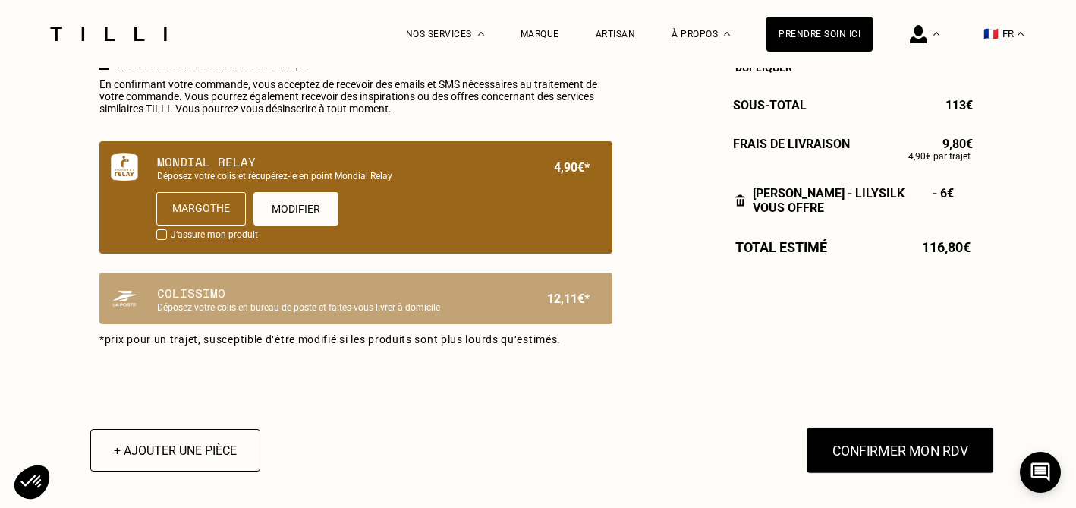
click at [895, 452] on button "Confirmer mon RDV" at bounding box center [901, 449] width 188 height 47
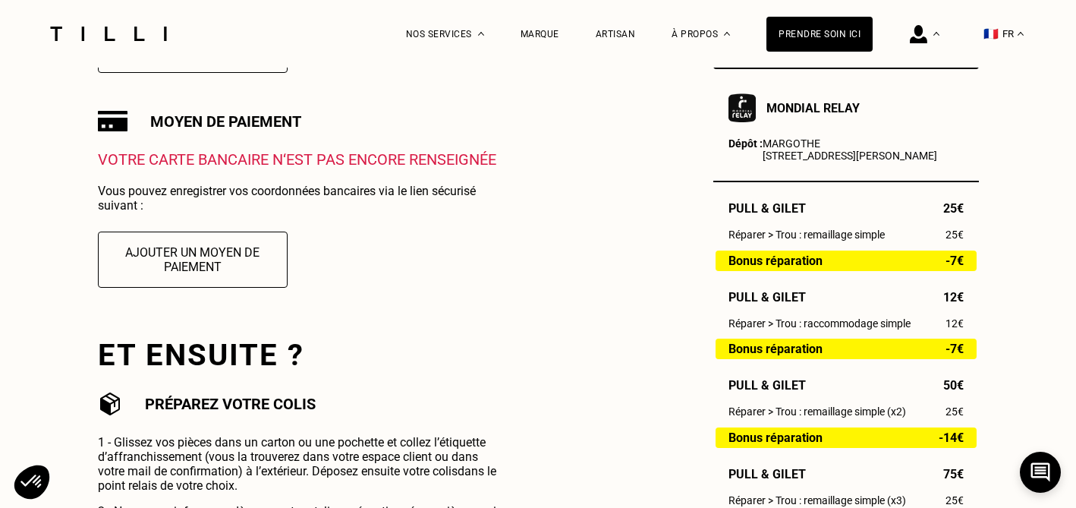
scroll to position [469, 0]
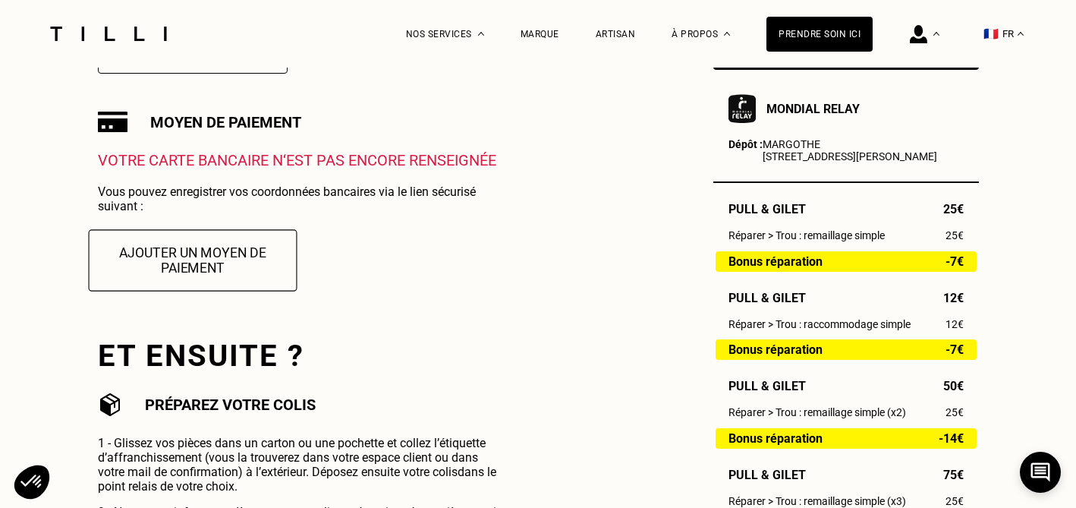
click at [194, 268] on button "Ajouter un moyen de paiement" at bounding box center [192, 259] width 209 height 61
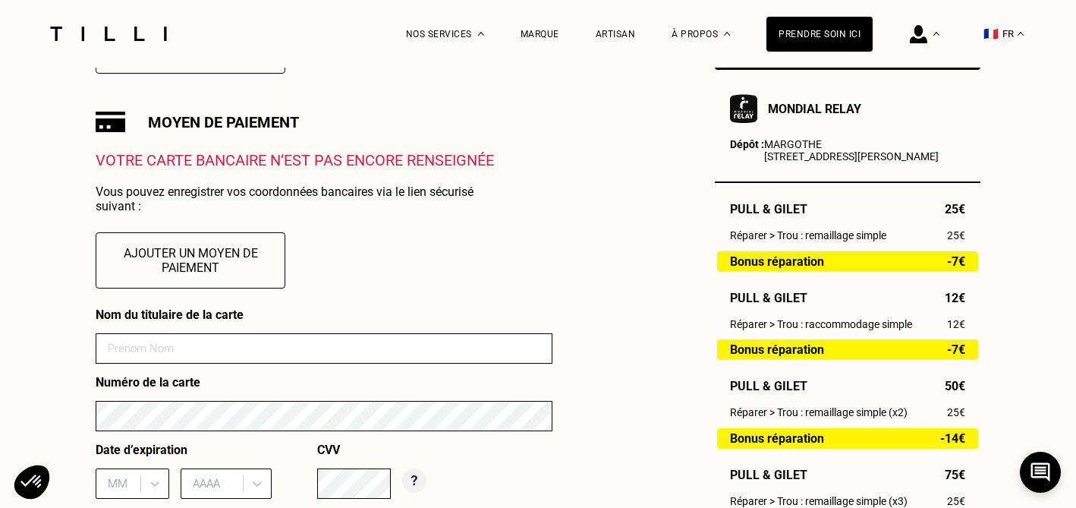
click at [158, 345] on input at bounding box center [324, 348] width 457 height 30
drag, startPoint x: 217, startPoint y: 350, endPoint x: 106, endPoint y: 337, distance: 111.5
click at [106, 337] on input "[CREDIT_CARD_NUMBER]" at bounding box center [324, 348] width 457 height 30
drag, startPoint x: 100, startPoint y: 348, endPoint x: 234, endPoint y: 360, distance: 134.1
click at [234, 360] on input "[CREDIT_CARD_NUMBER]" at bounding box center [324, 348] width 457 height 30
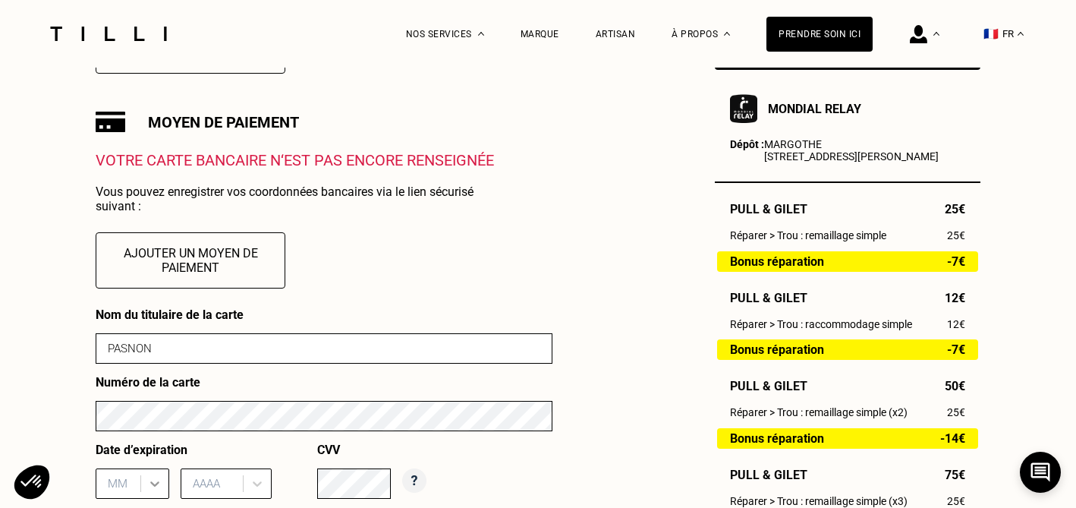
type input "PASNON"
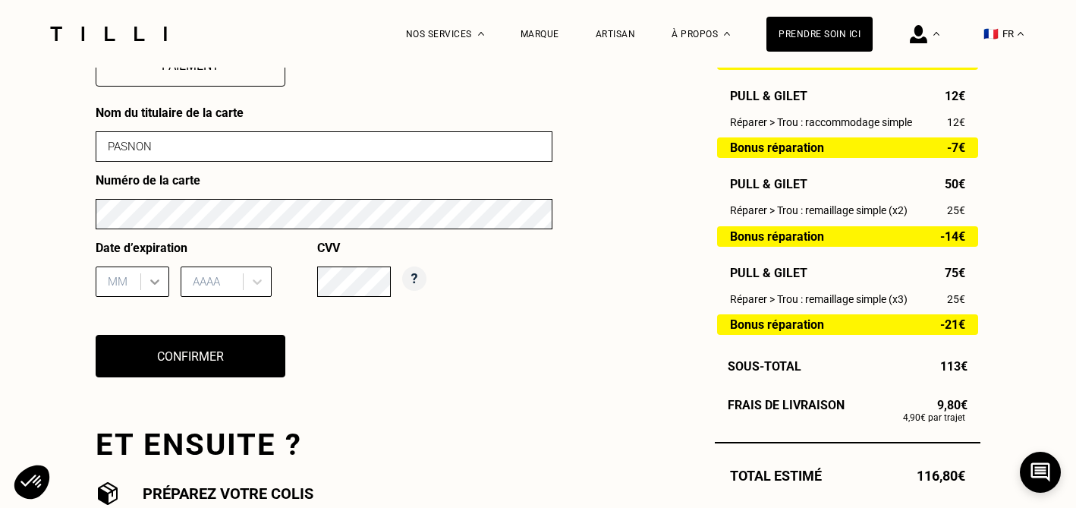
click at [165, 297] on div "MM" at bounding box center [133, 281] width 74 height 30
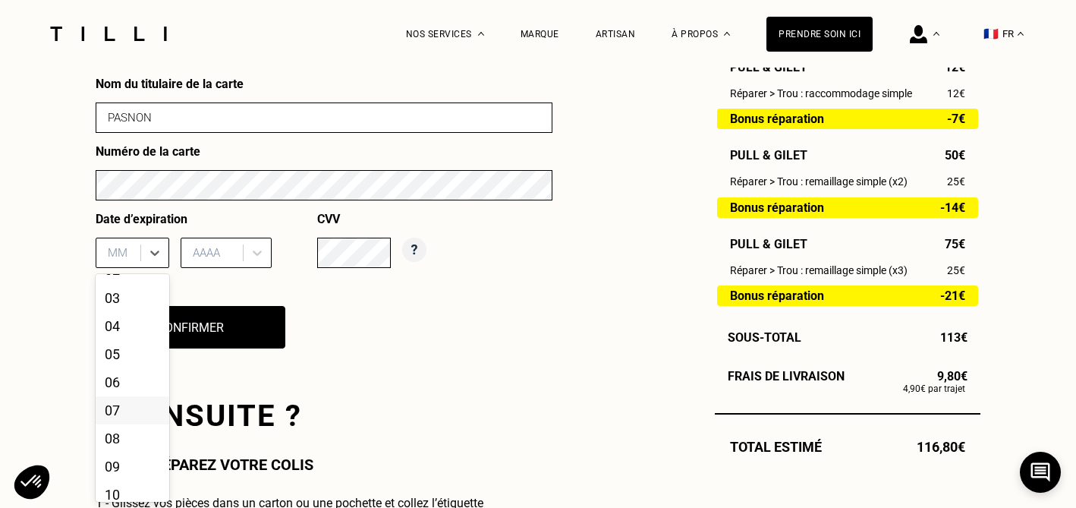
scroll to position [55, 0]
click at [126, 466] on div "09" at bounding box center [133, 460] width 74 height 28
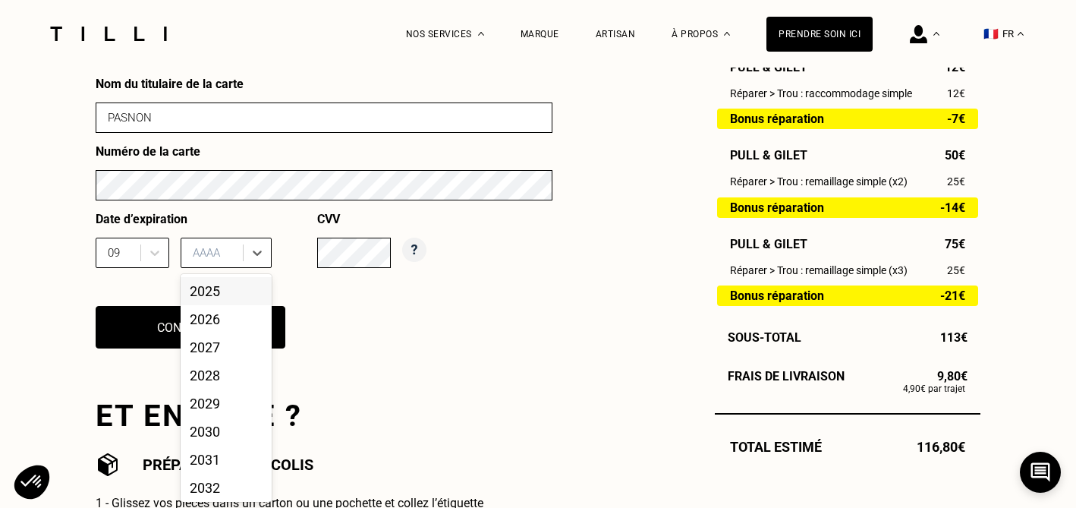
click at [233, 251] on div at bounding box center [214, 252] width 42 height 17
click at [205, 411] on div "2029" at bounding box center [226, 403] width 91 height 28
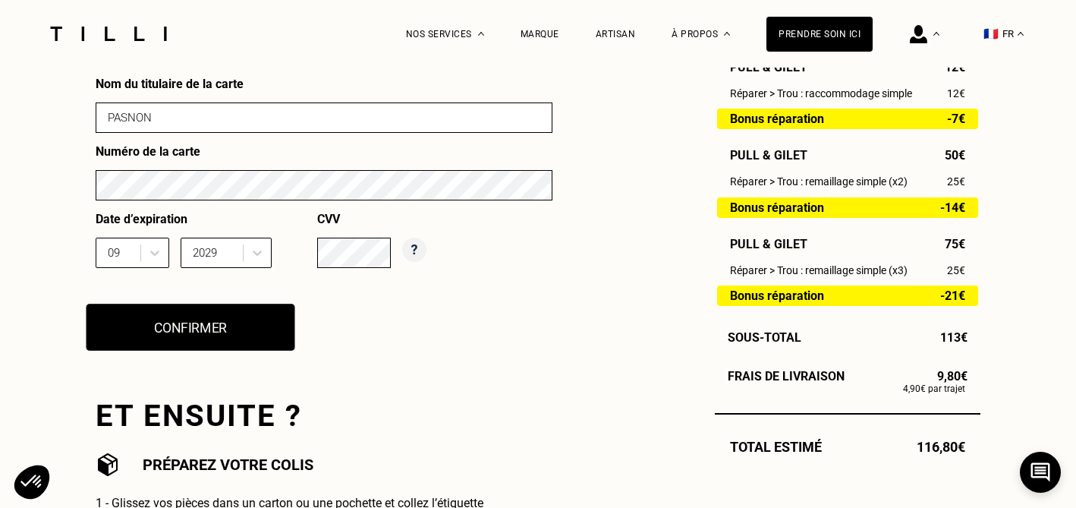
click at [174, 335] on button "Confirmer" at bounding box center [191, 327] width 209 height 47
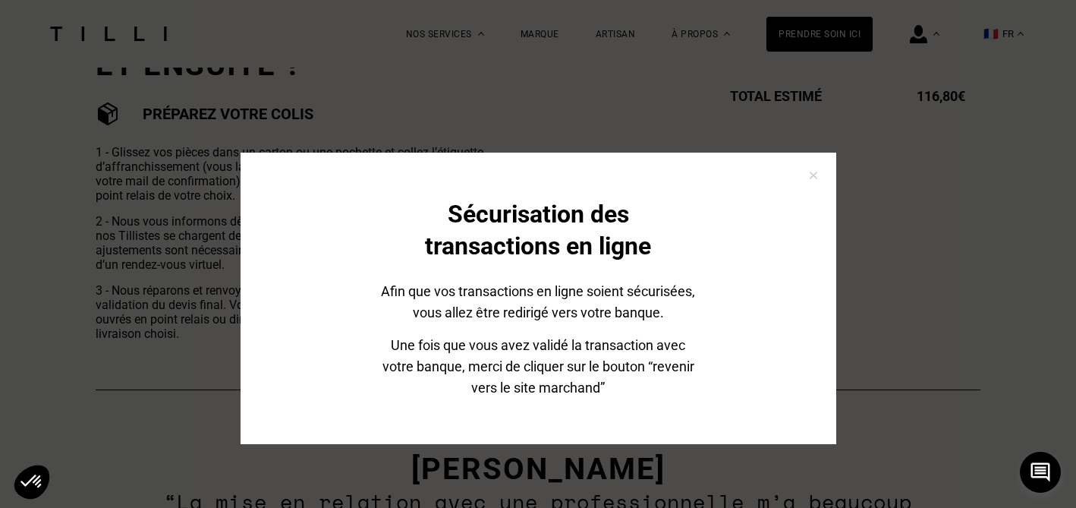
scroll to position [1051, 0]
